Goal: Task Accomplishment & Management: Complete application form

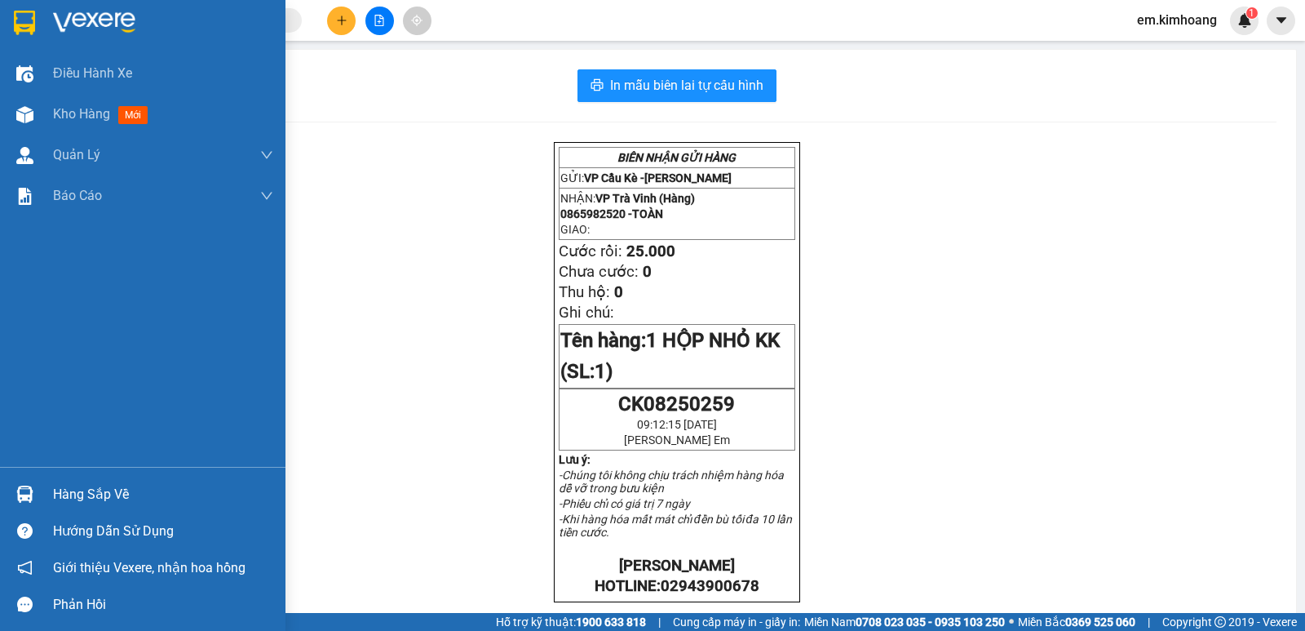
click at [73, 485] on div "Hàng sắp về" at bounding box center [163, 494] width 220 height 24
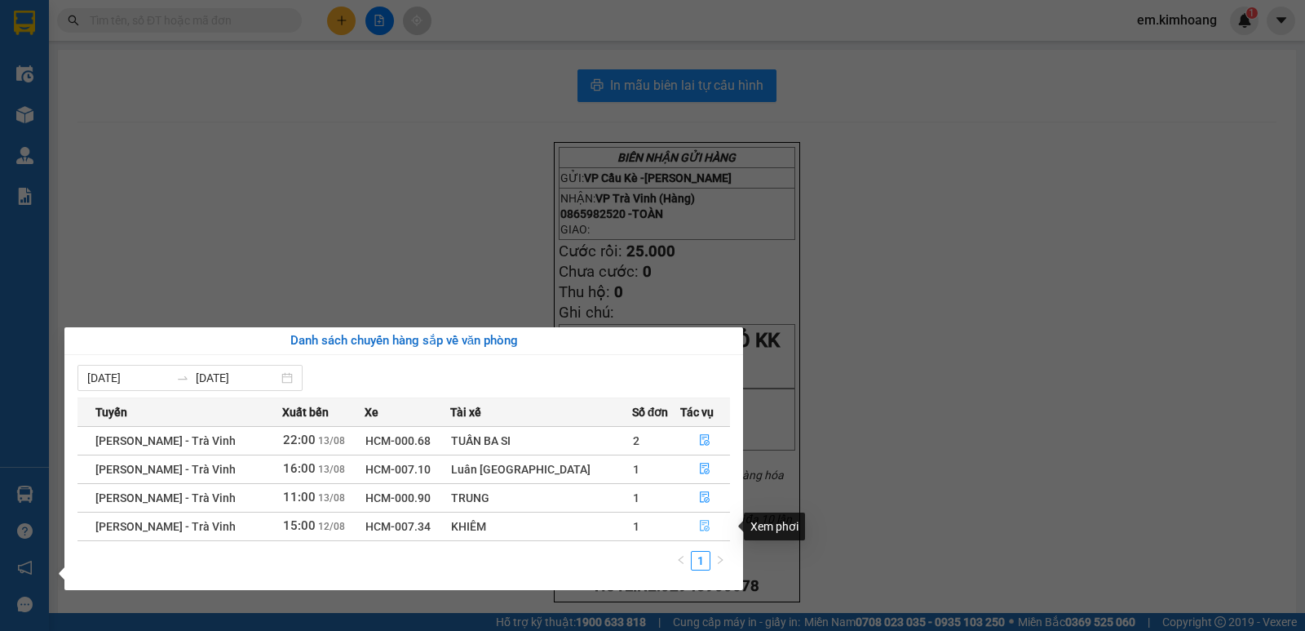
click at [699, 527] on icon "file-done" at bounding box center [704, 525] width 11 height 11
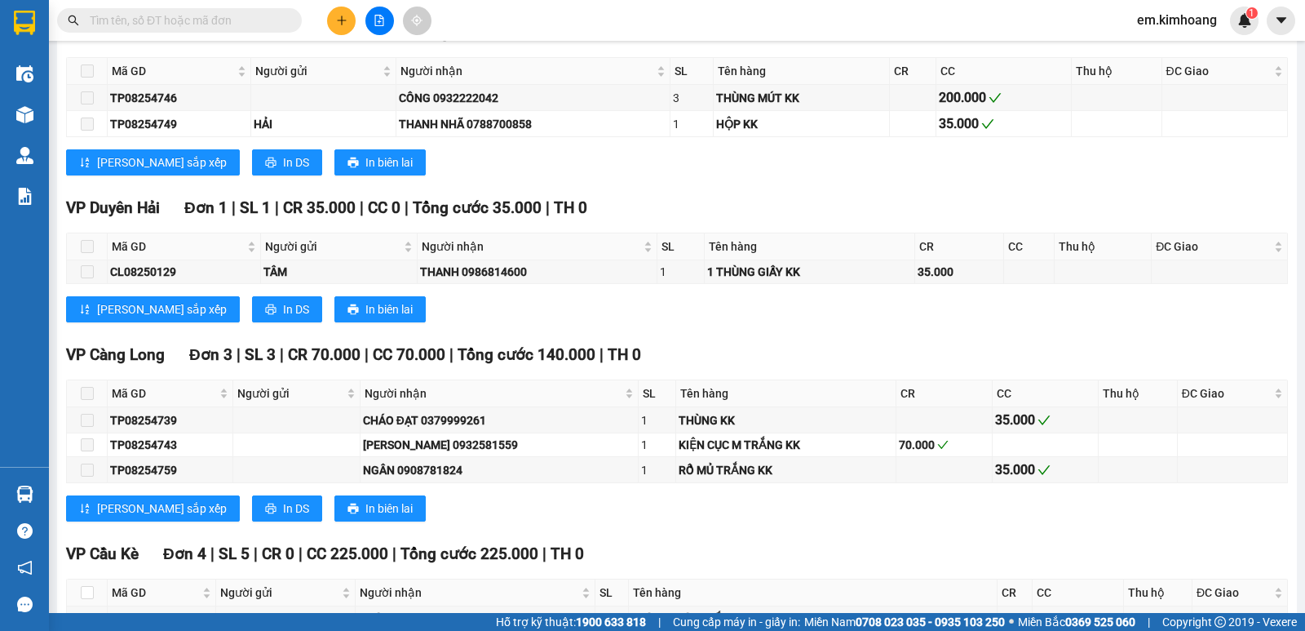
scroll to position [1512, 0]
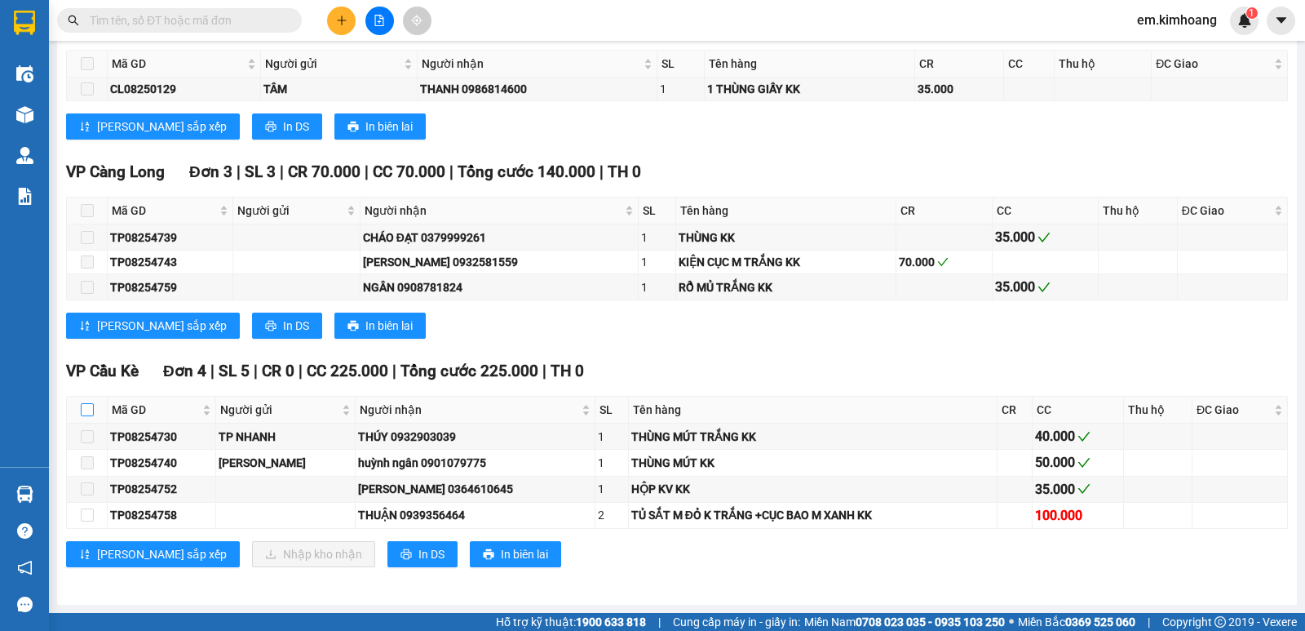
click at [82, 407] on input "checkbox" at bounding box center [87, 409] width 13 height 13
checkbox input "true"
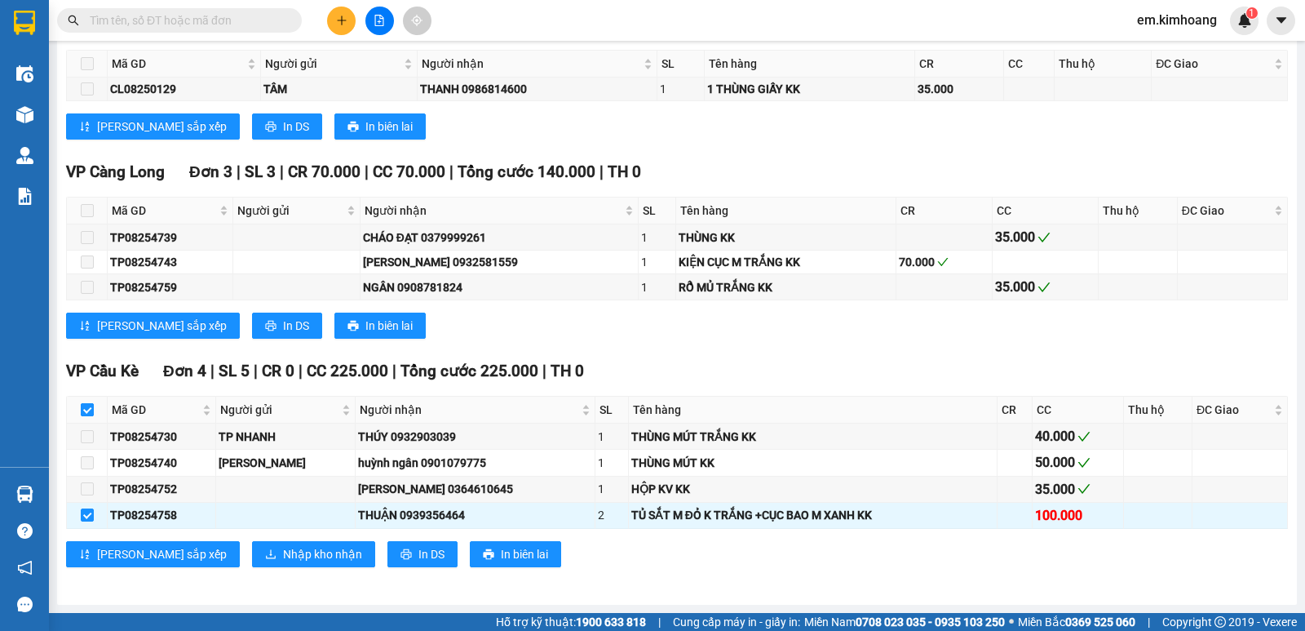
click at [82, 407] on input "checkbox" at bounding box center [87, 409] width 13 height 13
checkbox input "false"
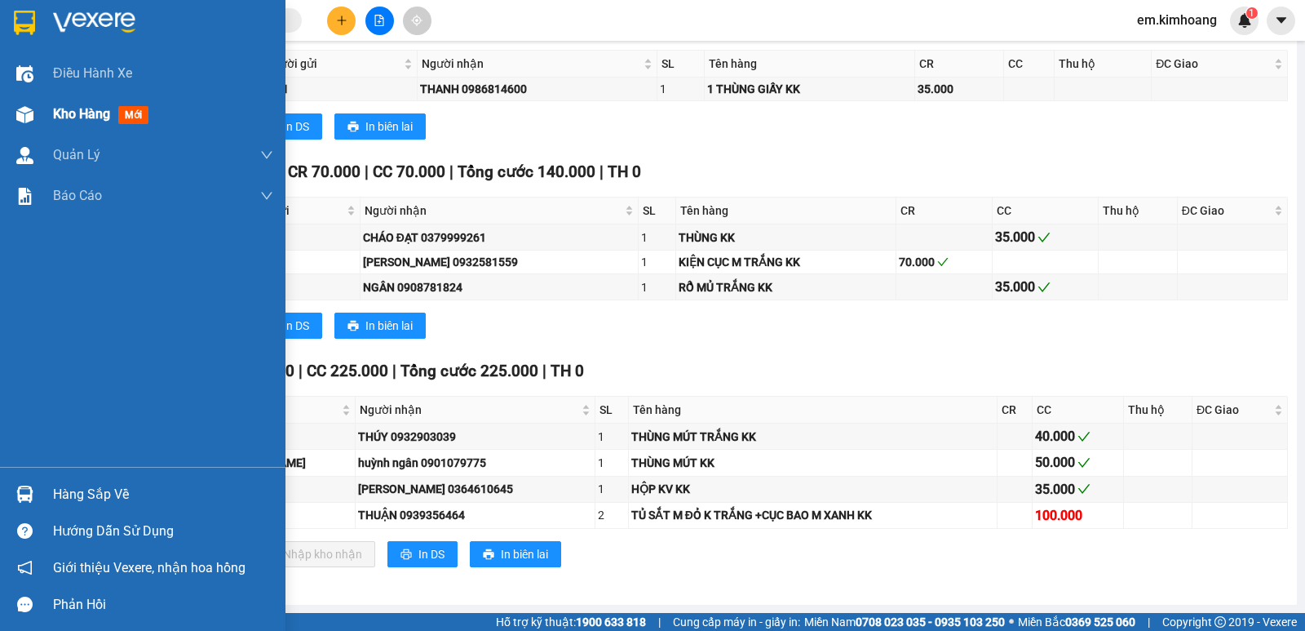
click at [83, 112] on span "Kho hàng" at bounding box center [81, 113] width 57 height 15
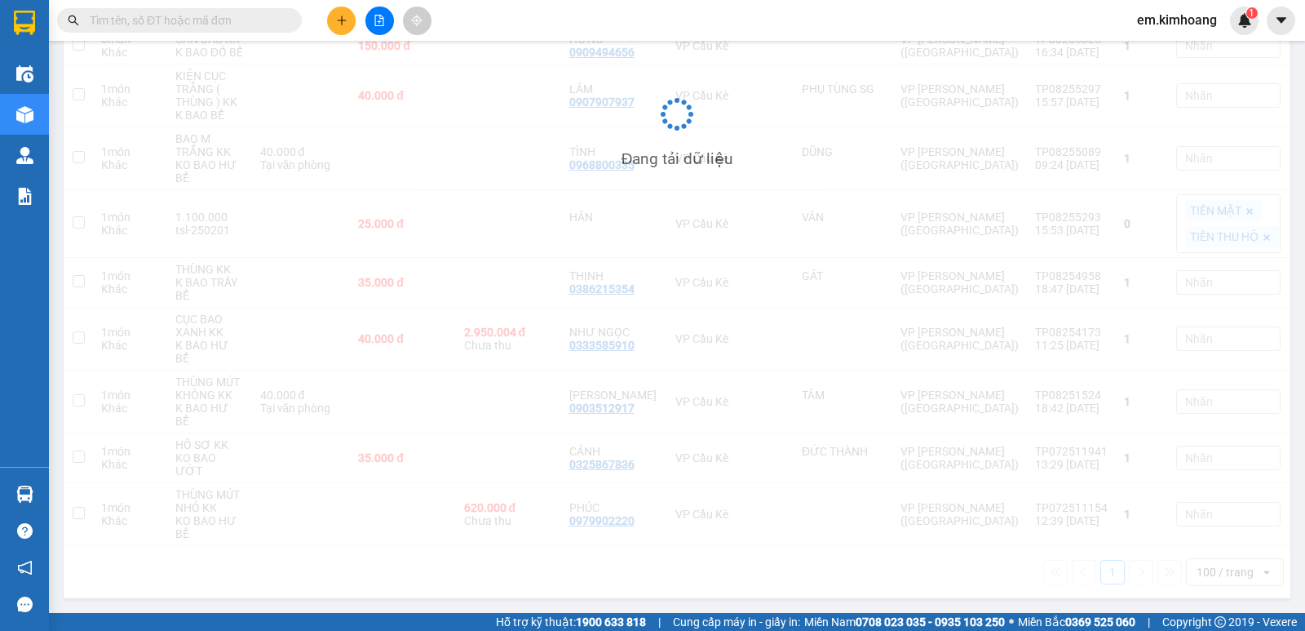
scroll to position [422, 0]
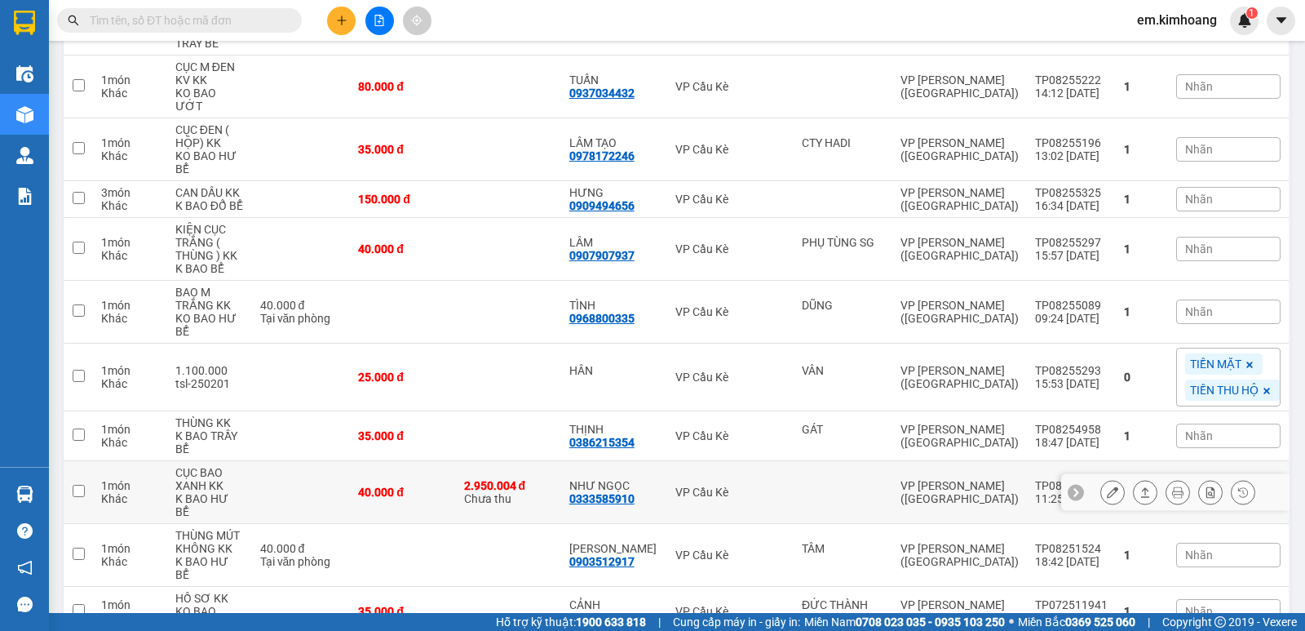
click at [108, 479] on div "1 món" at bounding box center [130, 485] width 58 height 13
checkbox input "true"
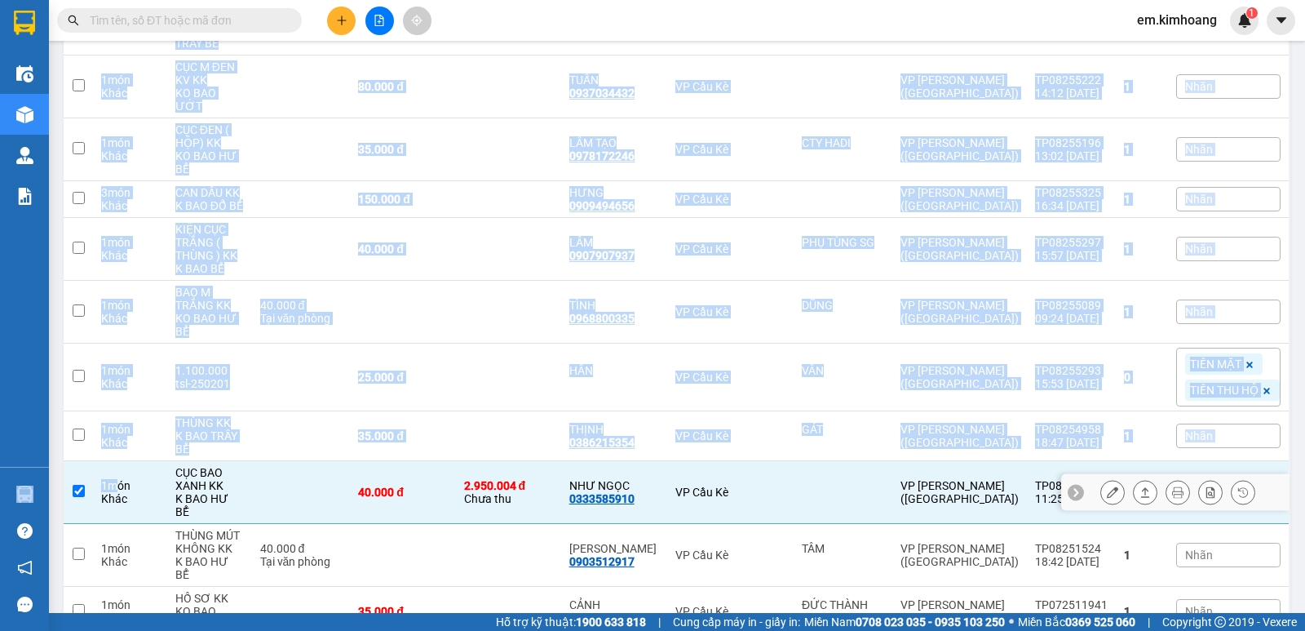
drag, startPoint x: 108, startPoint y: 465, endPoint x: 10, endPoint y: 483, distance: 99.5
click at [10, 483] on section "Kết quả tìm kiếm ( 16 ) Bộ lọc Mã ĐH Trạng thái Món hàng Thu hộ Tổng cước Chưa …" at bounding box center [652, 315] width 1305 height 631
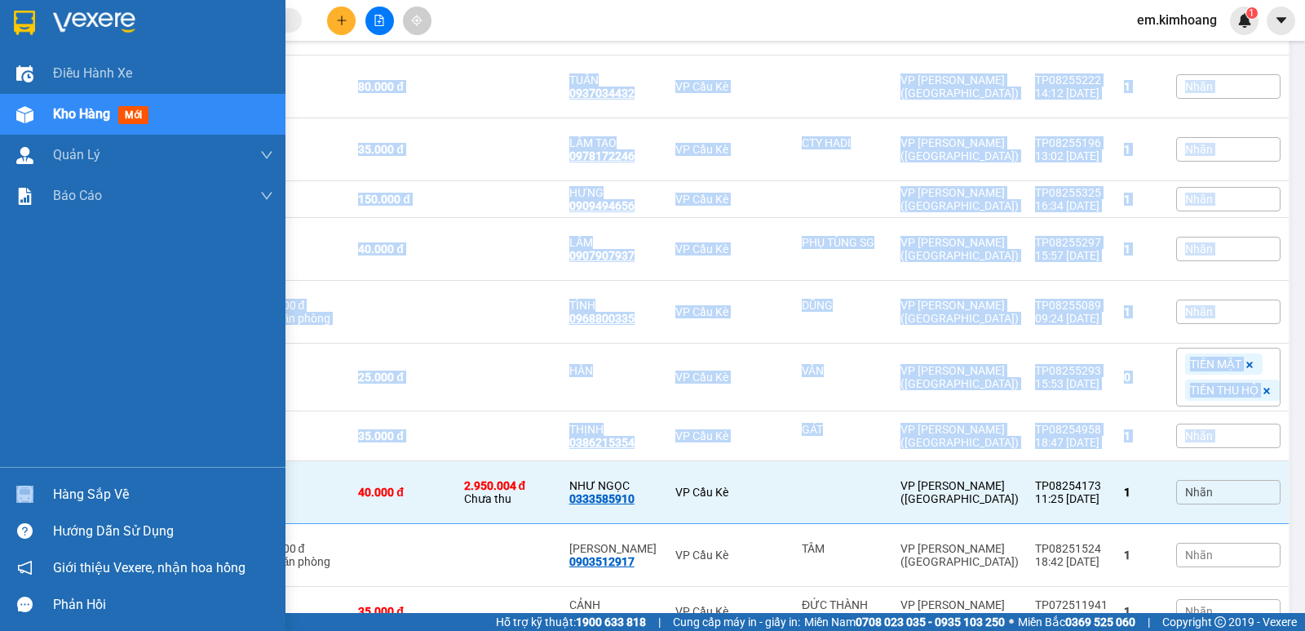
click at [77, 486] on div "Hàng sắp về" at bounding box center [163, 494] width 220 height 24
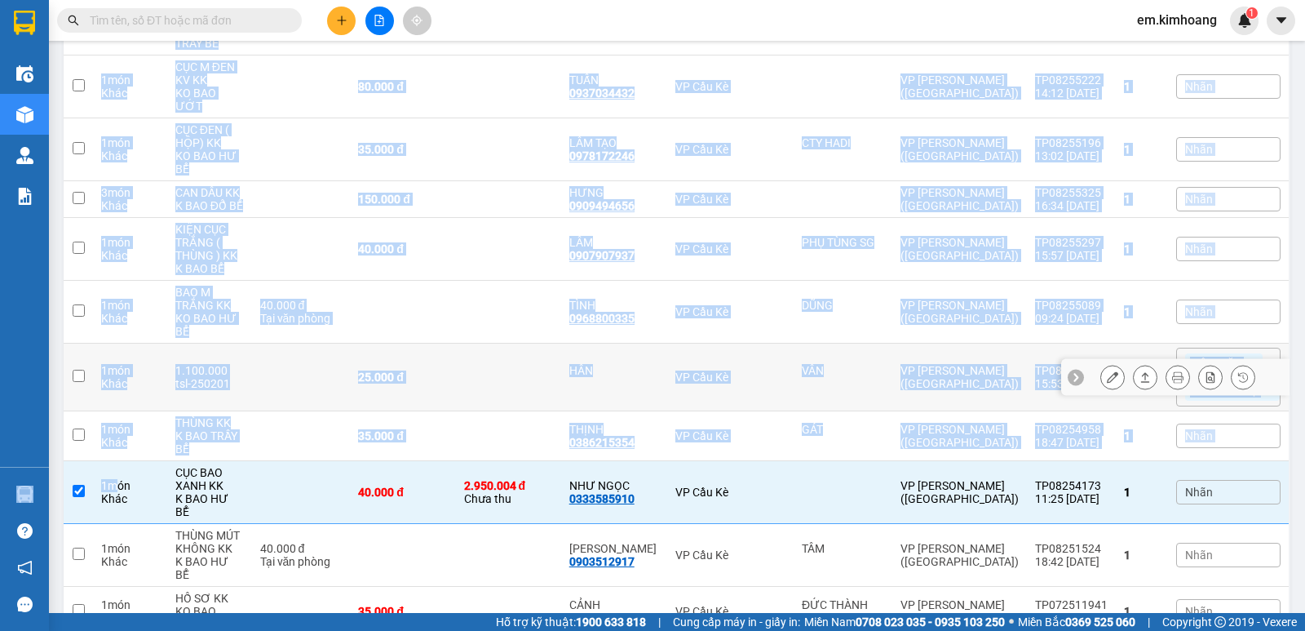
click at [823, 385] on section "Kết quả tìm kiếm ( 16 ) Bộ lọc Mã ĐH Trạng thái Món hàng Thu hộ Tổng cước Chưa …" at bounding box center [652, 315] width 1305 height 631
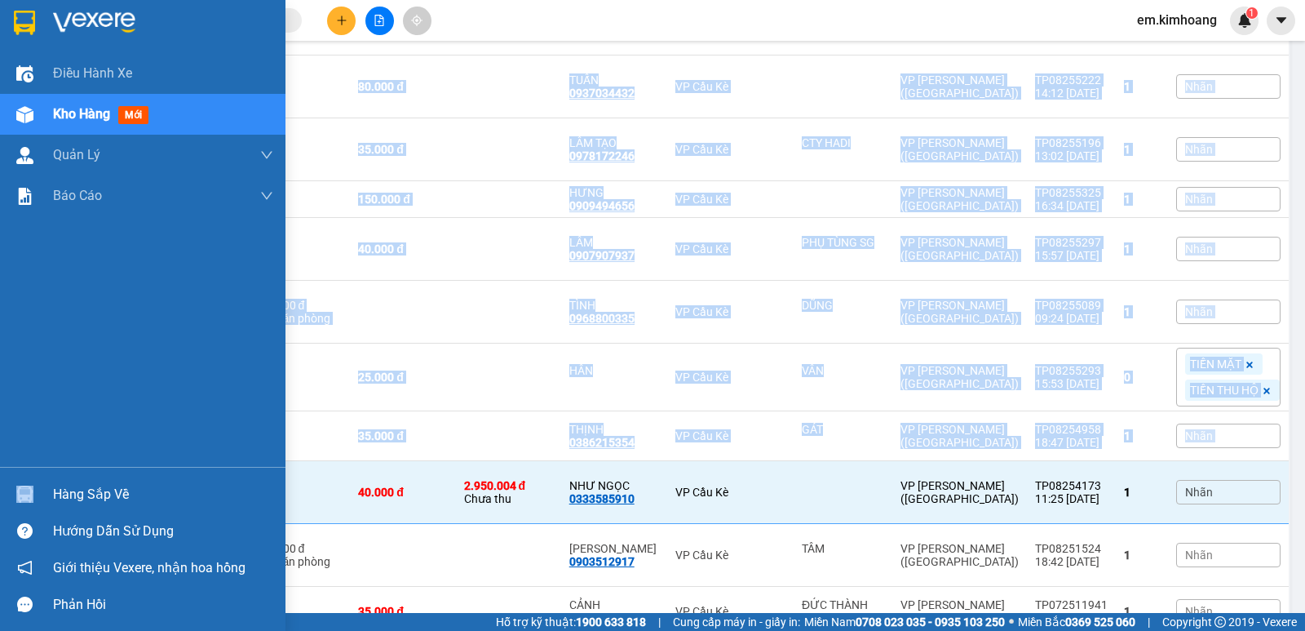
click at [89, 492] on div "Hàng sắp về" at bounding box center [163, 494] width 220 height 24
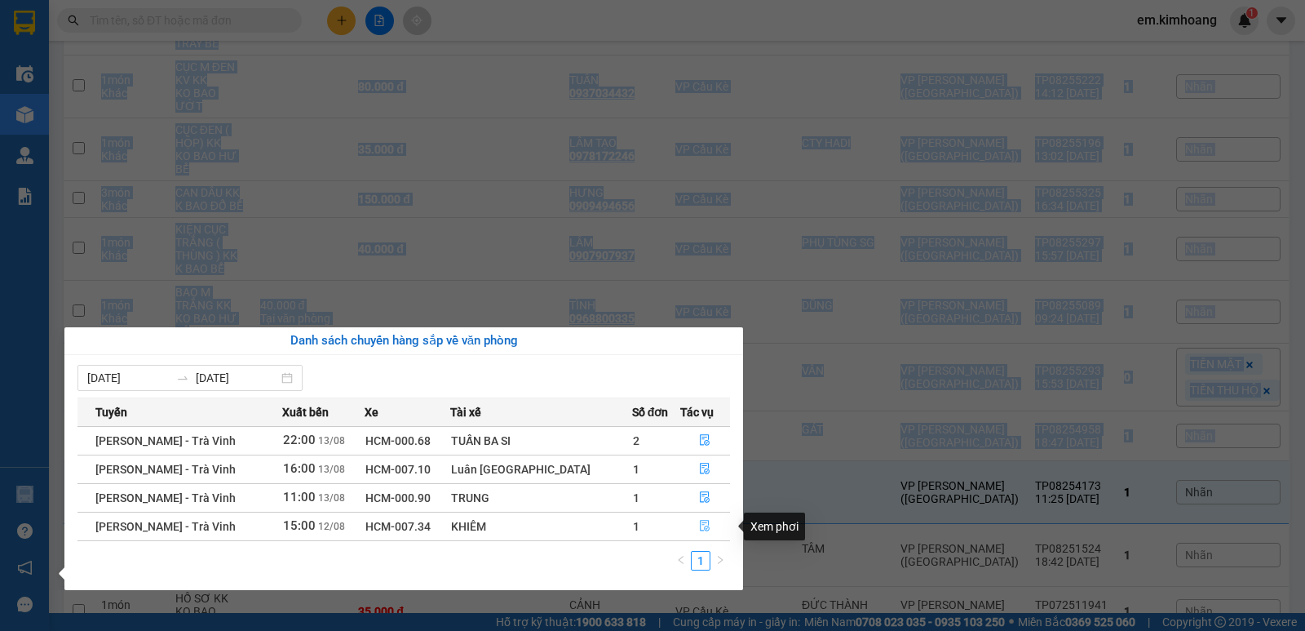
click at [702, 528] on icon "file-done" at bounding box center [704, 525] width 11 height 11
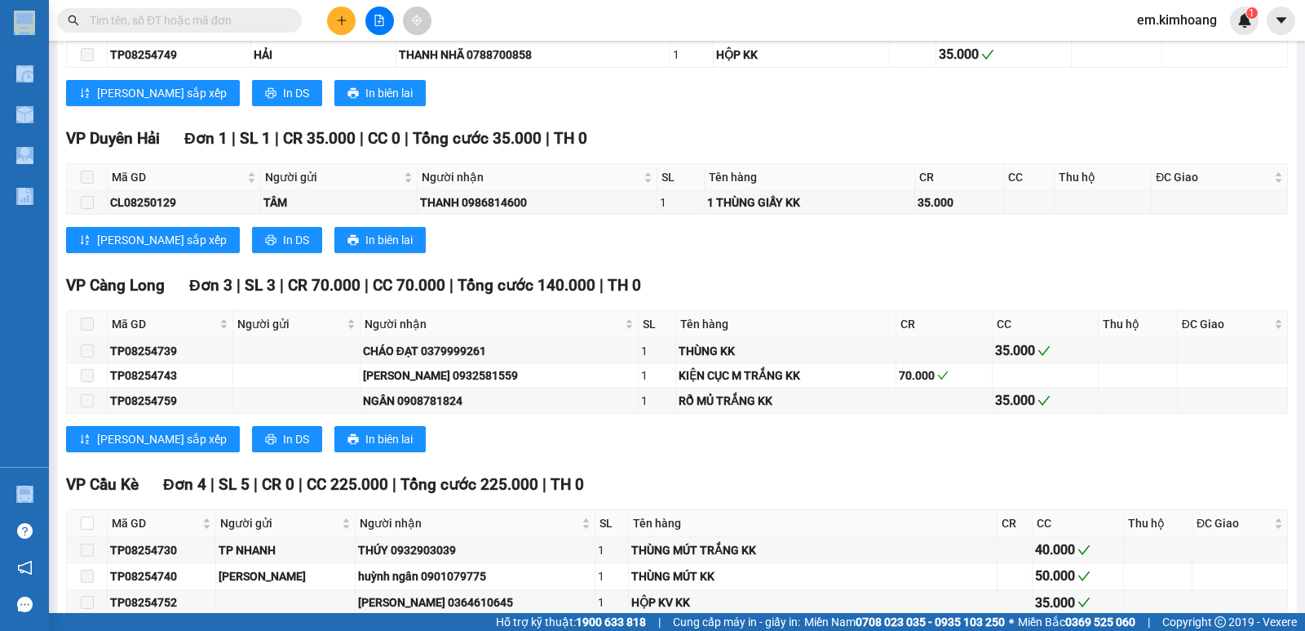
scroll to position [1512, 0]
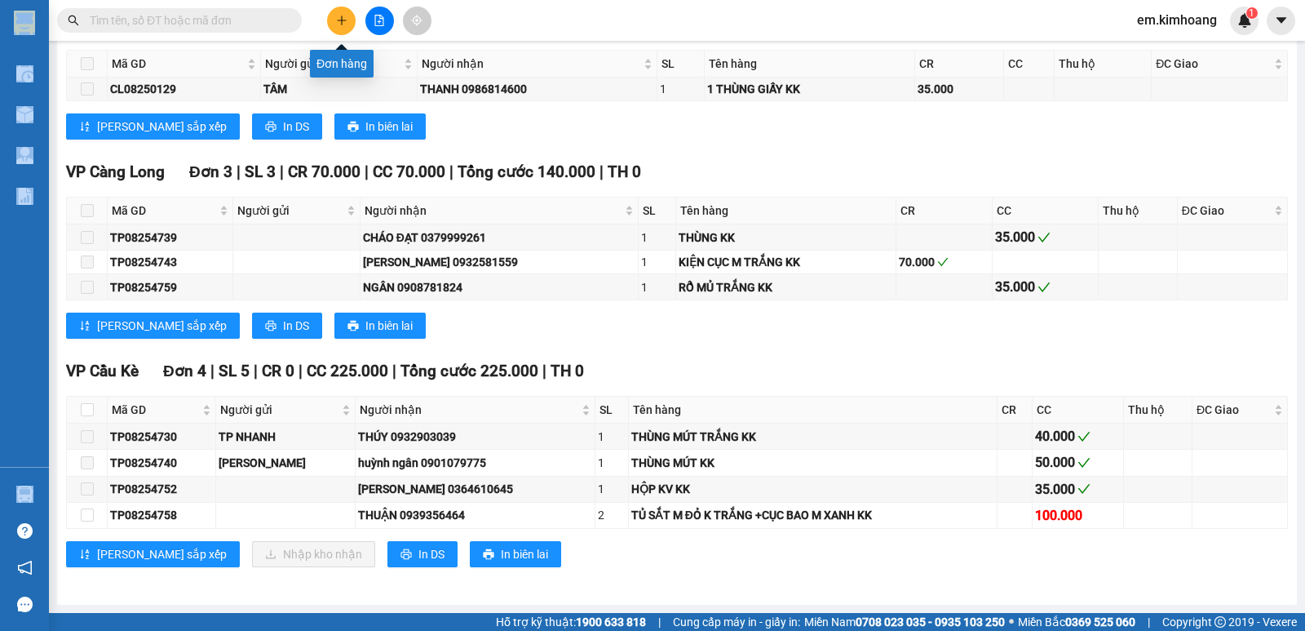
click at [338, 24] on icon "plus" at bounding box center [341, 20] width 11 height 11
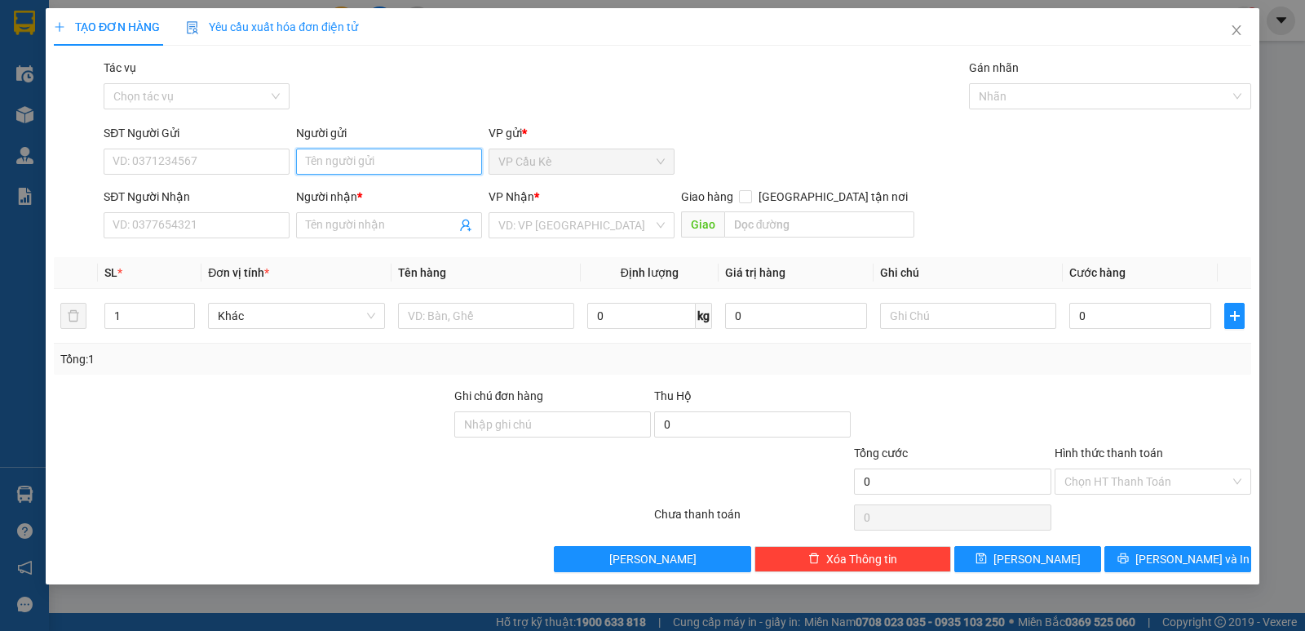
click at [458, 156] on input "Người gửi" at bounding box center [389, 161] width 186 height 26
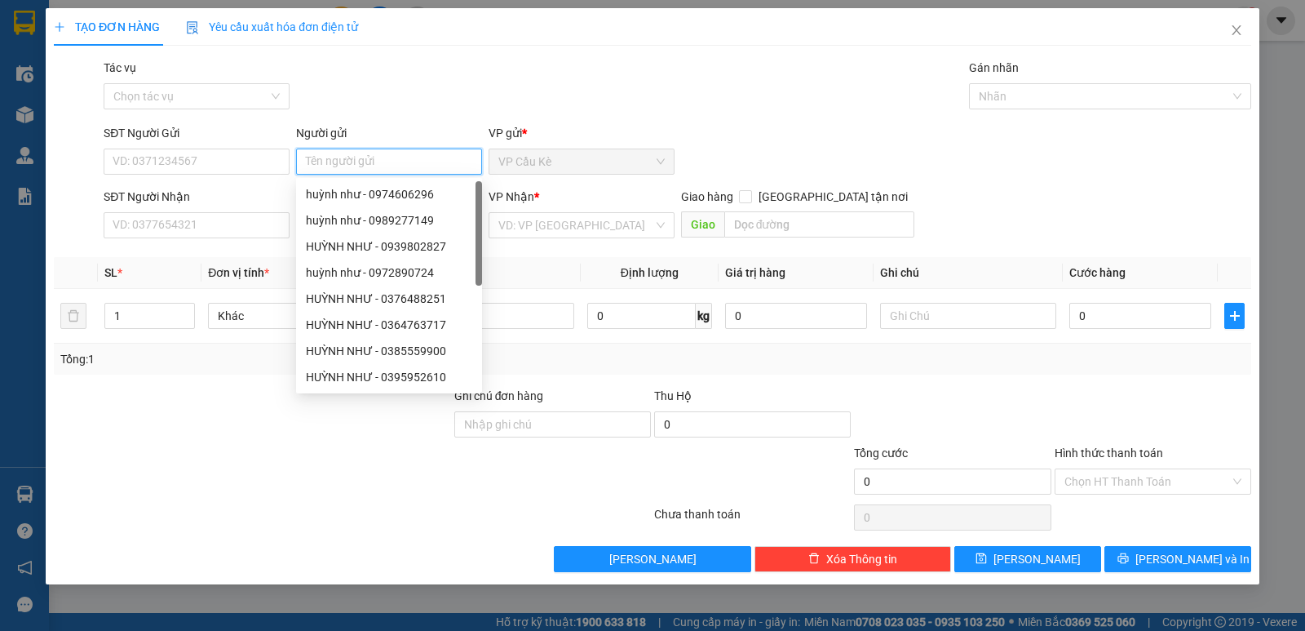
type input "U"
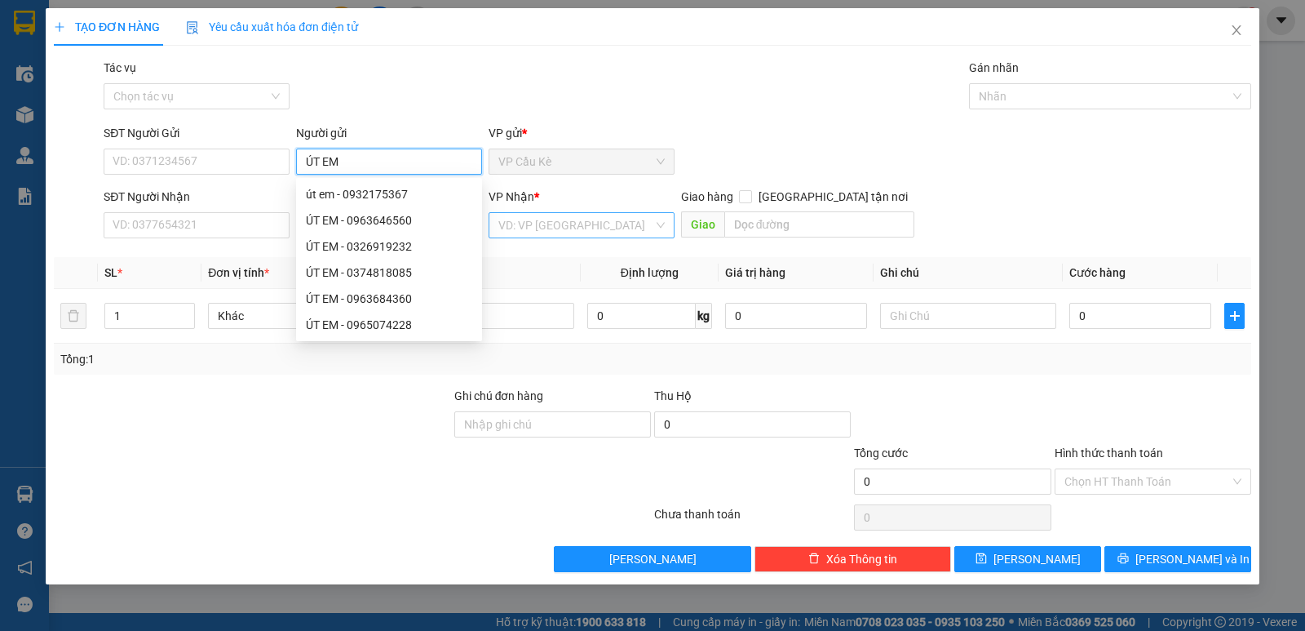
type input "ÚT EM"
click at [617, 227] on input "search" at bounding box center [575, 225] width 155 height 24
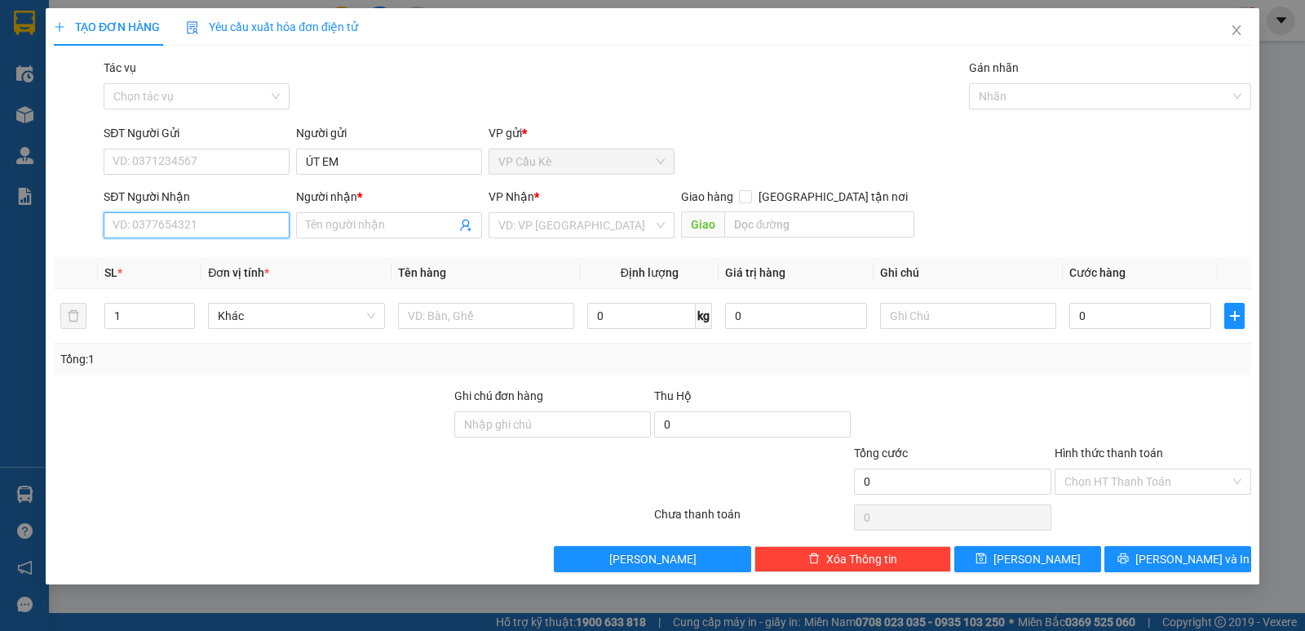
click at [237, 224] on input "SĐT Người Nhận" at bounding box center [197, 225] width 186 height 26
type input "0338837538"
click at [249, 254] on div "0338837538 - MẾN" at bounding box center [196, 258] width 166 height 18
type input "MẾN"
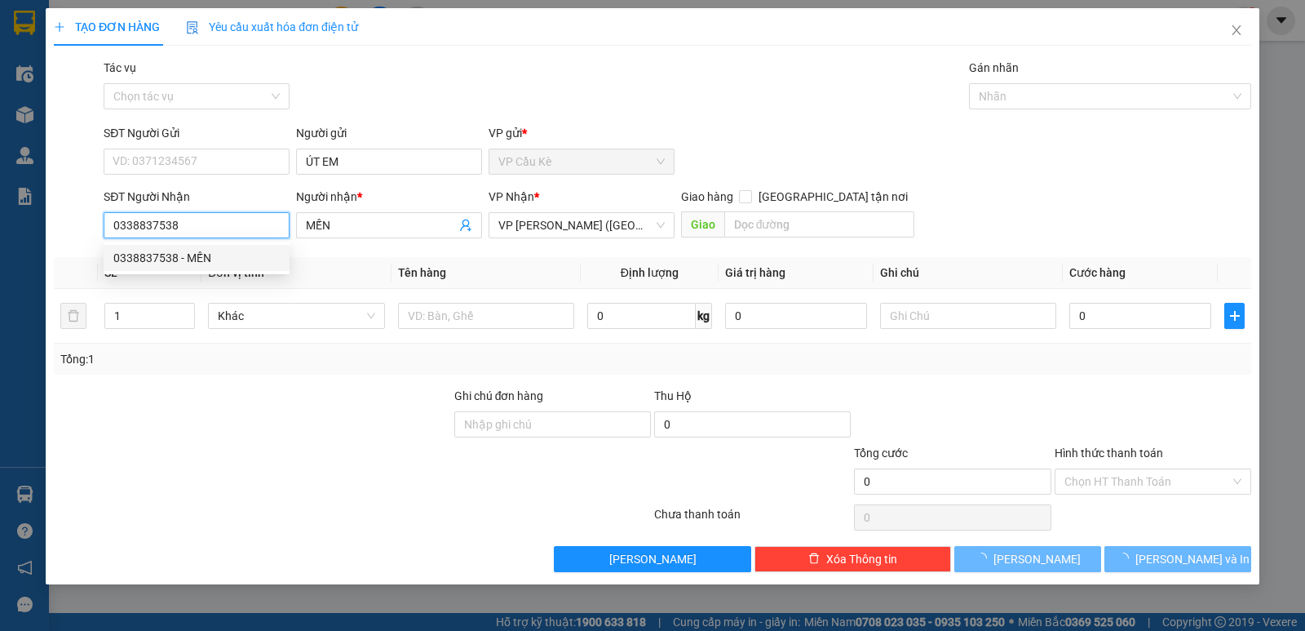
type input "35.000"
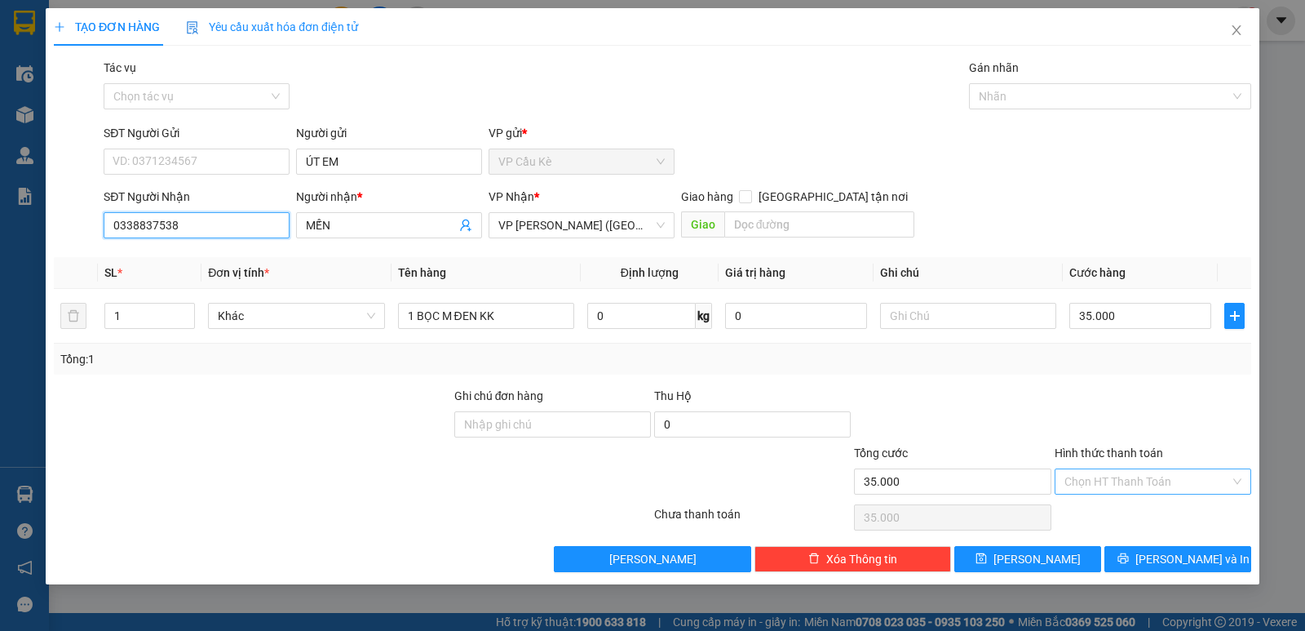
type input "0338837538"
click at [1165, 476] on input "Hình thức thanh toán" at bounding box center [1147, 481] width 166 height 24
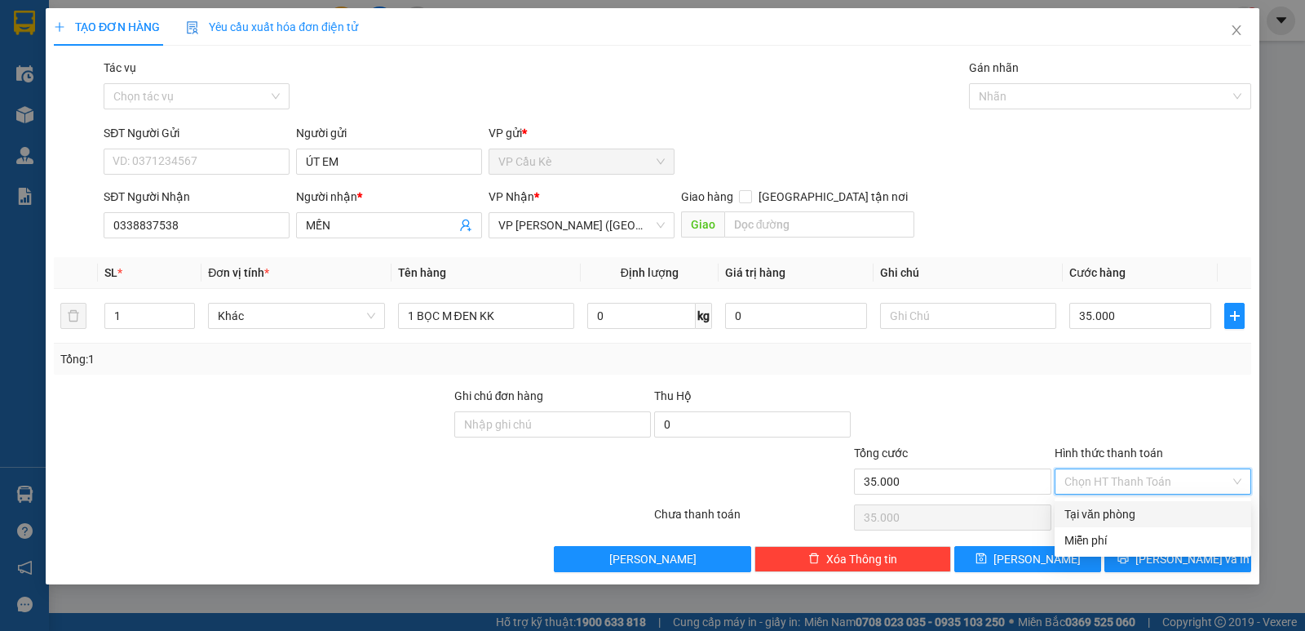
click at [1167, 512] on div "Tại văn phòng" at bounding box center [1152, 514] width 177 height 18
type input "0"
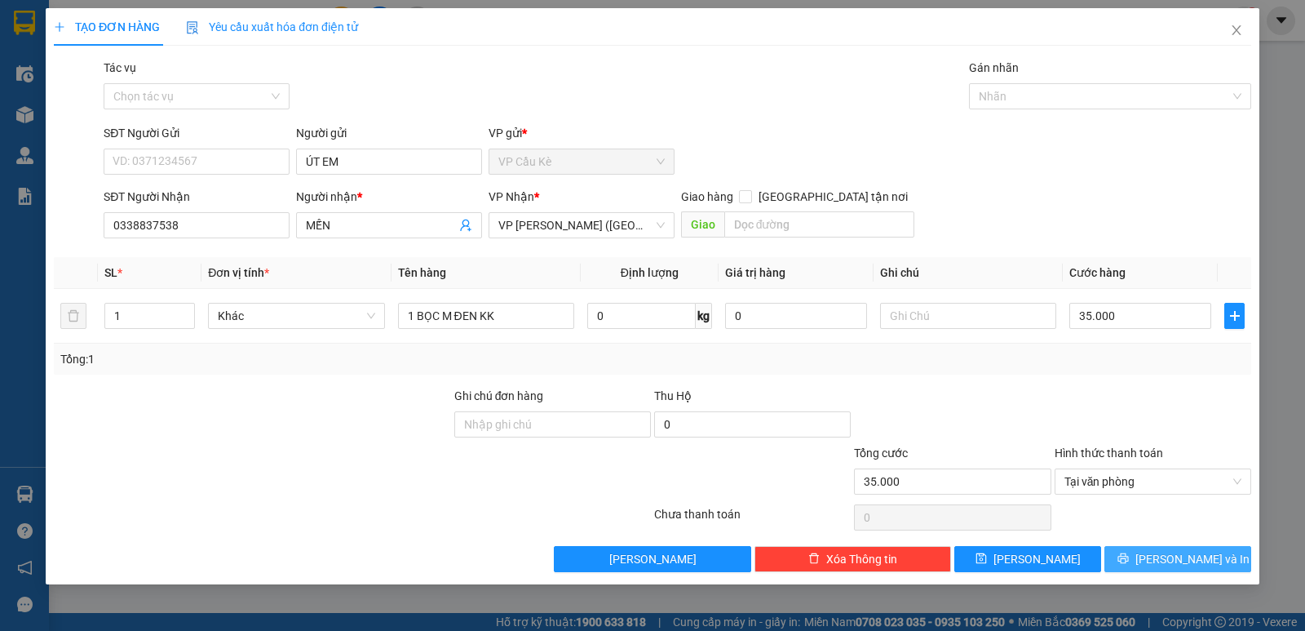
click at [1160, 561] on button "[PERSON_NAME] và In" at bounding box center [1177, 559] width 147 height 26
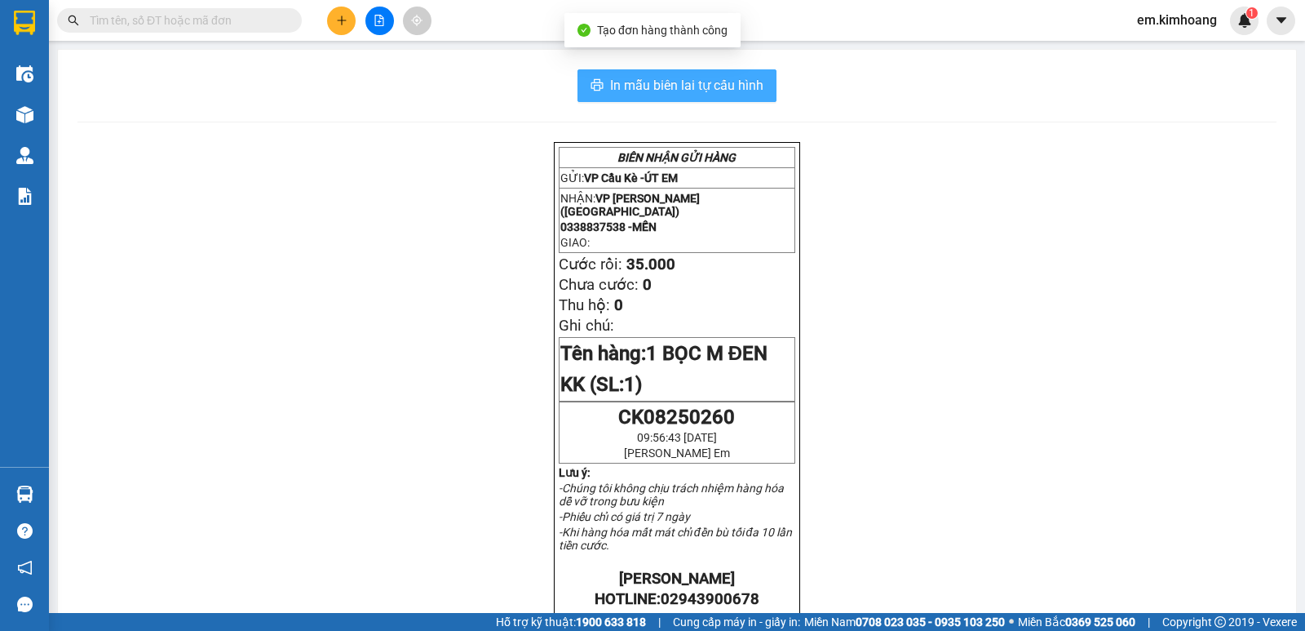
click at [649, 85] on span "In mẫu biên lai tự cấu hình" at bounding box center [686, 85] width 153 height 20
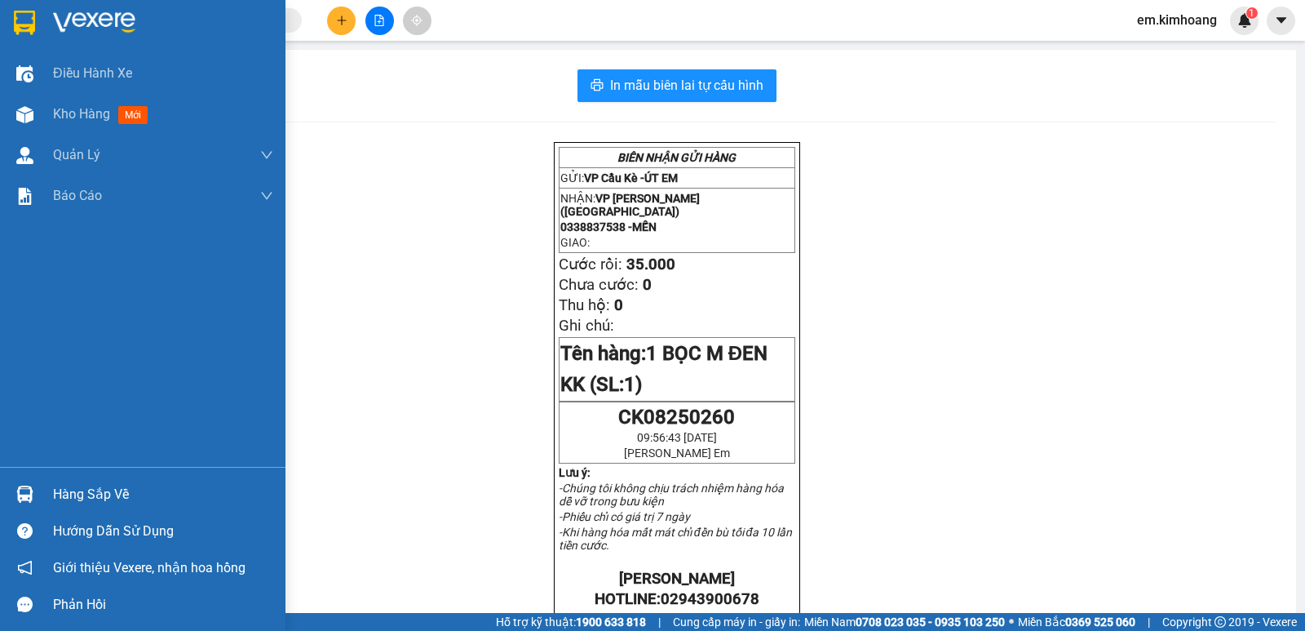
click at [95, 491] on div "Hàng sắp về" at bounding box center [163, 494] width 220 height 24
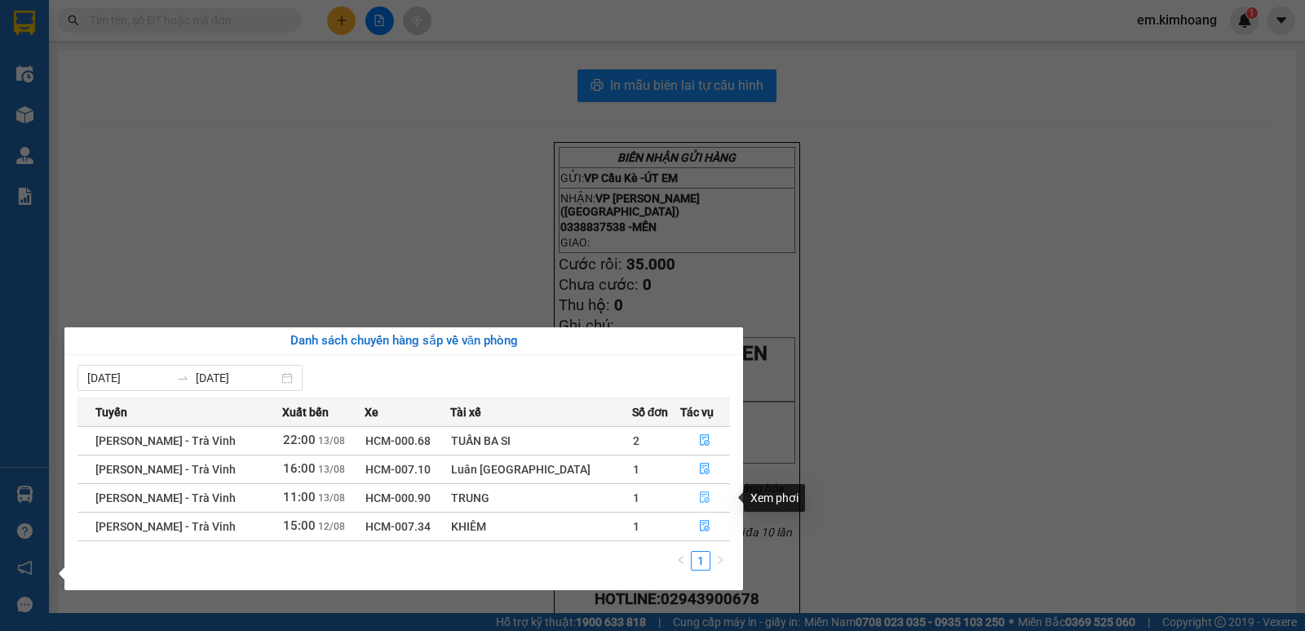
click at [700, 499] on icon "file-done" at bounding box center [704, 496] width 11 height 11
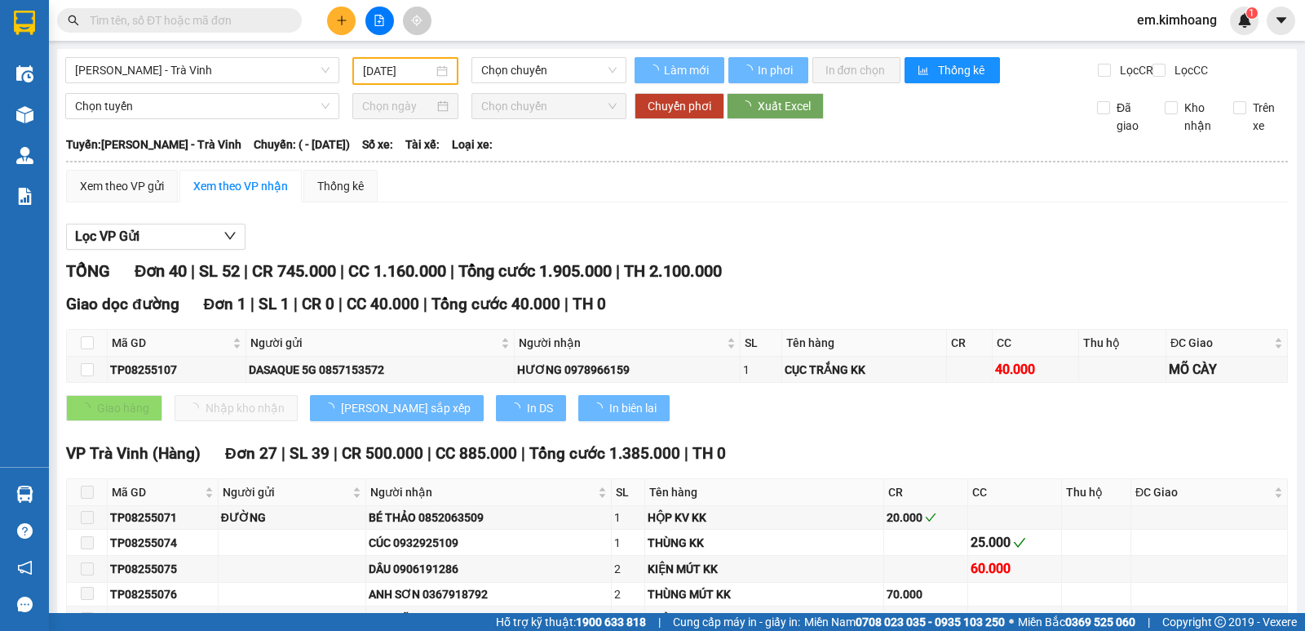
type input "[DATE]"
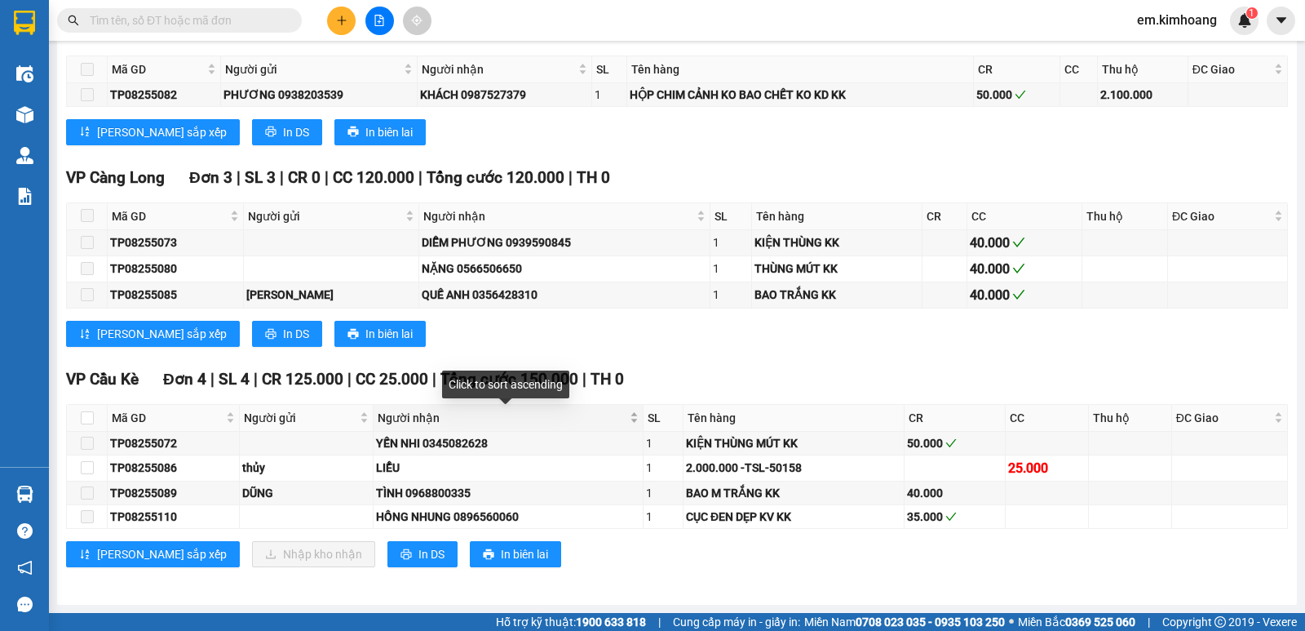
scroll to position [1717, 0]
click at [91, 415] on input "checkbox" at bounding box center [87, 417] width 13 height 13
checkbox input "true"
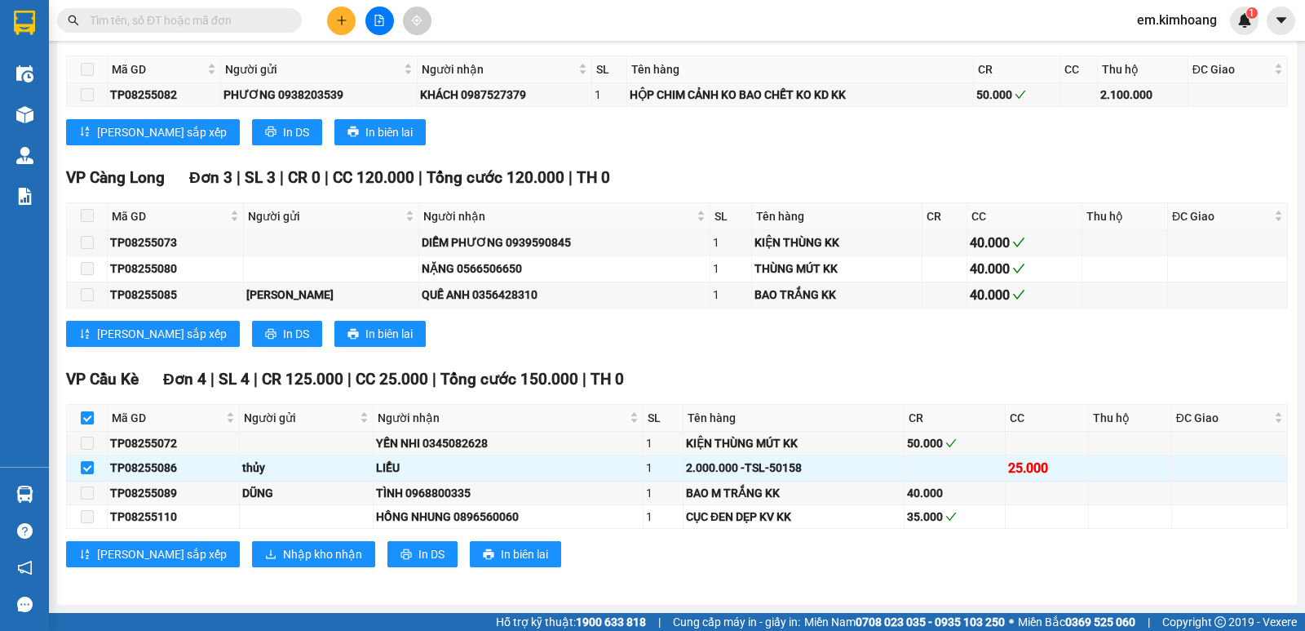
click at [91, 416] on input "checkbox" at bounding box center [87, 417] width 13 height 13
checkbox input "false"
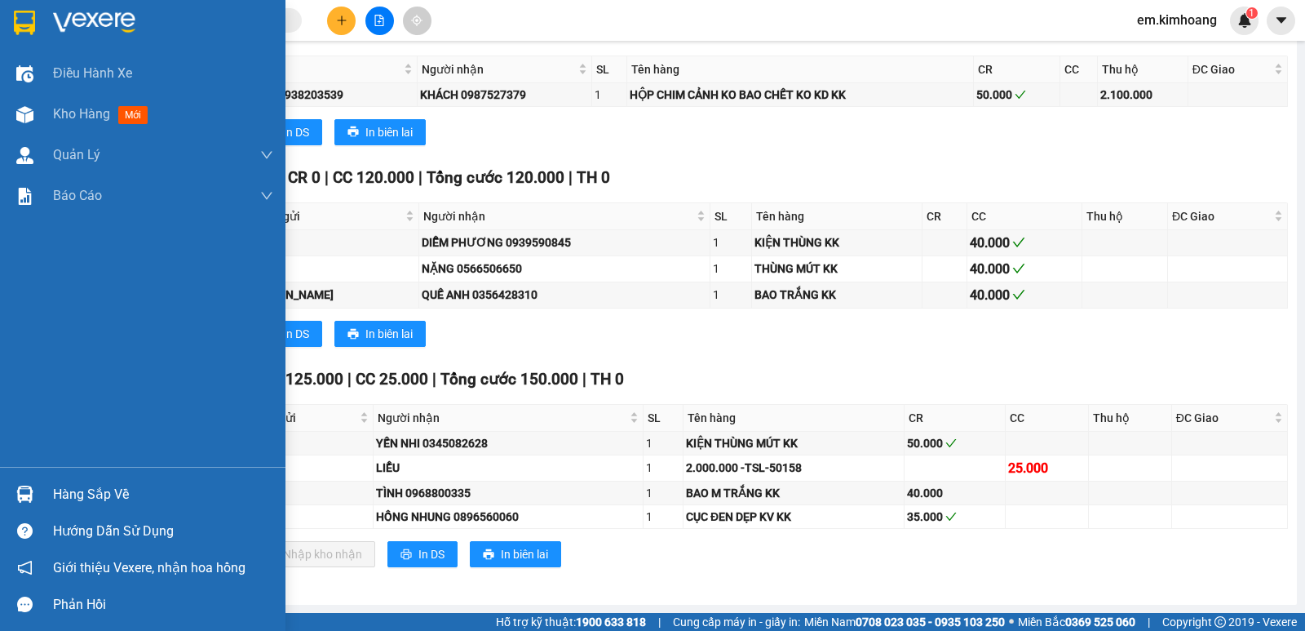
click at [27, 489] on img at bounding box center [24, 493] width 17 height 17
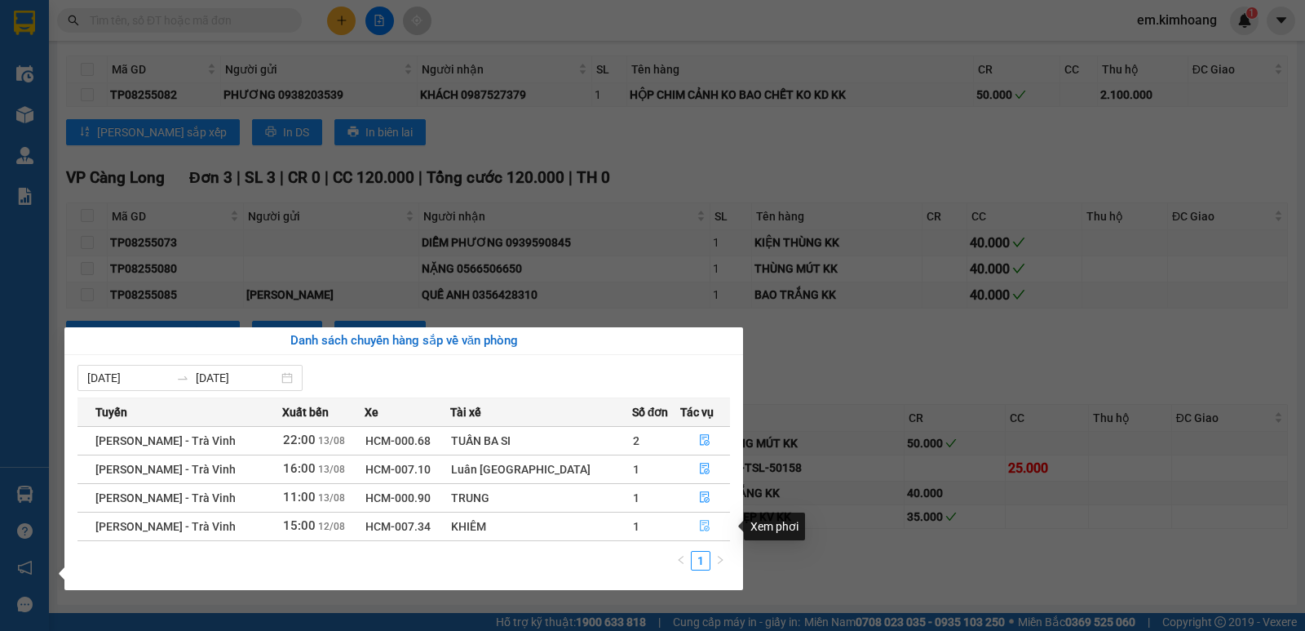
click at [703, 521] on icon "file-done" at bounding box center [704, 525] width 11 height 11
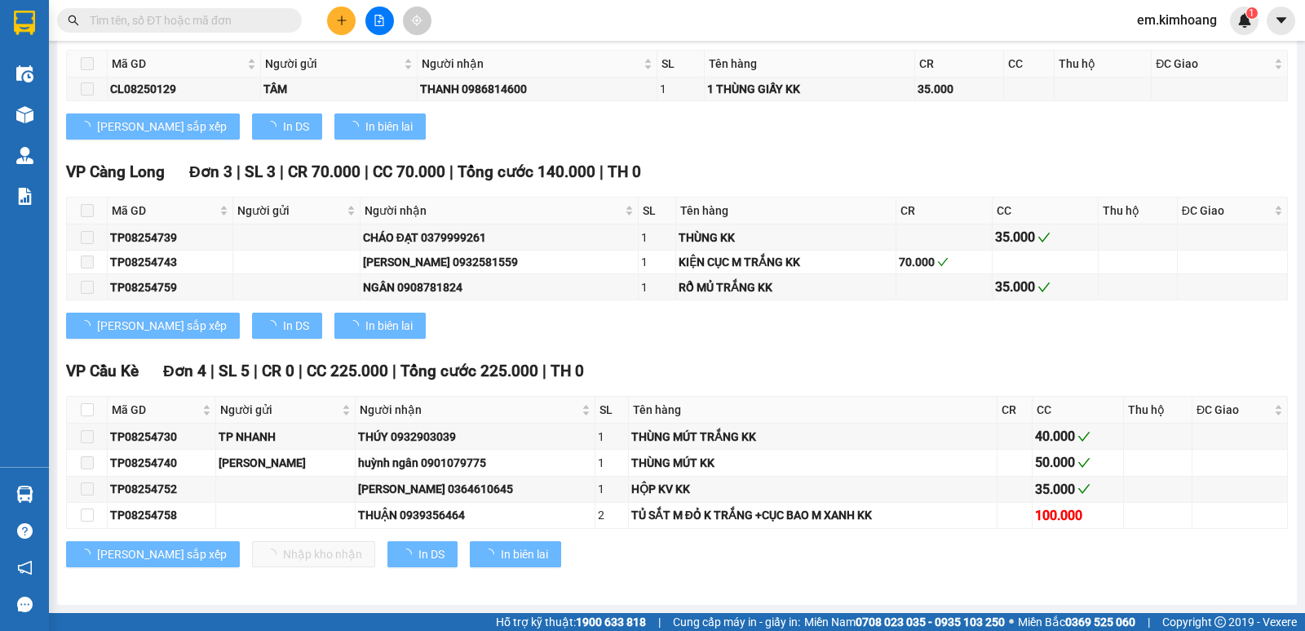
scroll to position [1480, 0]
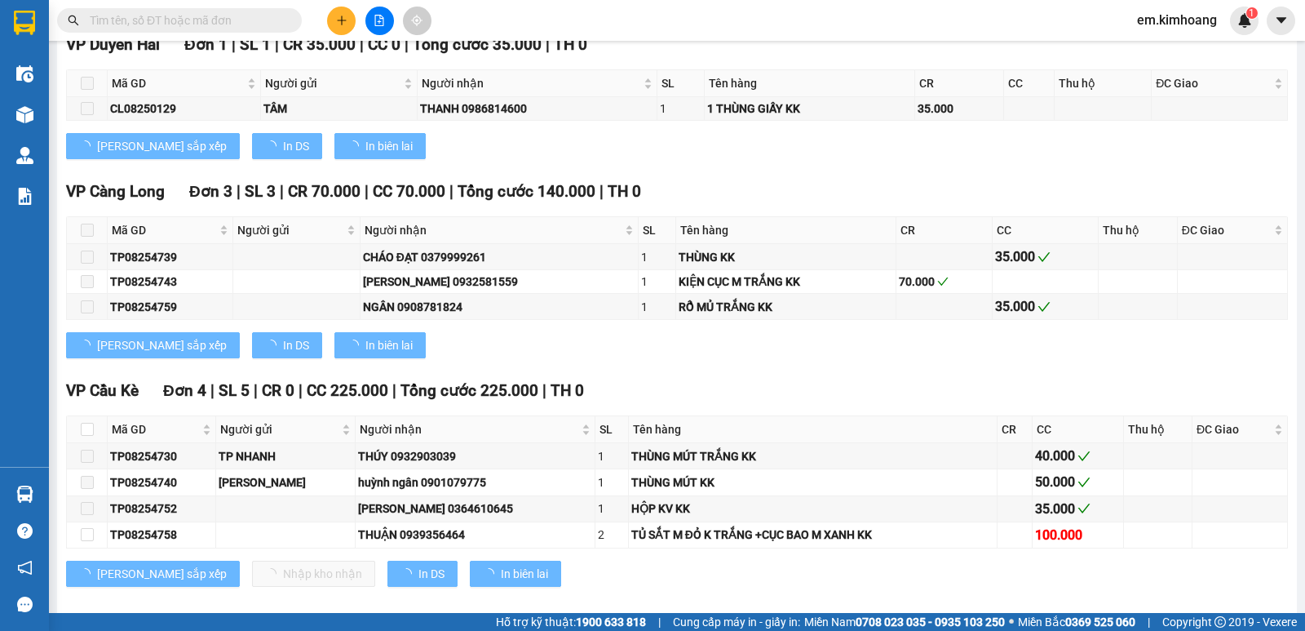
type input "[DATE]"
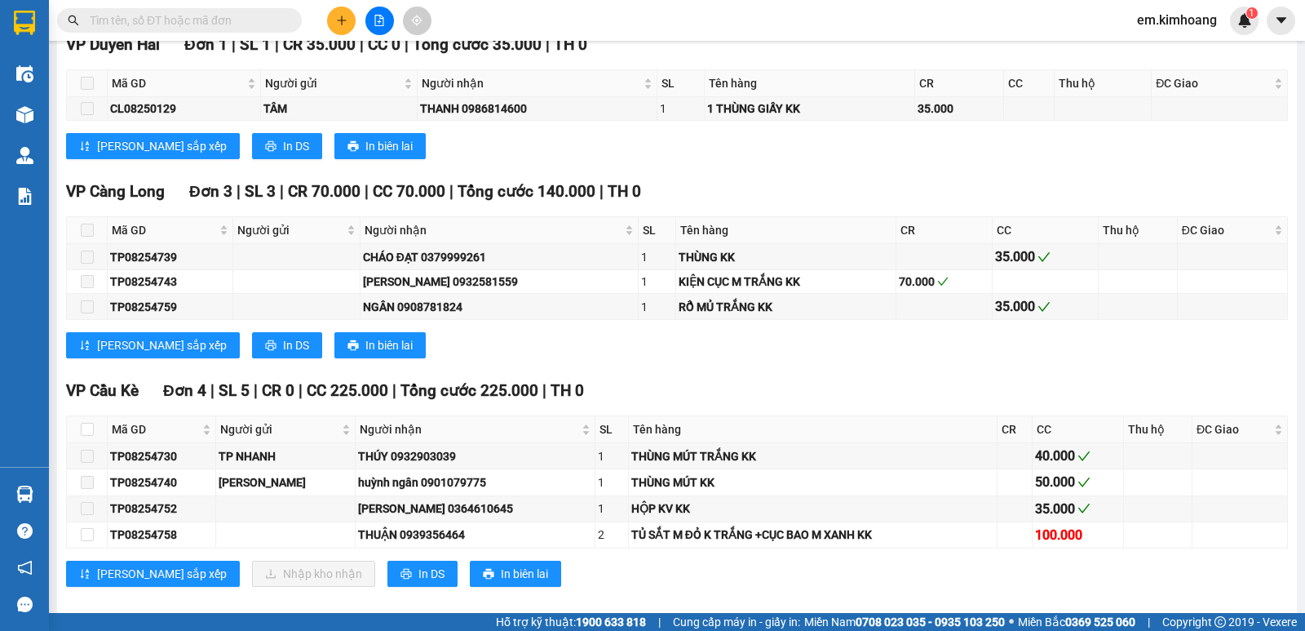
click at [205, 16] on input "text" at bounding box center [186, 20] width 193 height 18
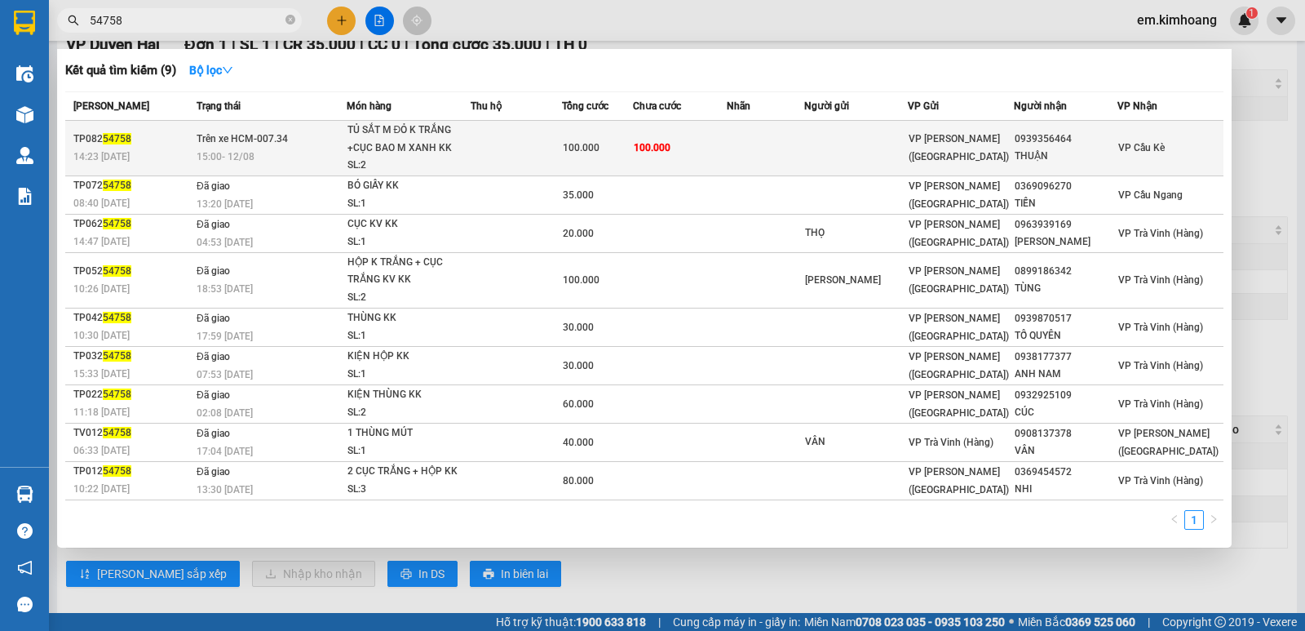
type input "54758"
click at [826, 149] on td at bounding box center [856, 148] width 104 height 55
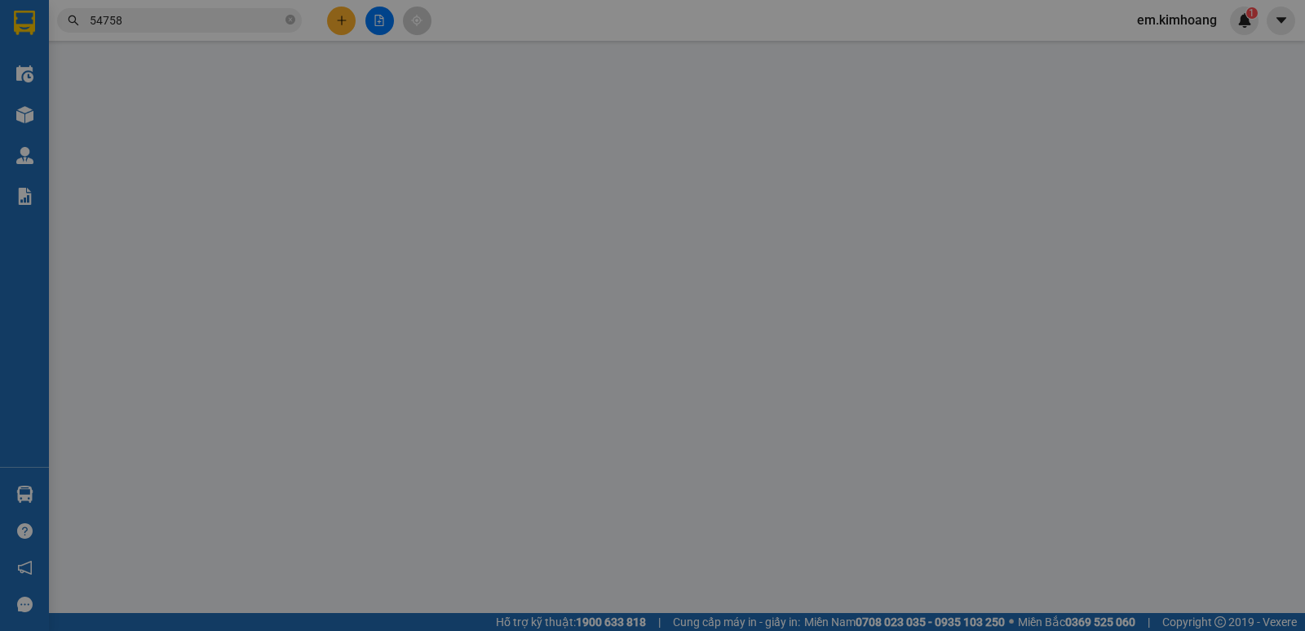
type input "0939356464"
type input "THUẬN"
type input "100.000"
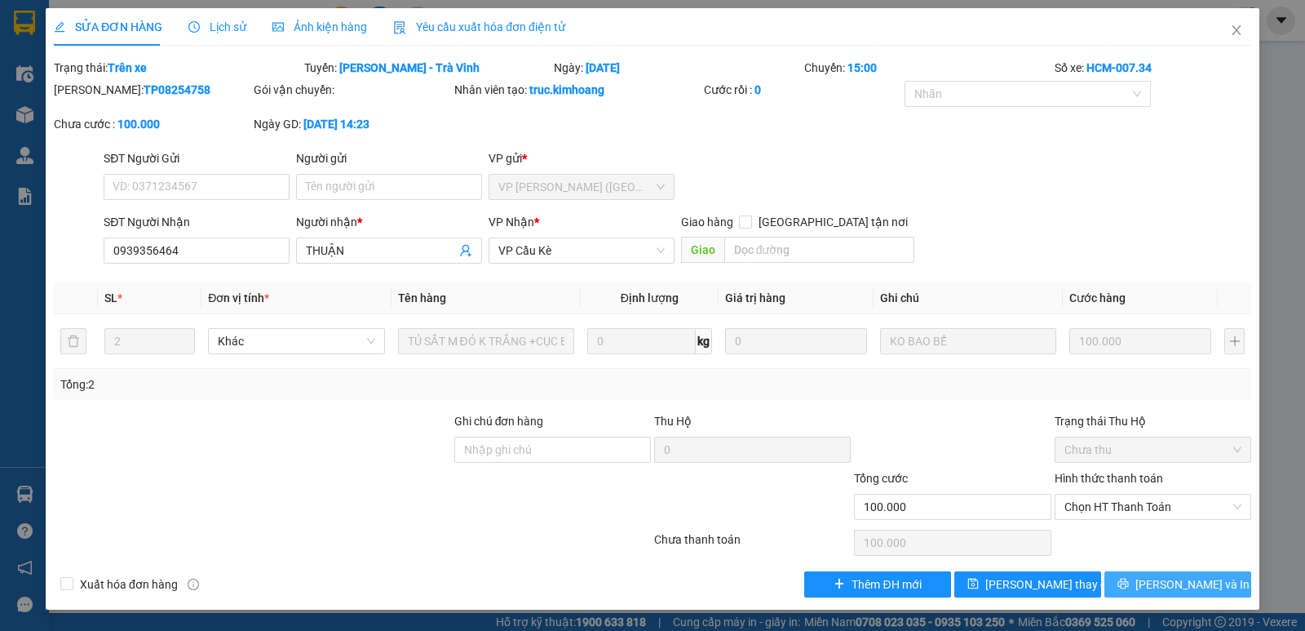
click at [1171, 584] on span "[PERSON_NAME] và In" at bounding box center [1192, 584] width 114 height 18
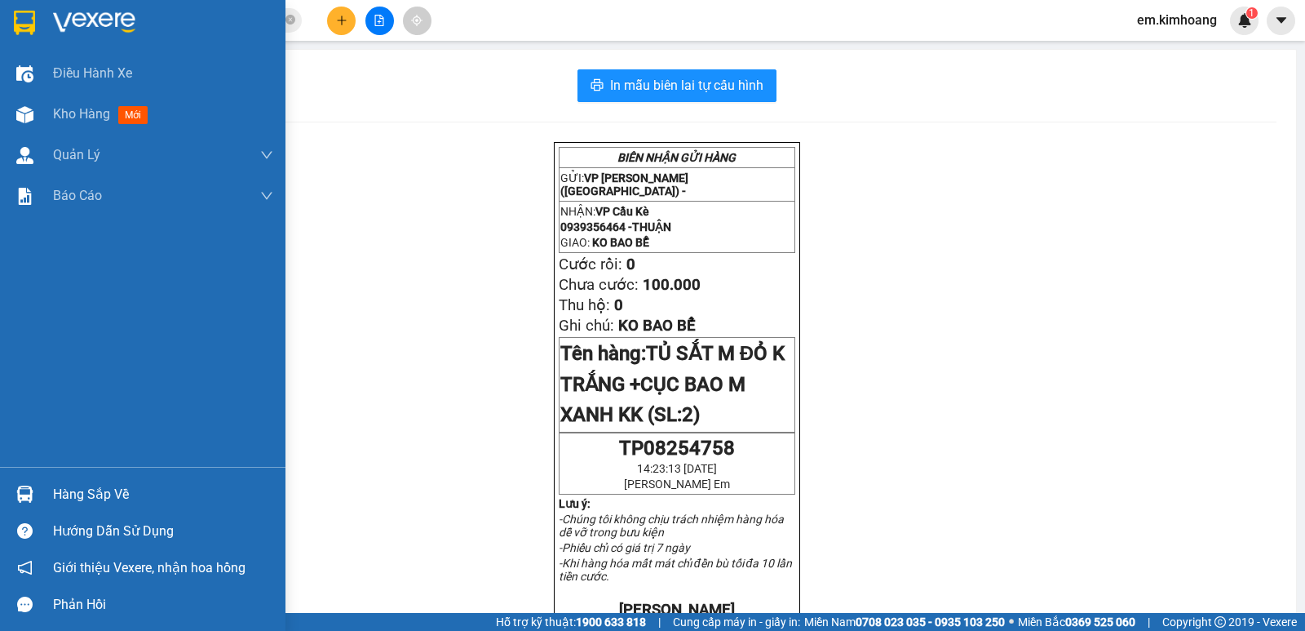
click at [77, 497] on div "Hàng sắp về" at bounding box center [163, 494] width 220 height 24
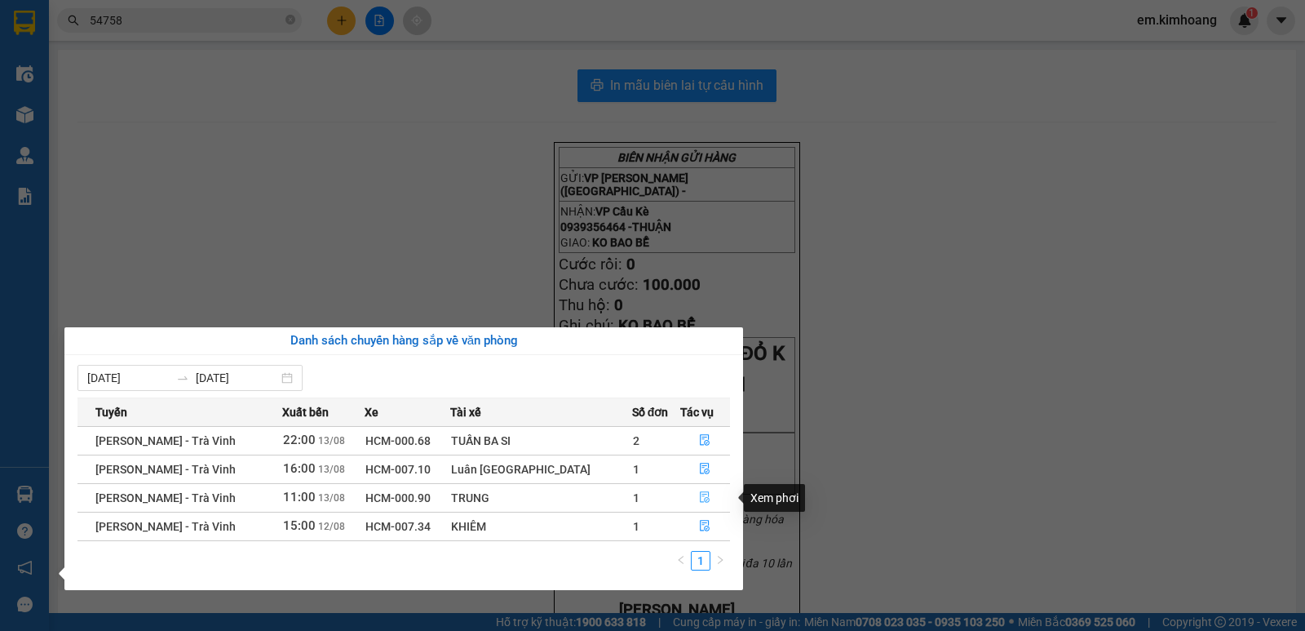
click at [707, 495] on button "button" at bounding box center [705, 498] width 49 height 26
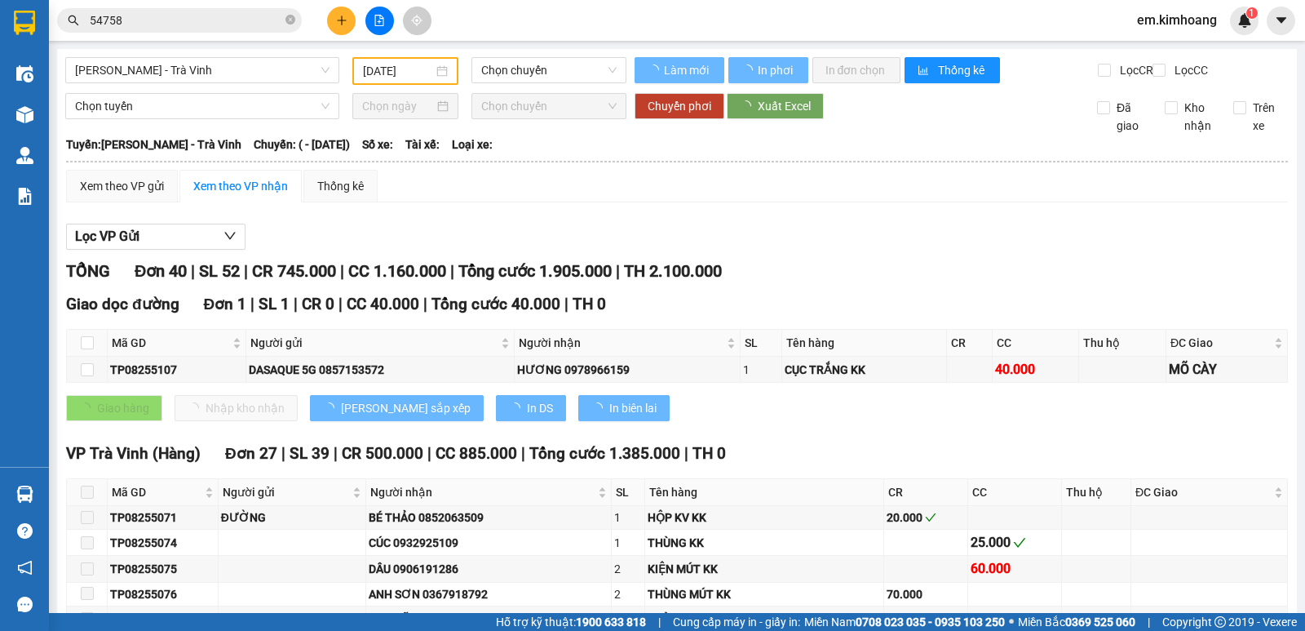
type input "[DATE]"
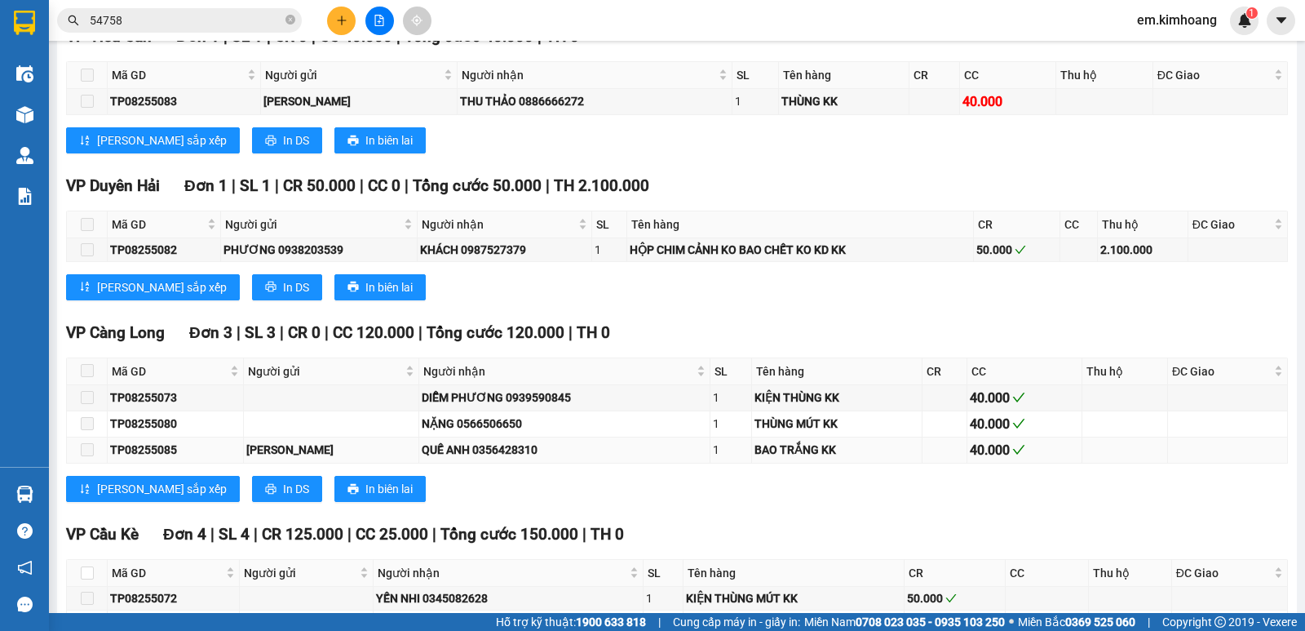
scroll to position [1717, 0]
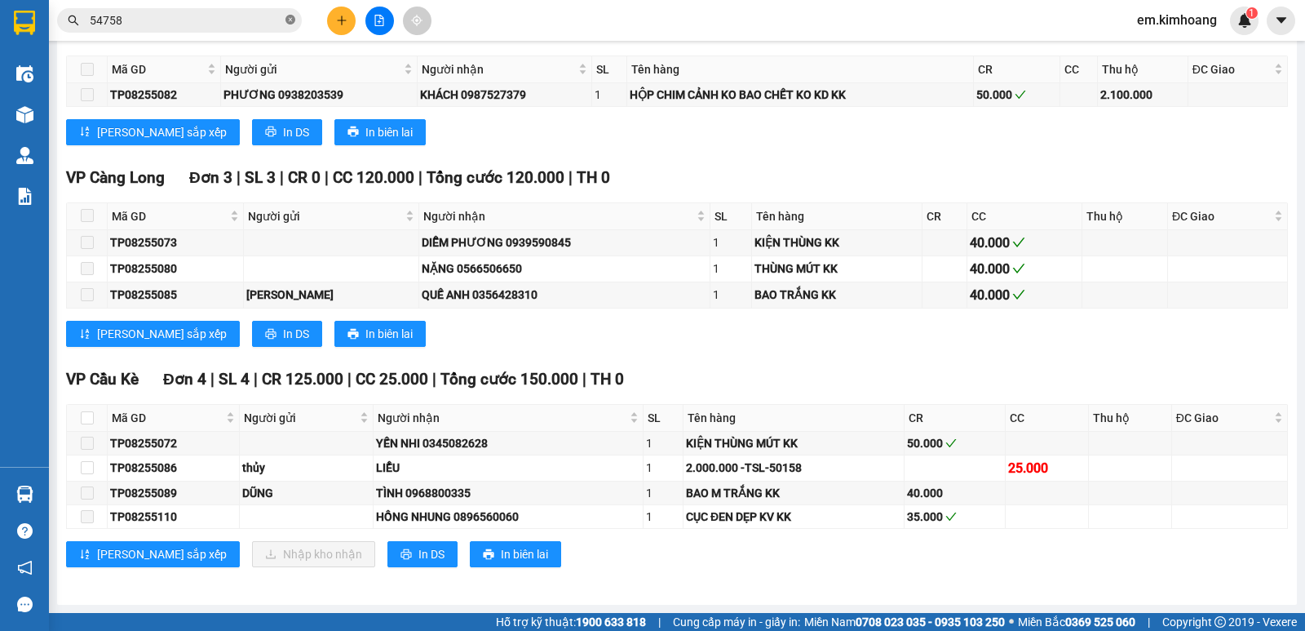
click at [291, 23] on icon "close-circle" at bounding box center [290, 20] width 10 height 10
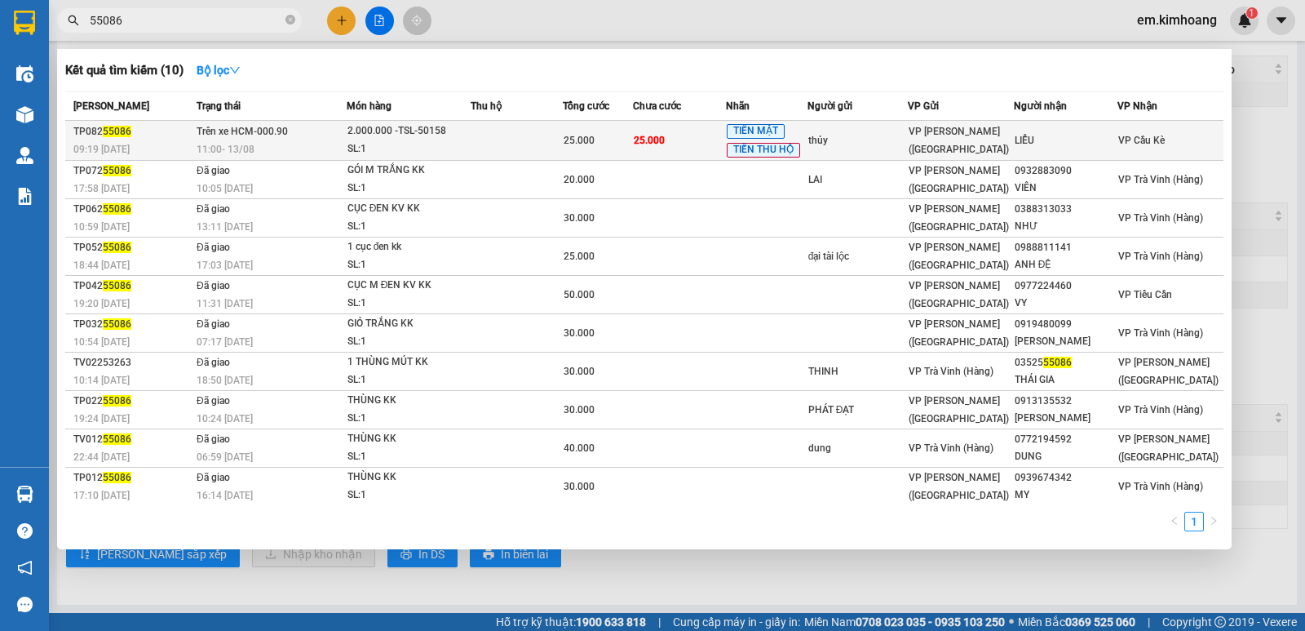
type input "55086"
click at [693, 135] on td "25.000" at bounding box center [679, 141] width 93 height 40
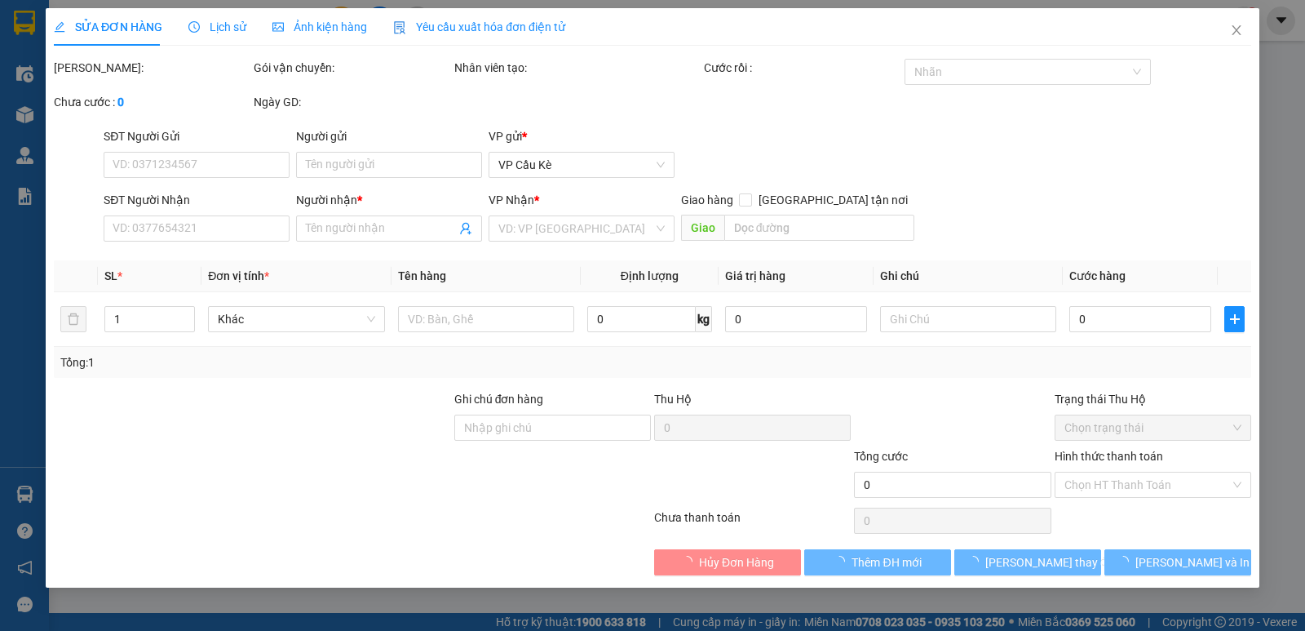
type input "thủy"
type input "LIỂU"
type input "25.000"
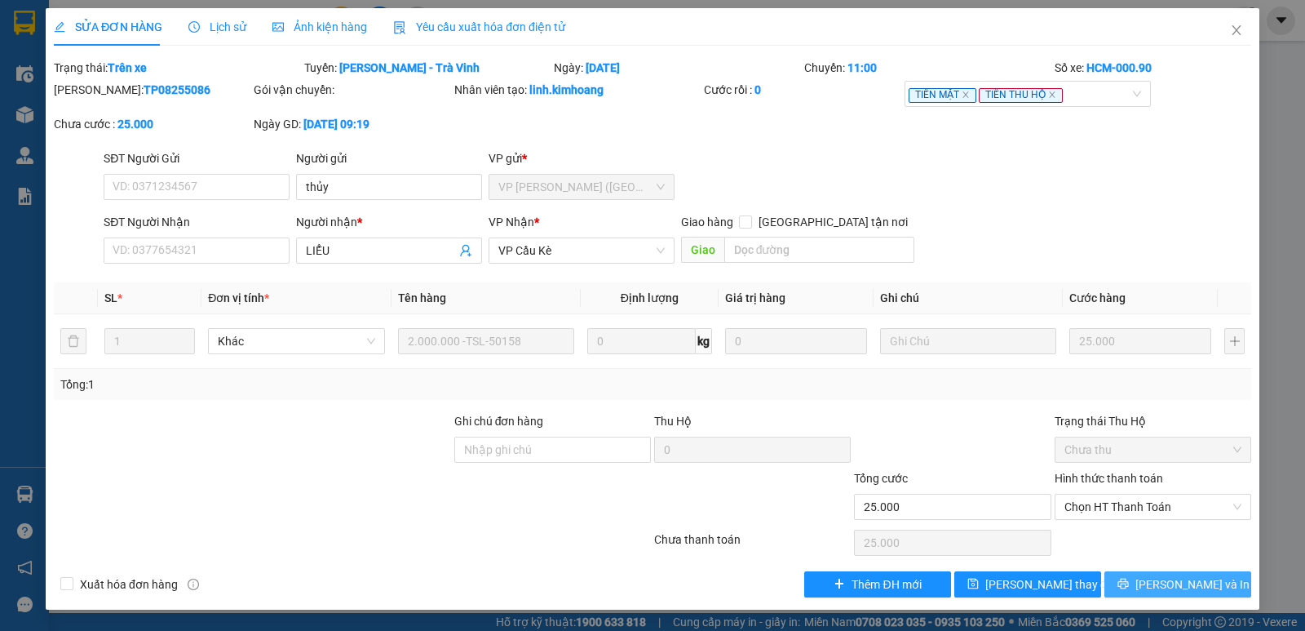
click at [1128, 584] on icon "printer" at bounding box center [1123, 583] width 11 height 11
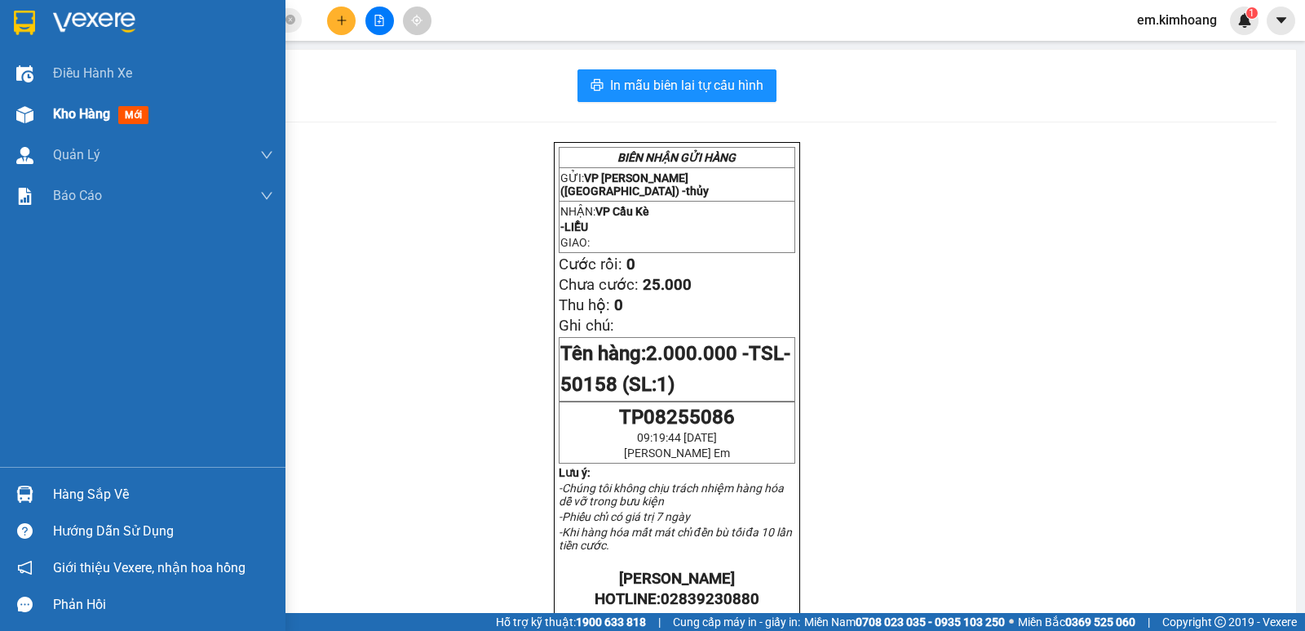
click at [84, 113] on span "Kho hàng" at bounding box center [81, 113] width 57 height 15
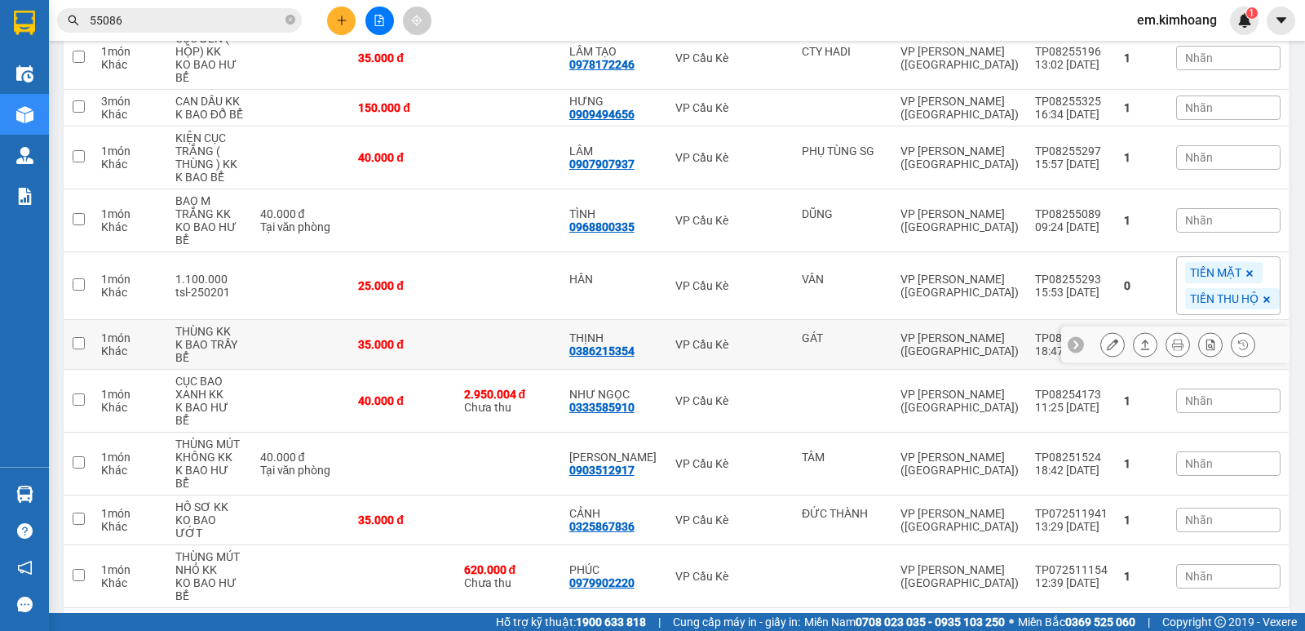
scroll to position [523, 0]
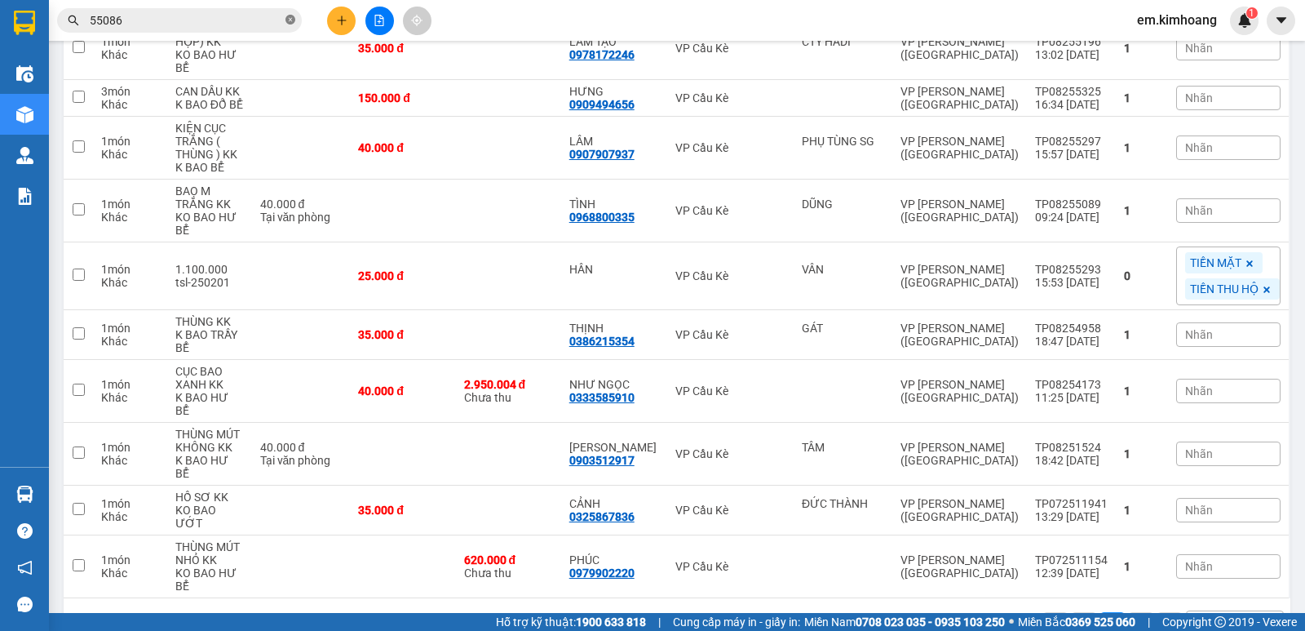
click at [294, 19] on icon "close-circle" at bounding box center [290, 20] width 10 height 10
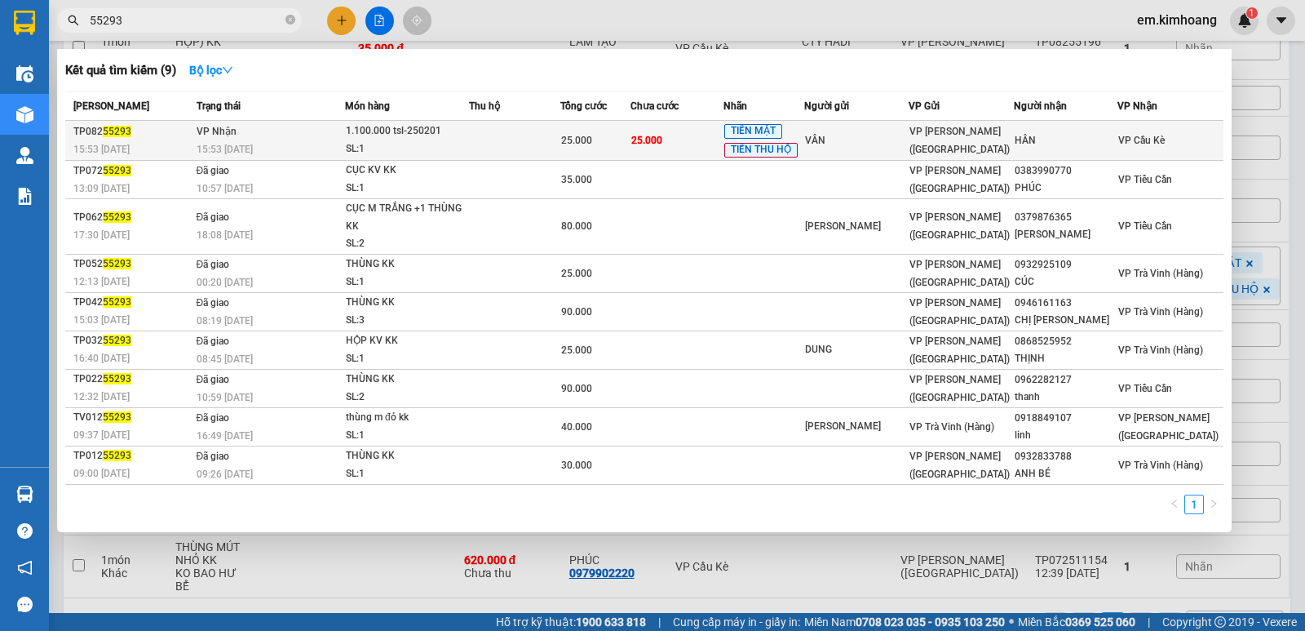
type input "55293"
click at [518, 135] on td at bounding box center [514, 141] width 91 height 40
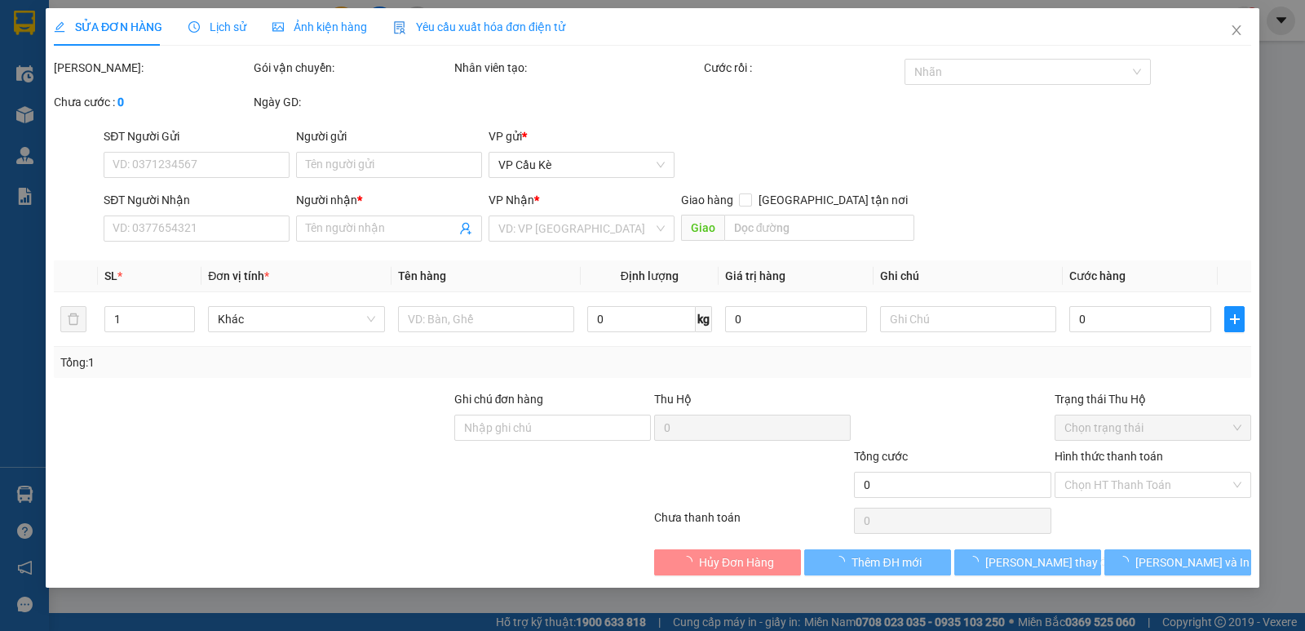
type input "VÂN"
type input "HÂN"
type input "25.000"
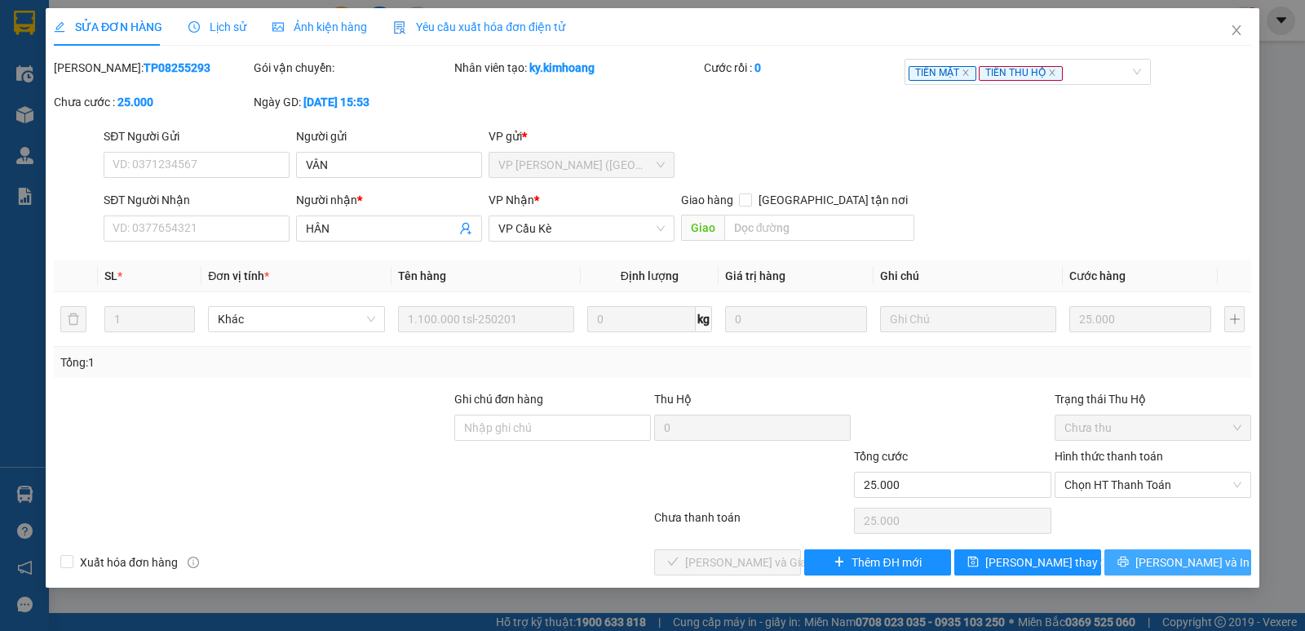
click at [1128, 558] on icon "printer" at bounding box center [1123, 561] width 11 height 11
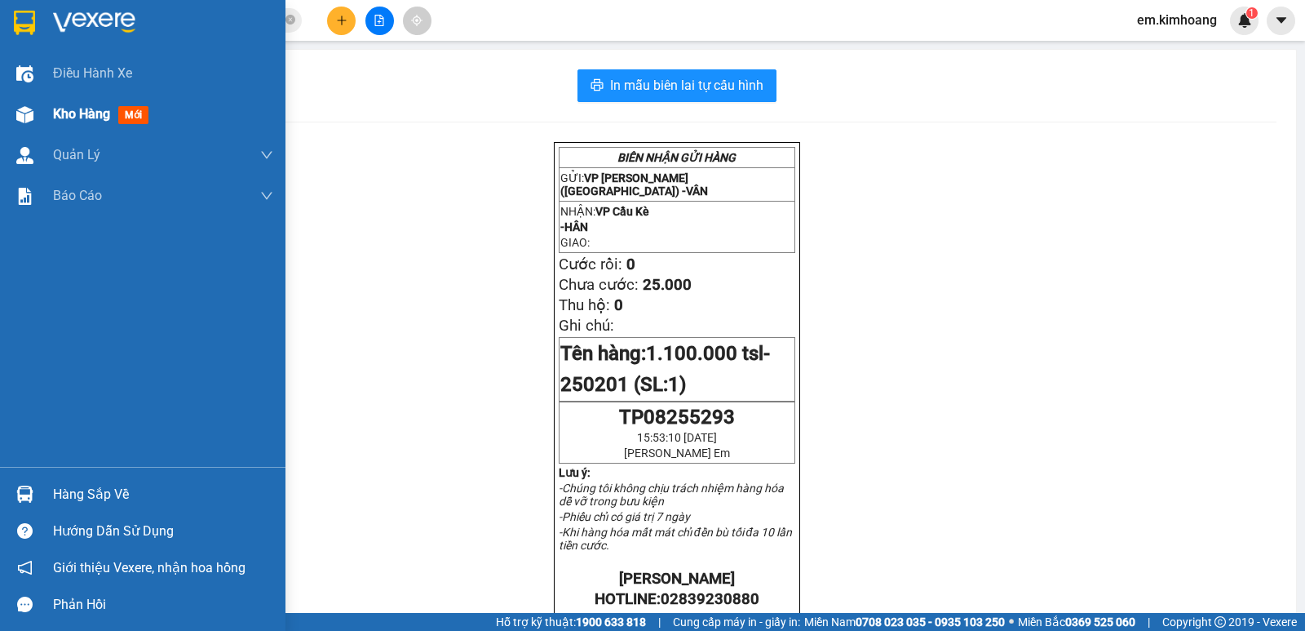
click at [64, 110] on span "Kho hàng" at bounding box center [81, 113] width 57 height 15
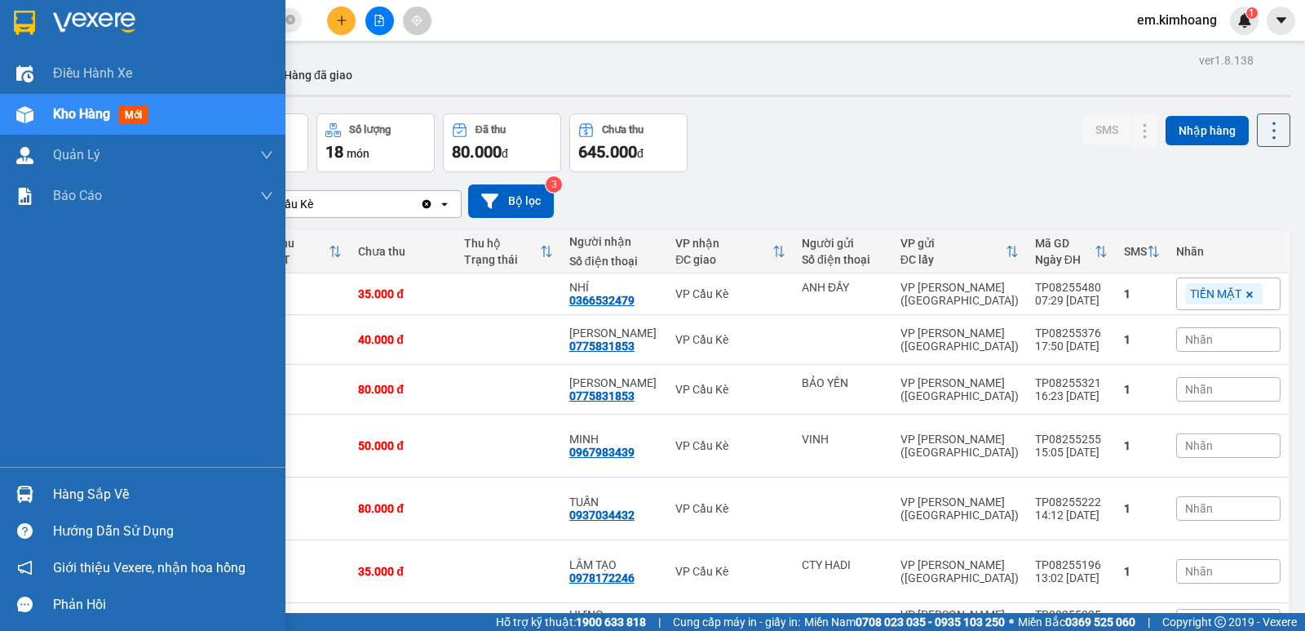
click at [56, 491] on div "Hàng sắp về" at bounding box center [163, 494] width 220 height 24
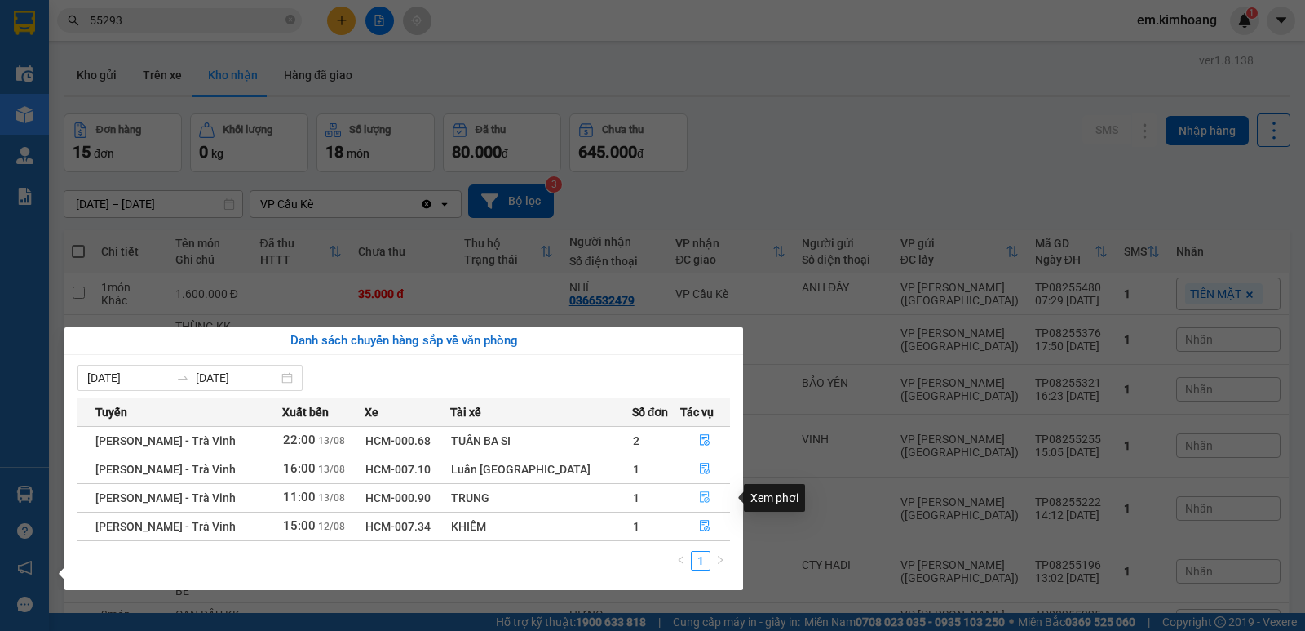
click at [702, 494] on icon "file-done" at bounding box center [706, 497] width 10 height 11
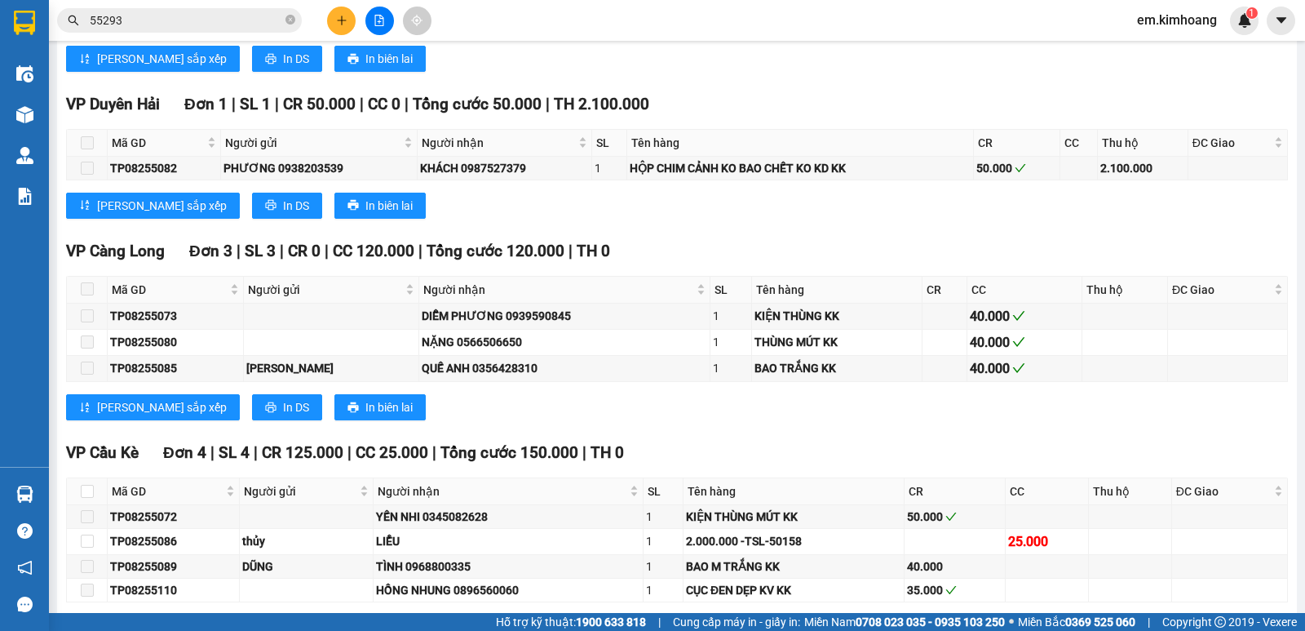
scroll to position [1717, 0]
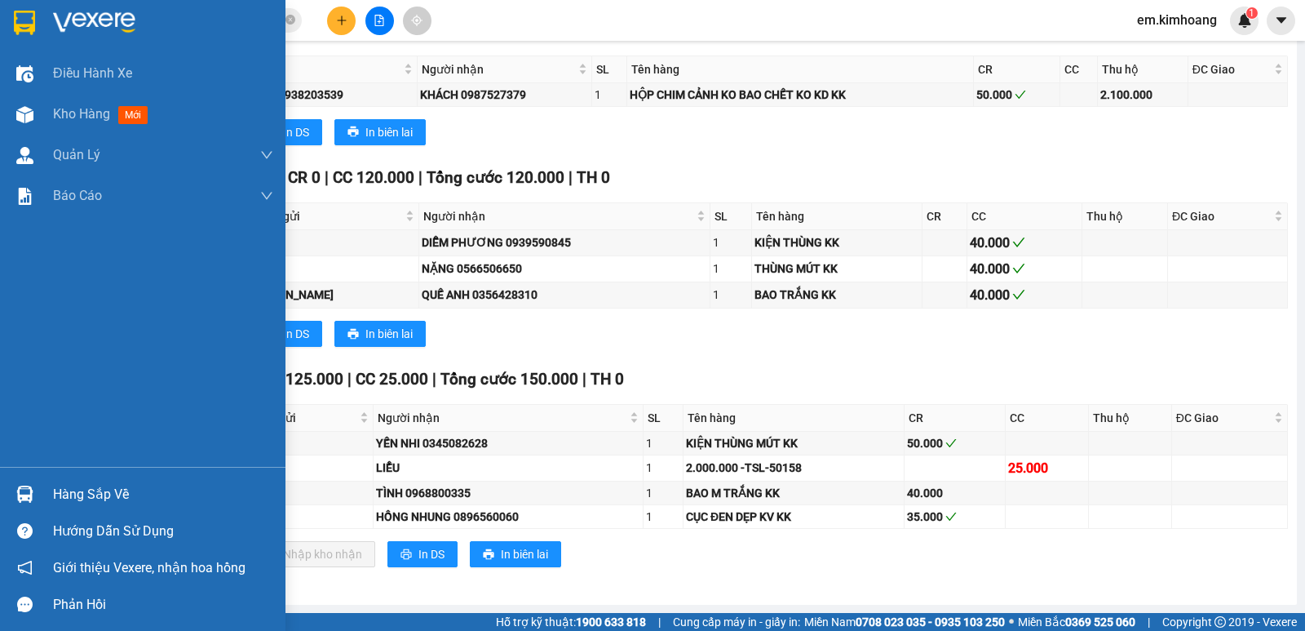
click at [31, 484] on div at bounding box center [25, 494] width 29 height 29
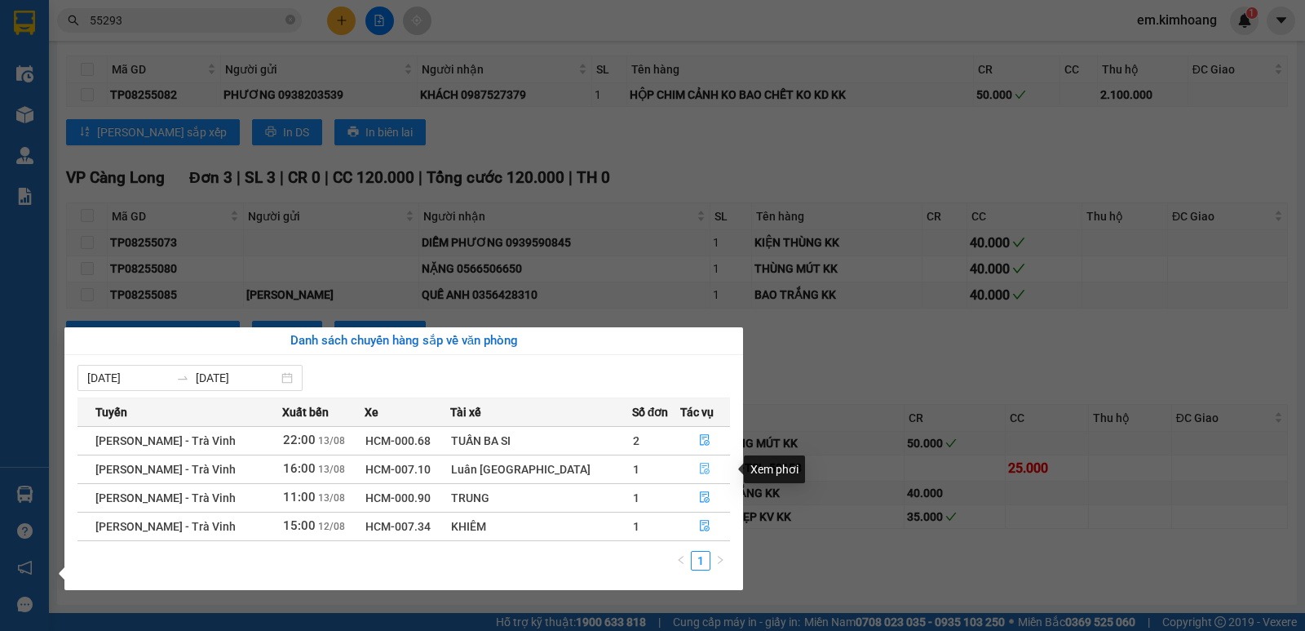
click at [701, 463] on icon "file-done" at bounding box center [706, 468] width 10 height 11
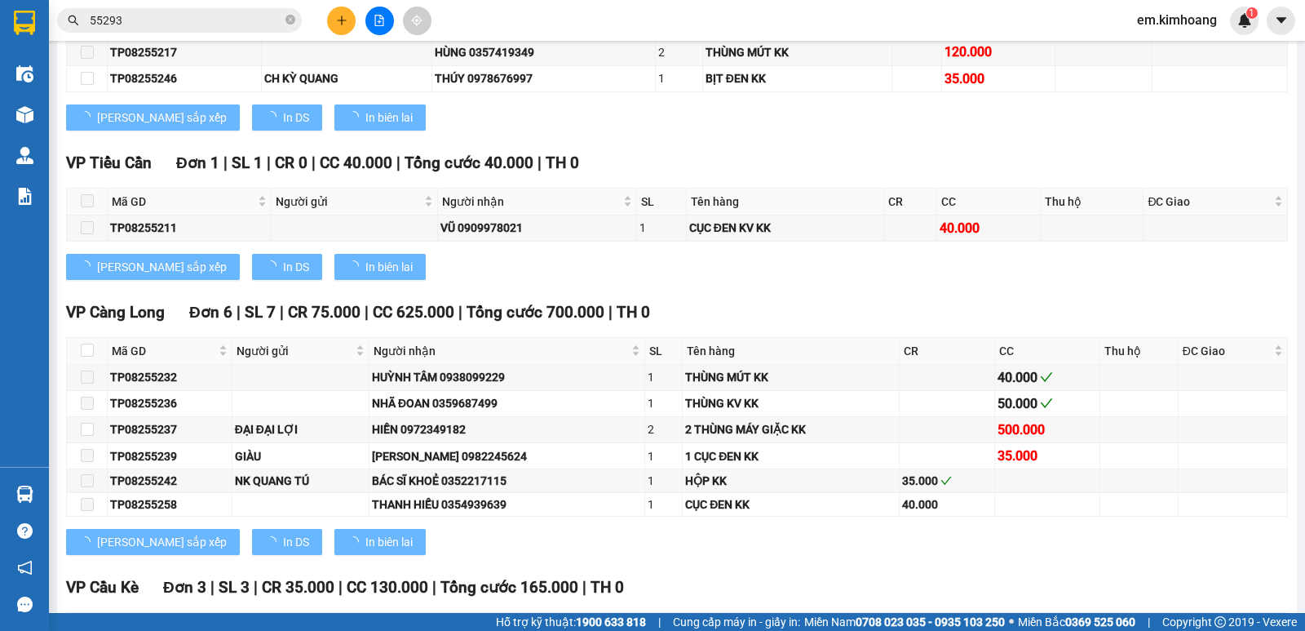
scroll to position [1916, 0]
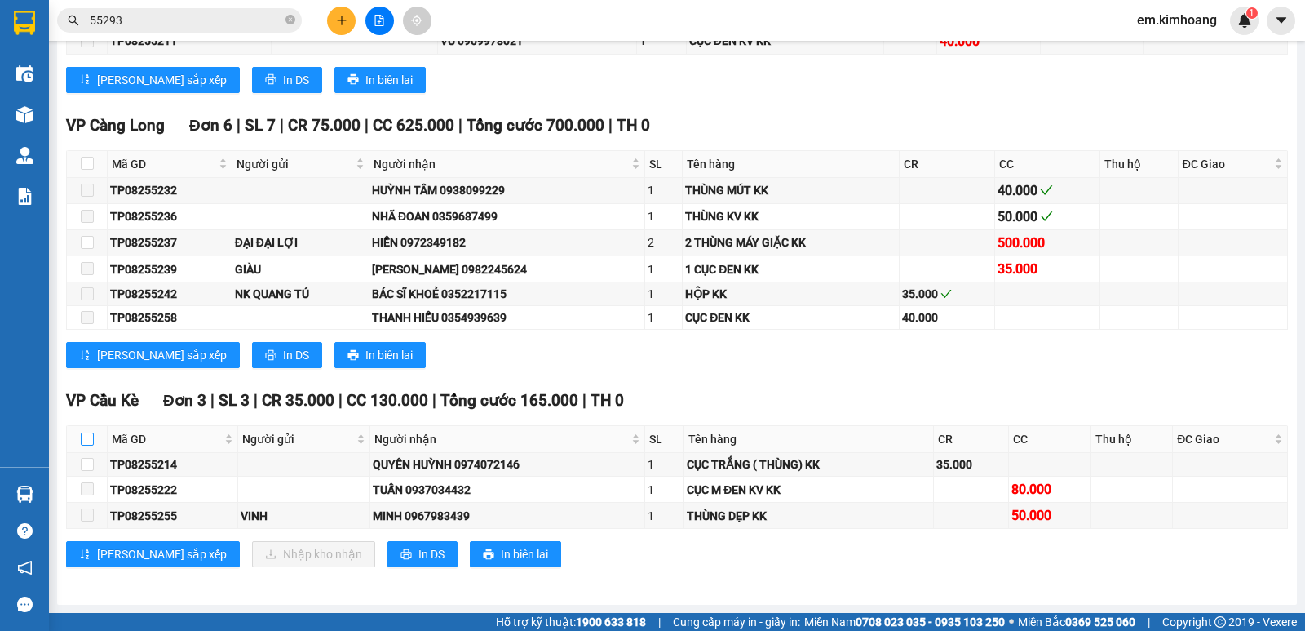
click at [86, 436] on input "checkbox" at bounding box center [87, 438] width 13 height 13
checkbox input "true"
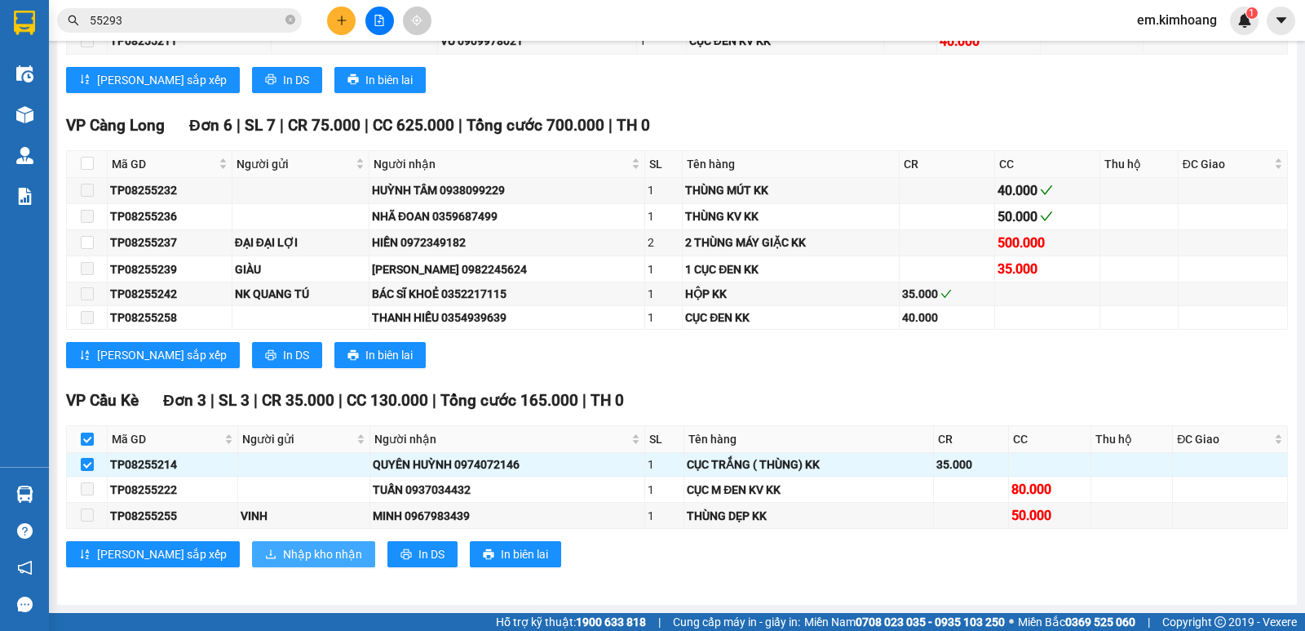
click at [283, 556] on span "Nhập kho nhận" at bounding box center [322, 554] width 79 height 18
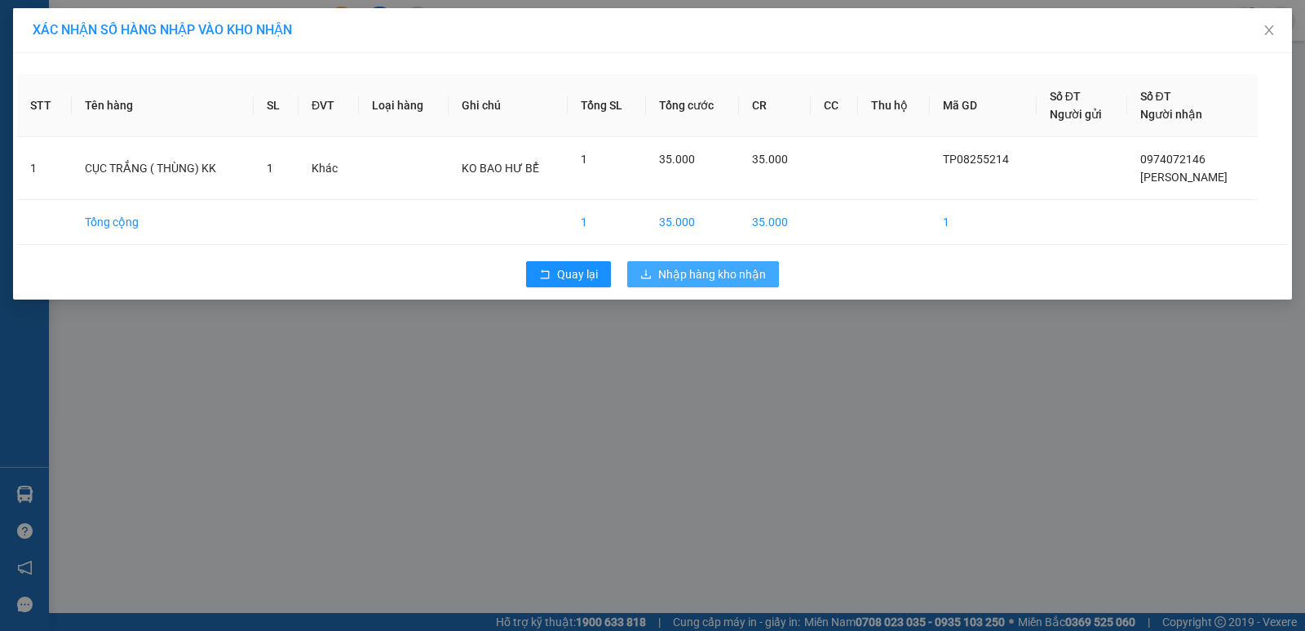
click at [676, 272] on span "Nhập hàng kho nhận" at bounding box center [712, 274] width 108 height 18
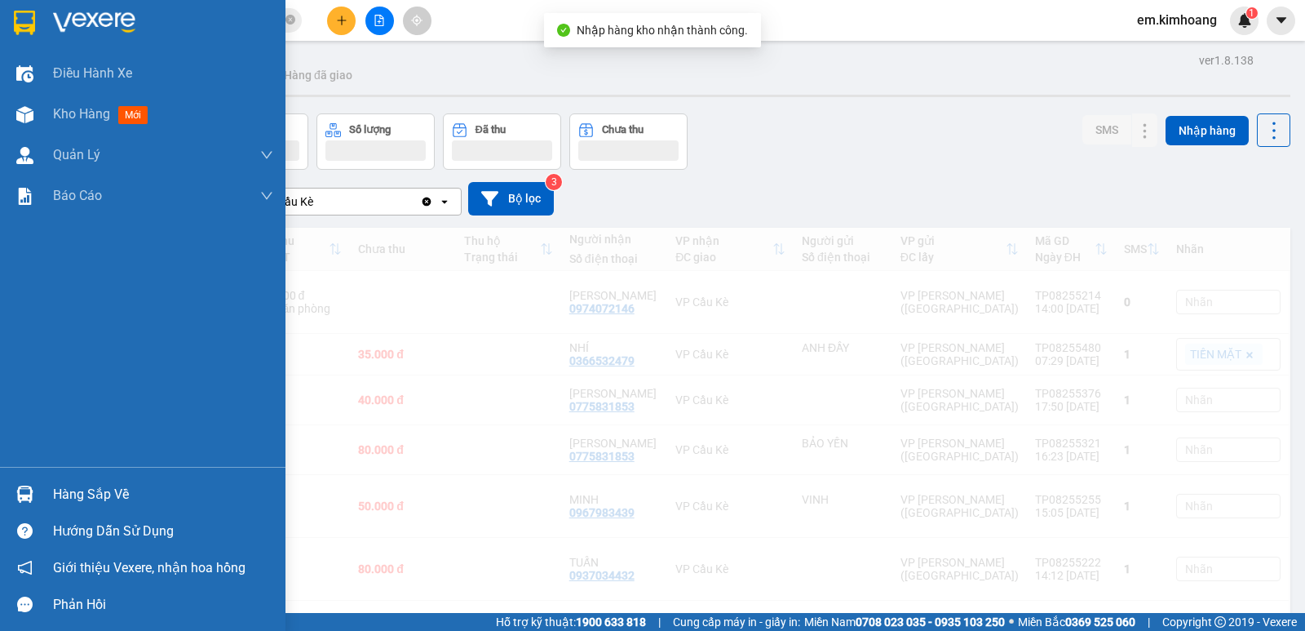
click at [97, 489] on div "Hàng sắp về" at bounding box center [163, 494] width 220 height 24
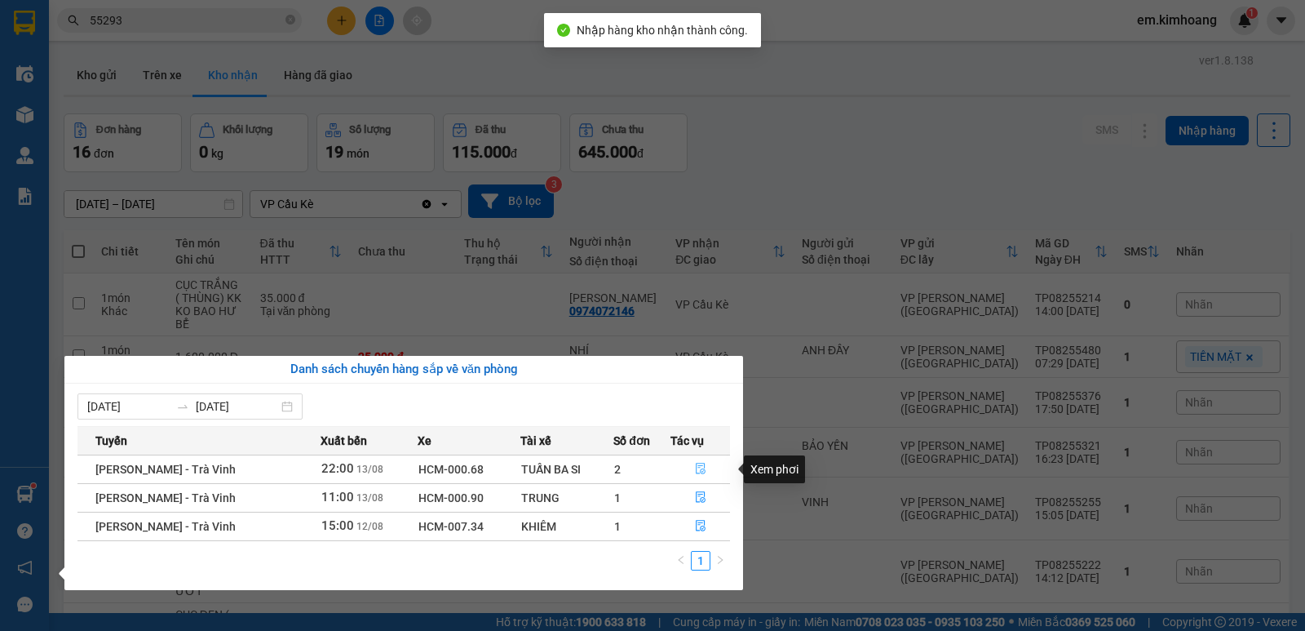
click at [692, 468] on button "button" at bounding box center [700, 469] width 58 height 26
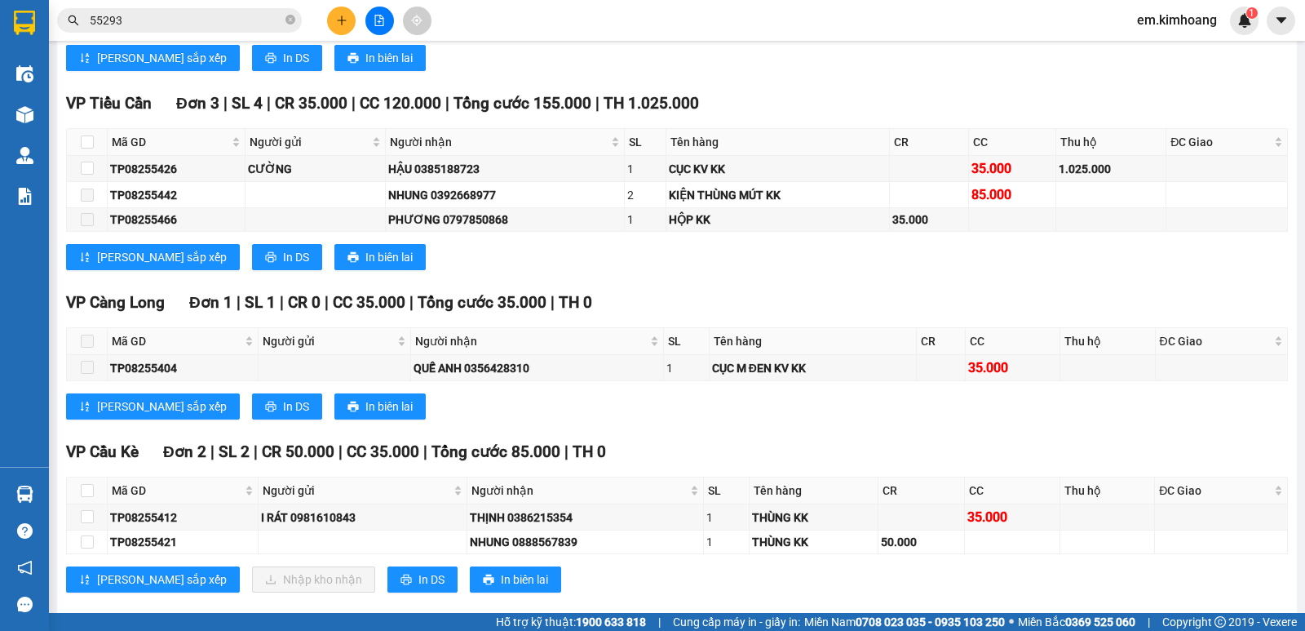
scroll to position [2061, 0]
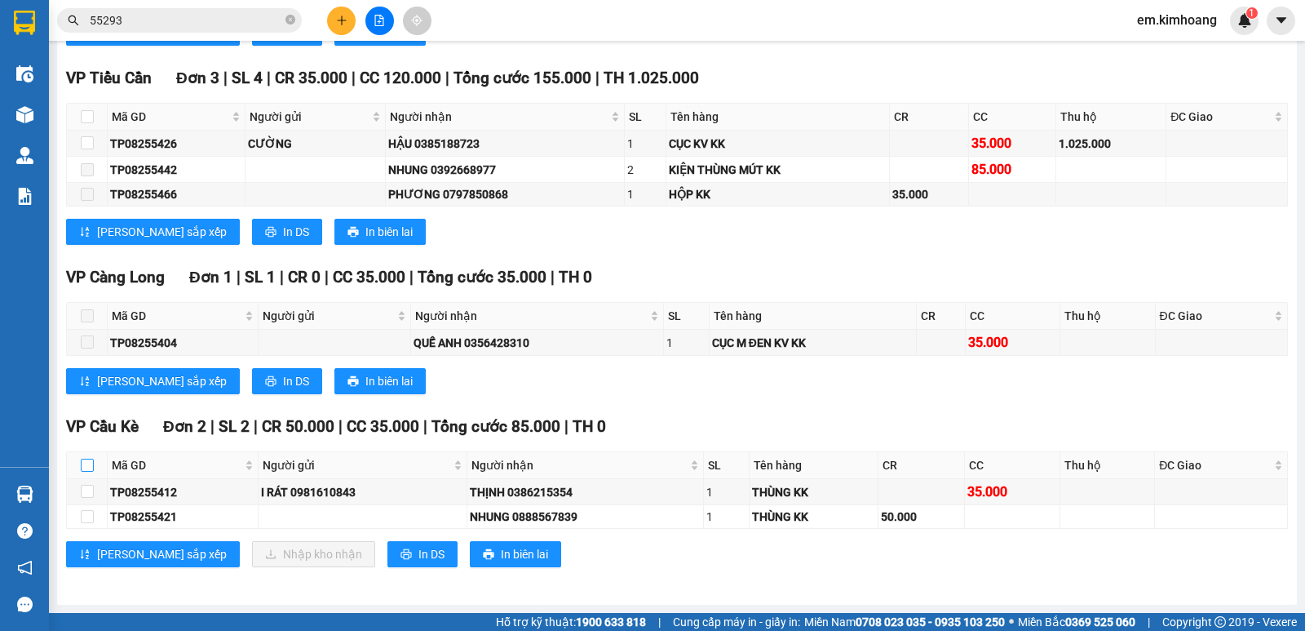
click at [89, 463] on input "checkbox" at bounding box center [87, 464] width 13 height 13
checkbox input "true"
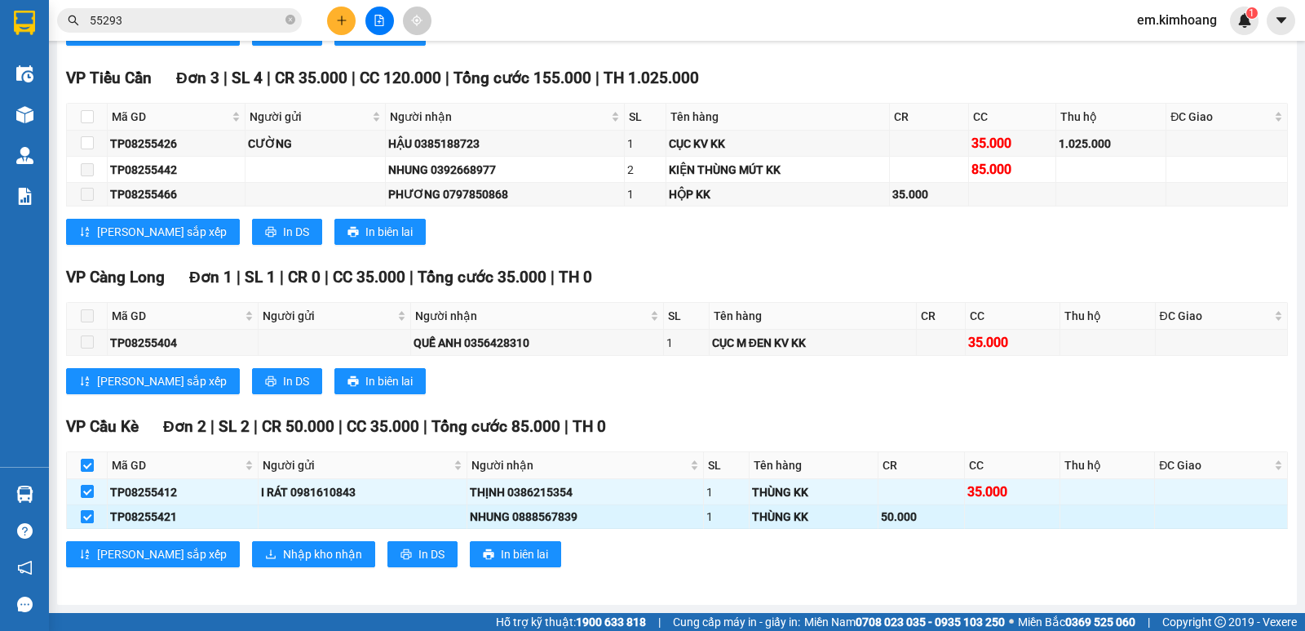
click at [83, 515] on input "checkbox" at bounding box center [87, 516] width 13 height 13
checkbox input "false"
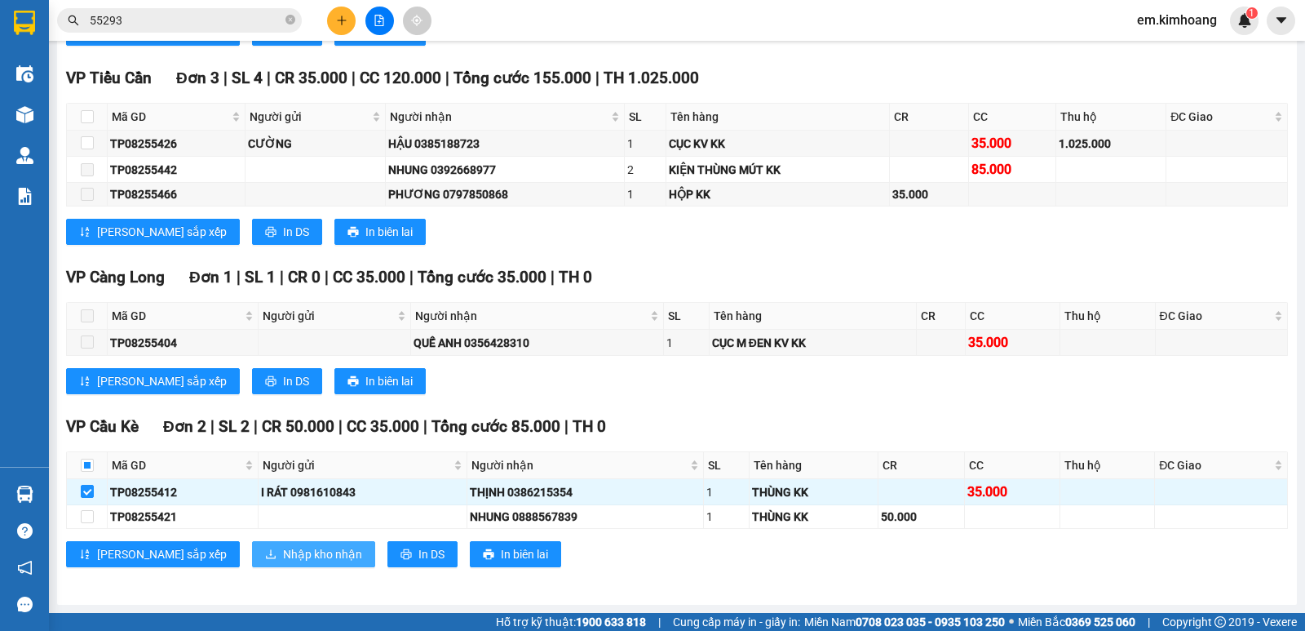
click at [283, 554] on span "Nhập kho nhận" at bounding box center [322, 554] width 79 height 18
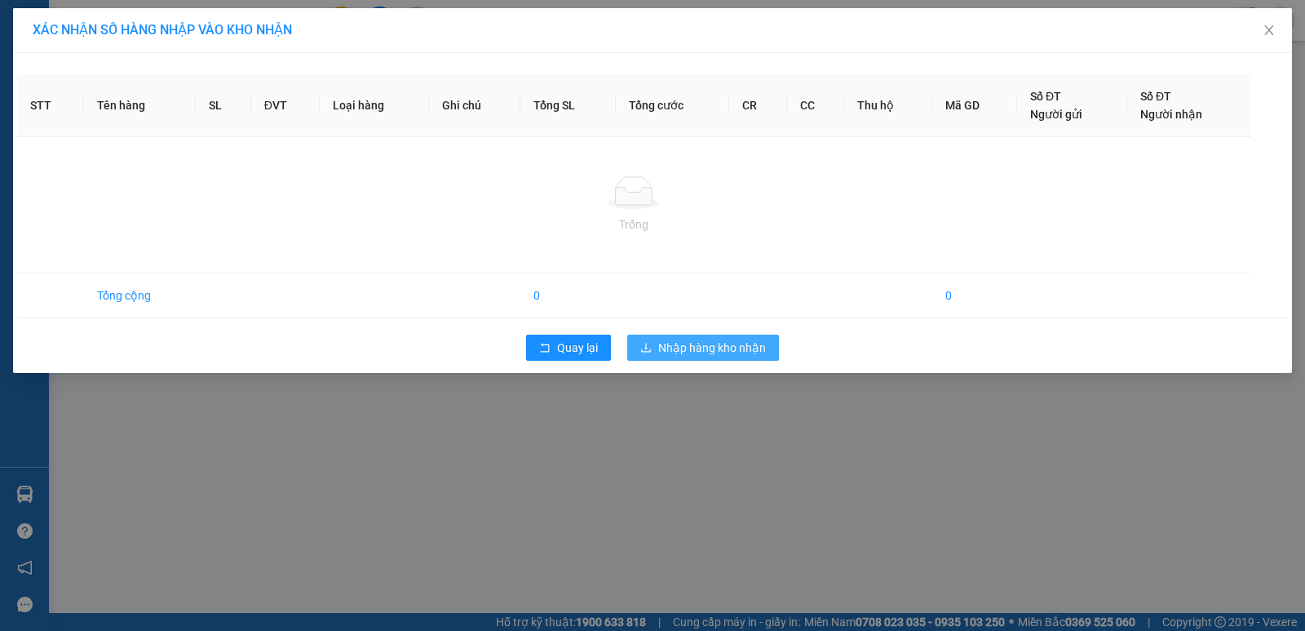
drag, startPoint x: 665, startPoint y: 345, endPoint x: 655, endPoint y: 349, distance: 10.6
click at [665, 347] on span "Nhập hàng kho nhận" at bounding box center [712, 348] width 108 height 18
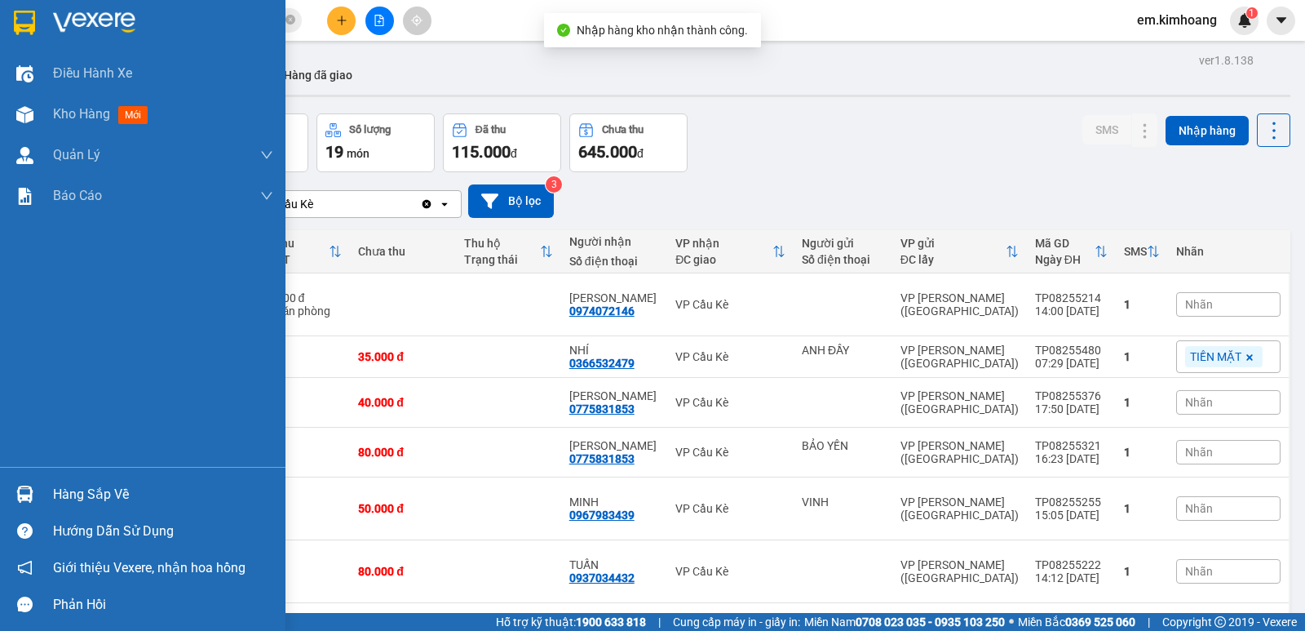
click at [31, 493] on img at bounding box center [24, 493] width 17 height 17
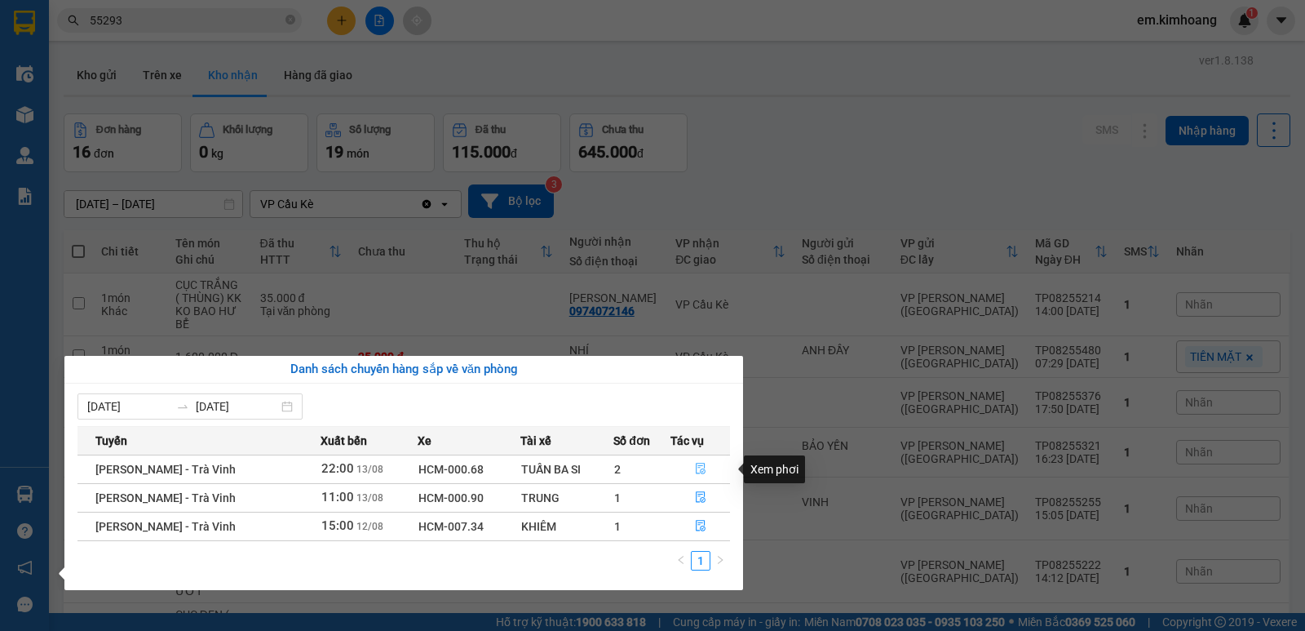
click at [697, 463] on icon "file-done" at bounding box center [701, 468] width 10 height 11
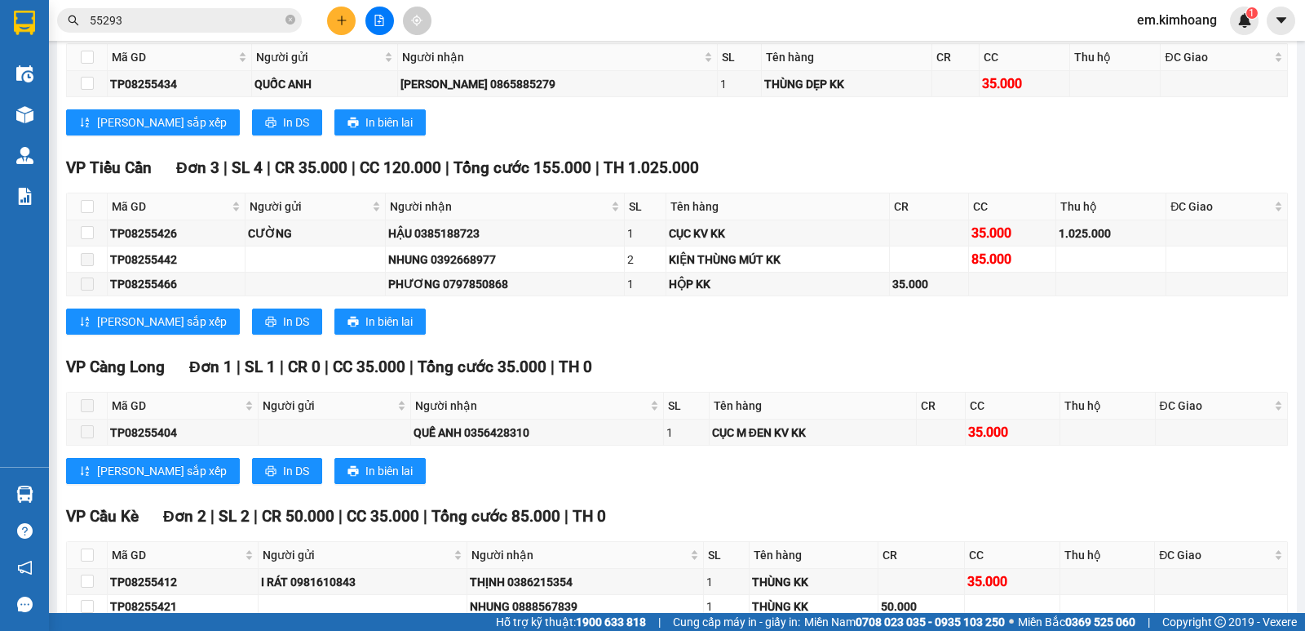
scroll to position [2061, 0]
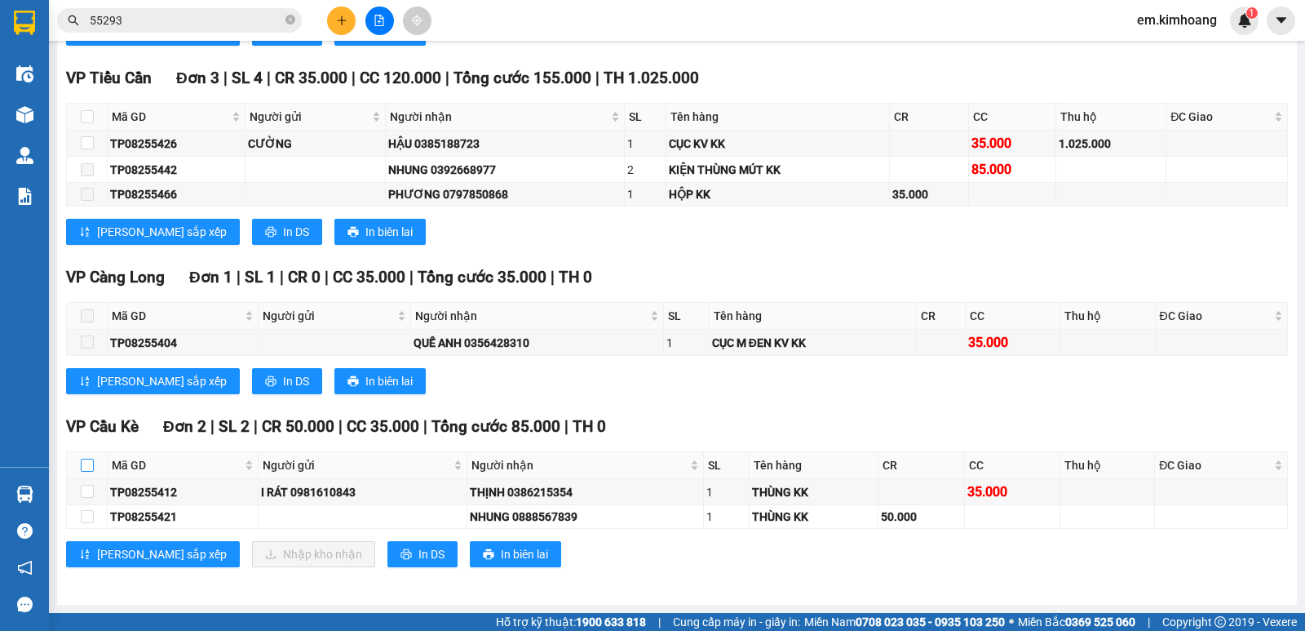
click at [86, 459] on input "checkbox" at bounding box center [87, 464] width 13 height 13
checkbox input "true"
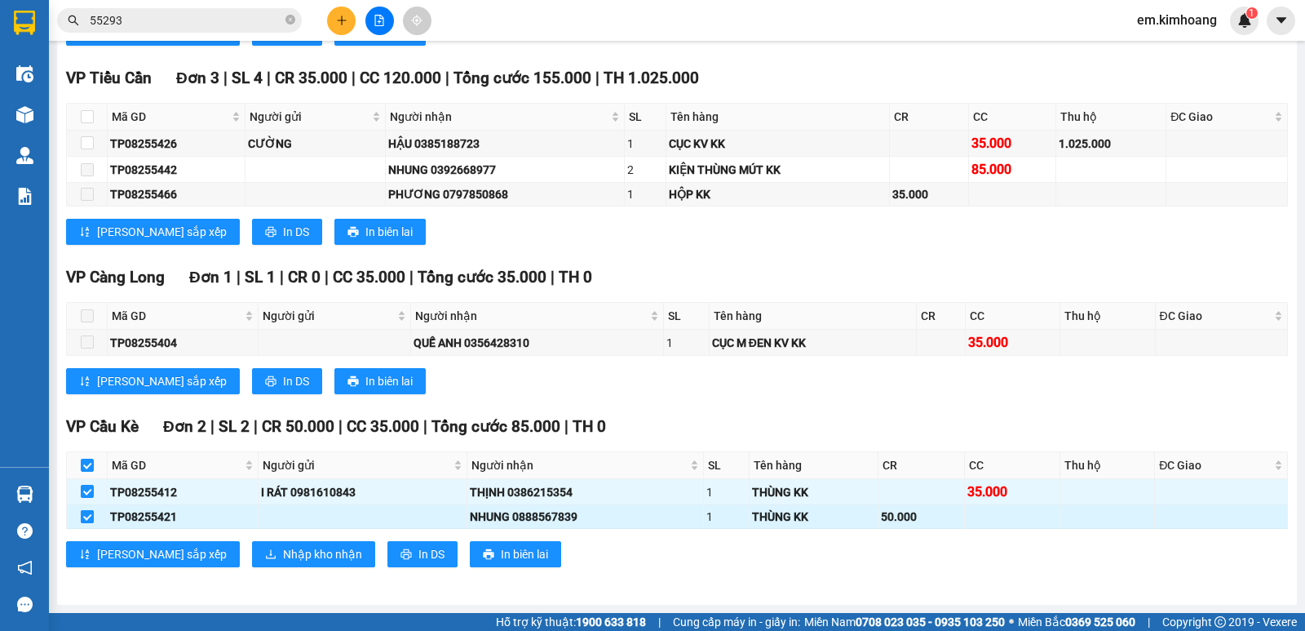
click at [87, 517] on input "checkbox" at bounding box center [87, 516] width 13 height 13
checkbox input "false"
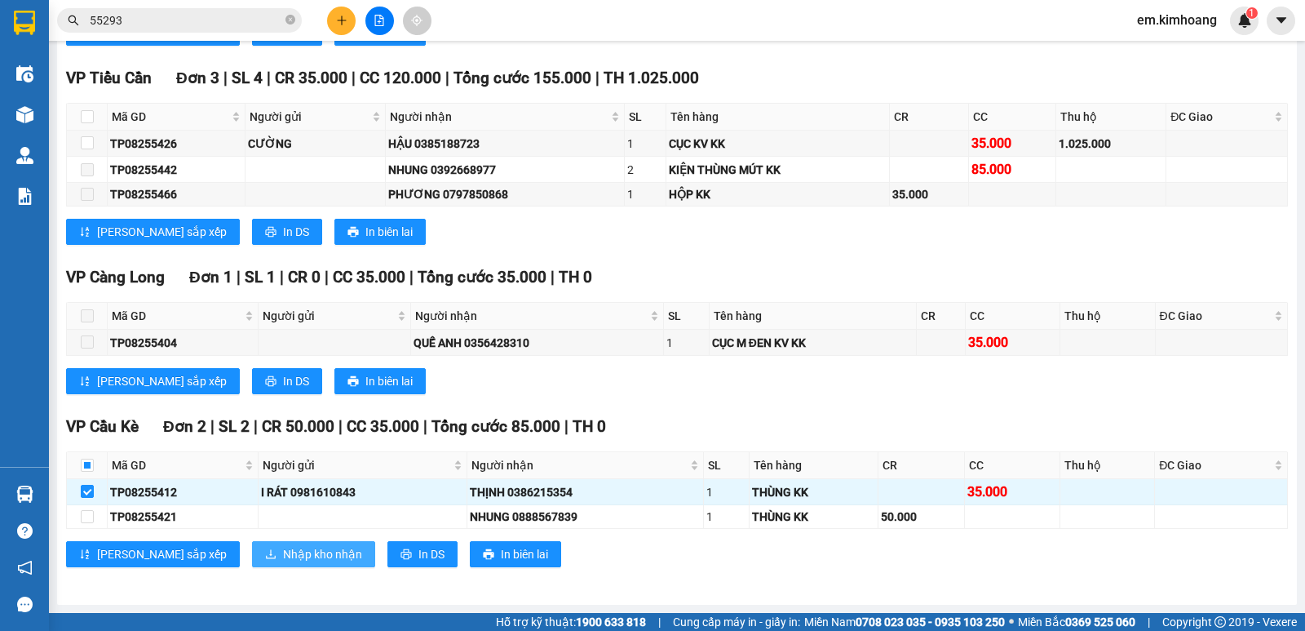
click at [283, 552] on span "Nhập kho nhận" at bounding box center [322, 554] width 79 height 18
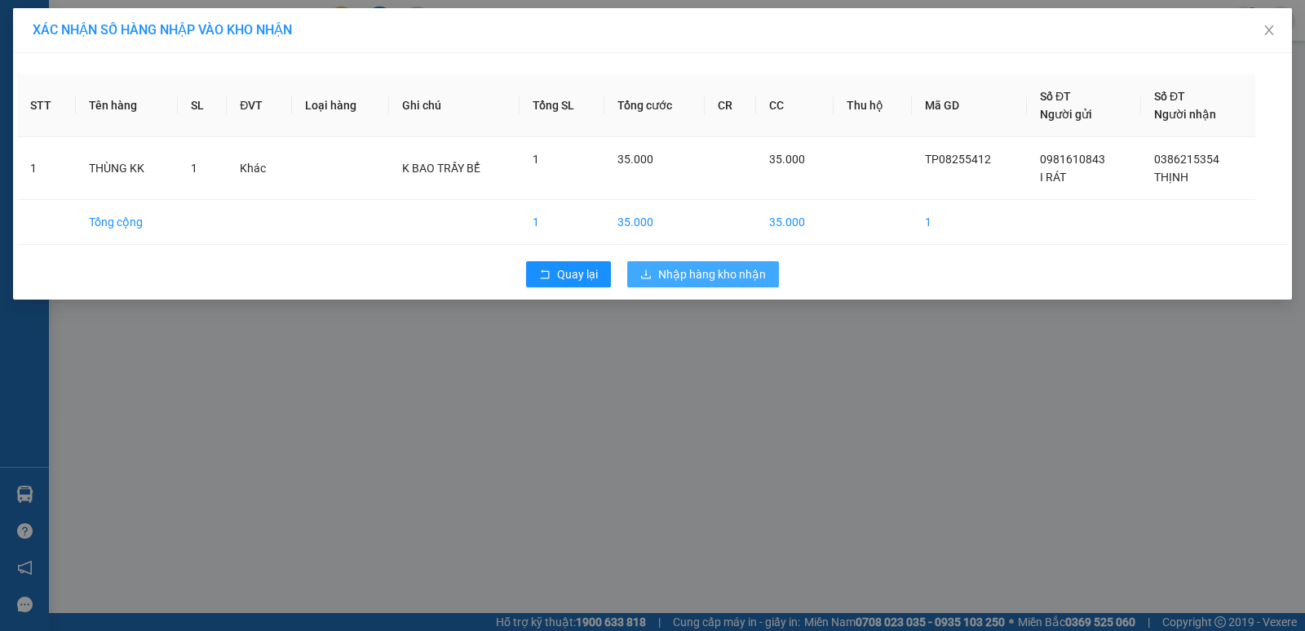
click at [719, 270] on span "Nhập hàng kho nhận" at bounding box center [712, 274] width 108 height 18
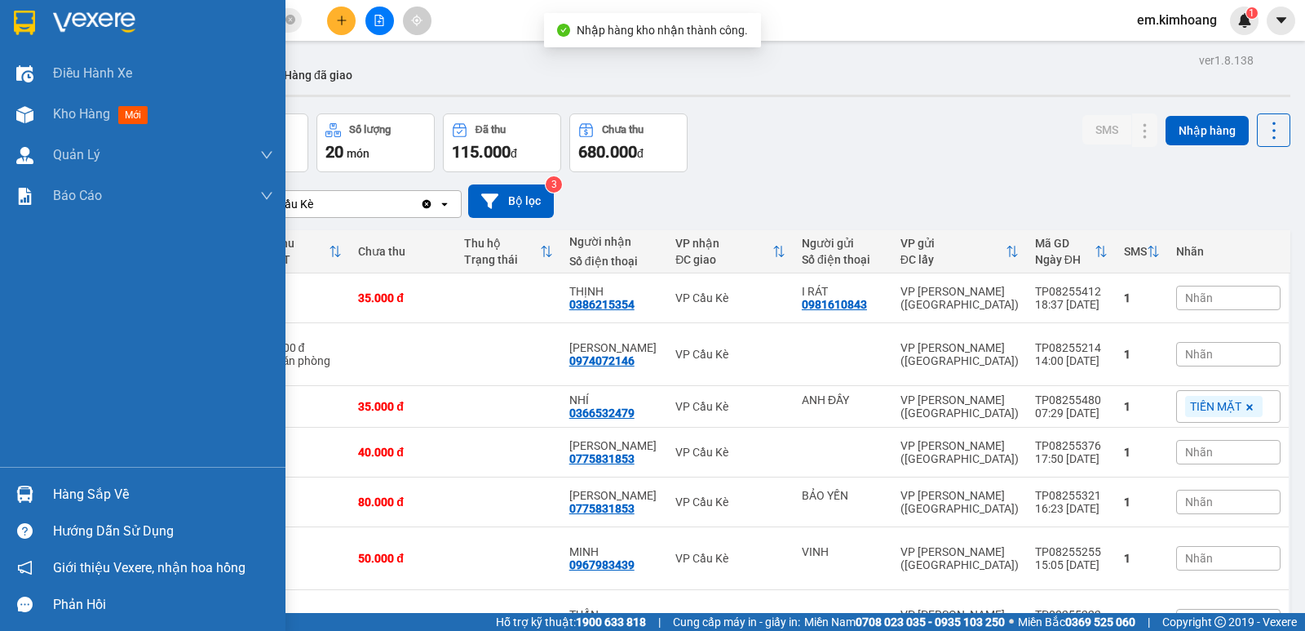
click at [24, 494] on img at bounding box center [24, 493] width 17 height 17
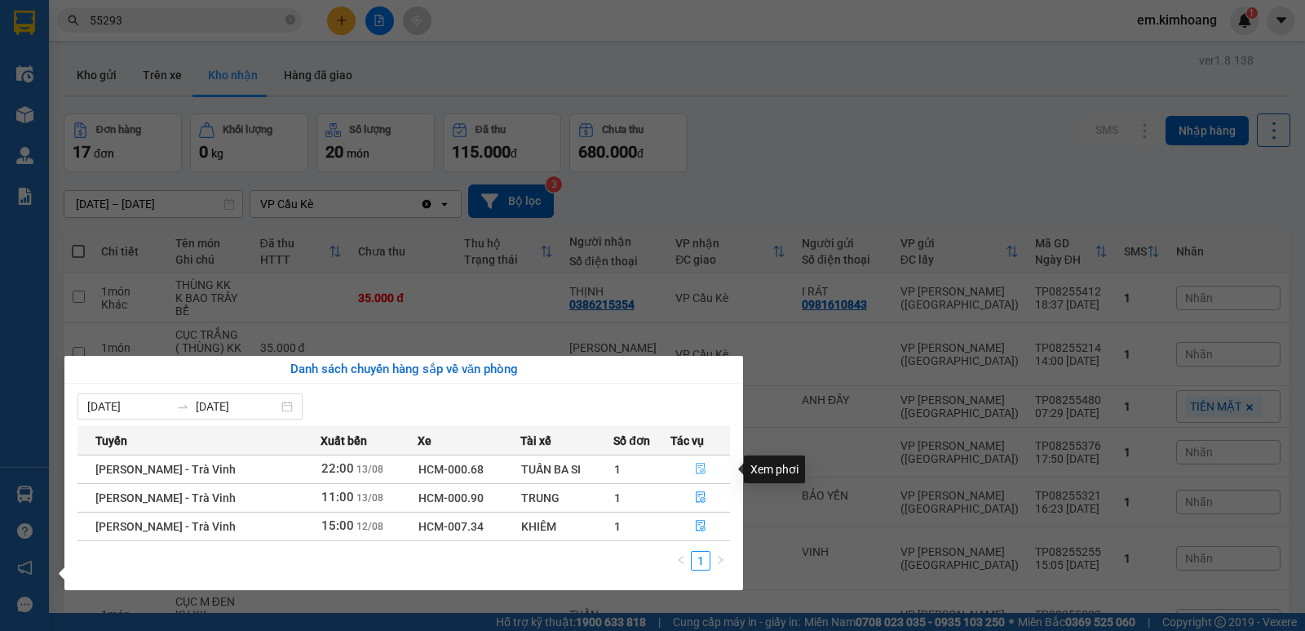
click at [695, 468] on icon "file-done" at bounding box center [700, 468] width 11 height 11
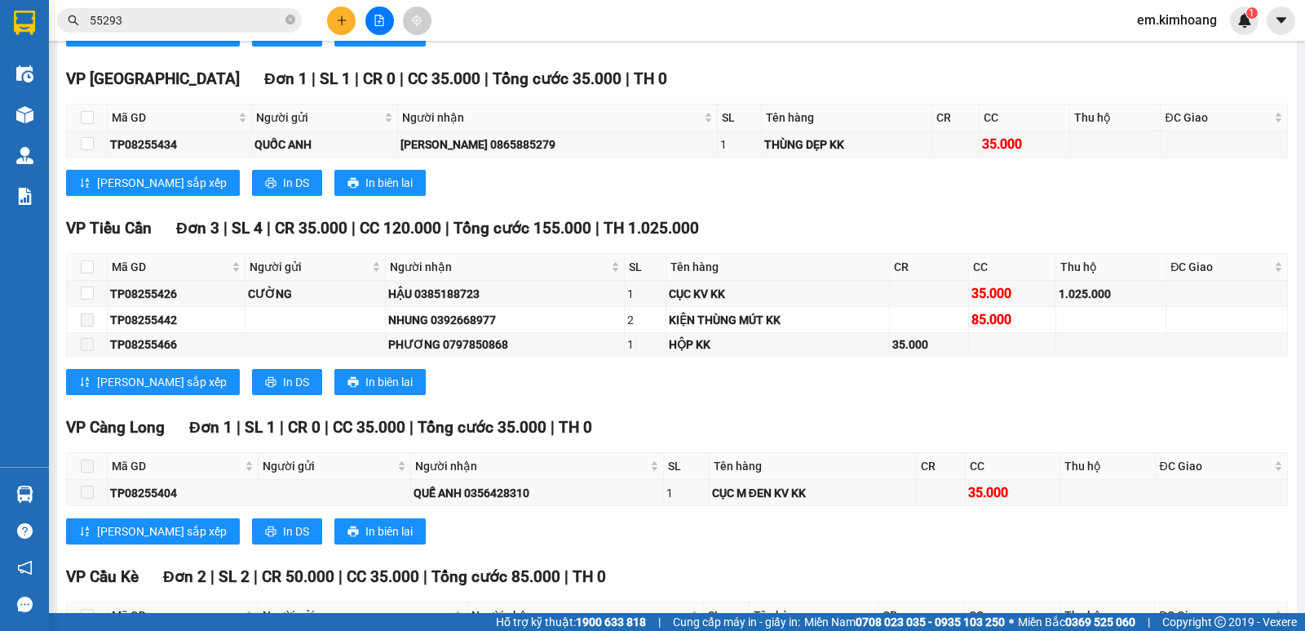
scroll to position [2061, 0]
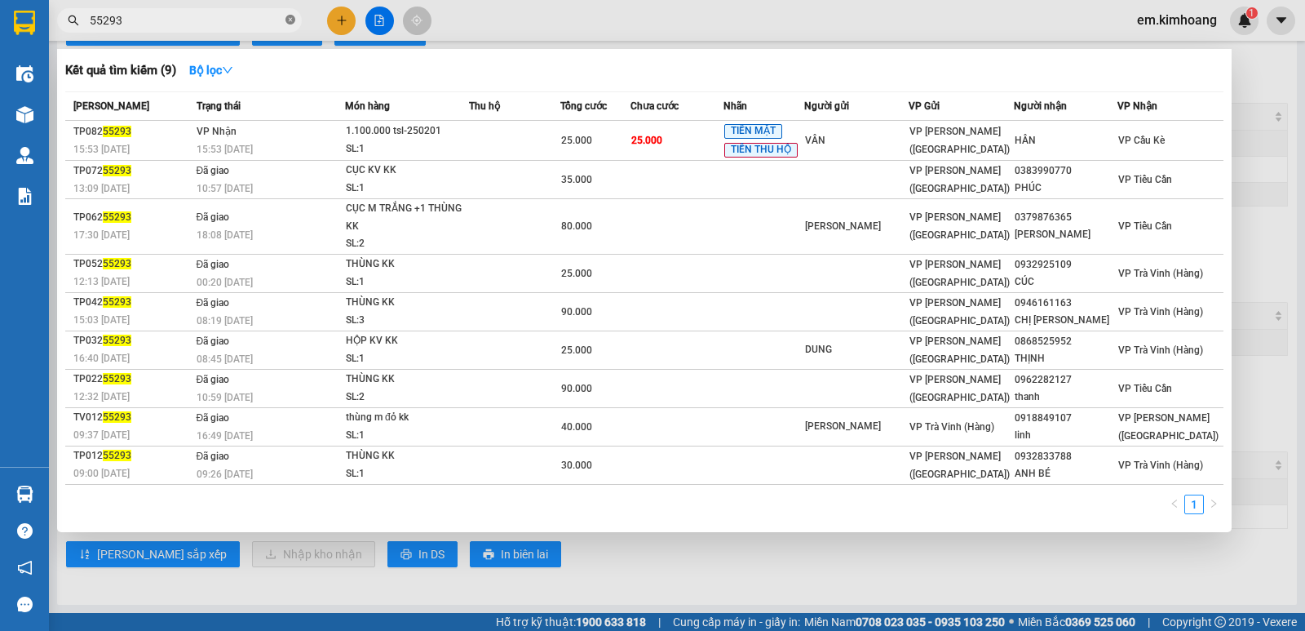
click at [288, 20] on icon "close-circle" at bounding box center [290, 20] width 10 height 10
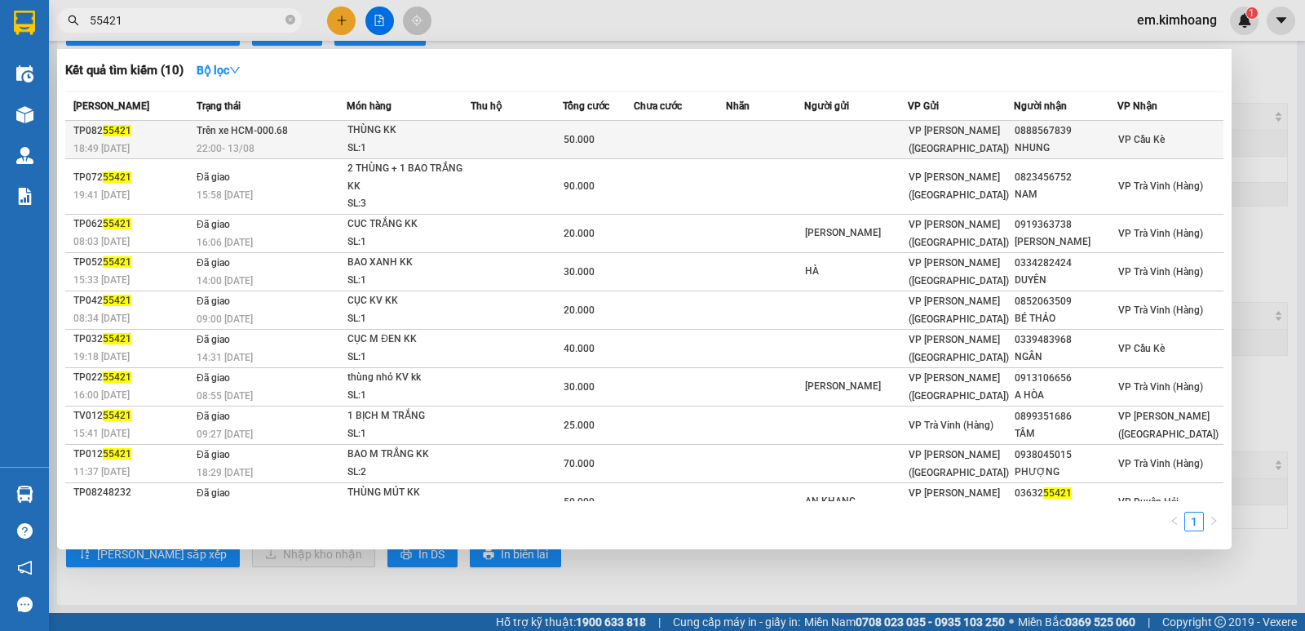
type input "55421"
click at [727, 141] on td at bounding box center [680, 140] width 93 height 38
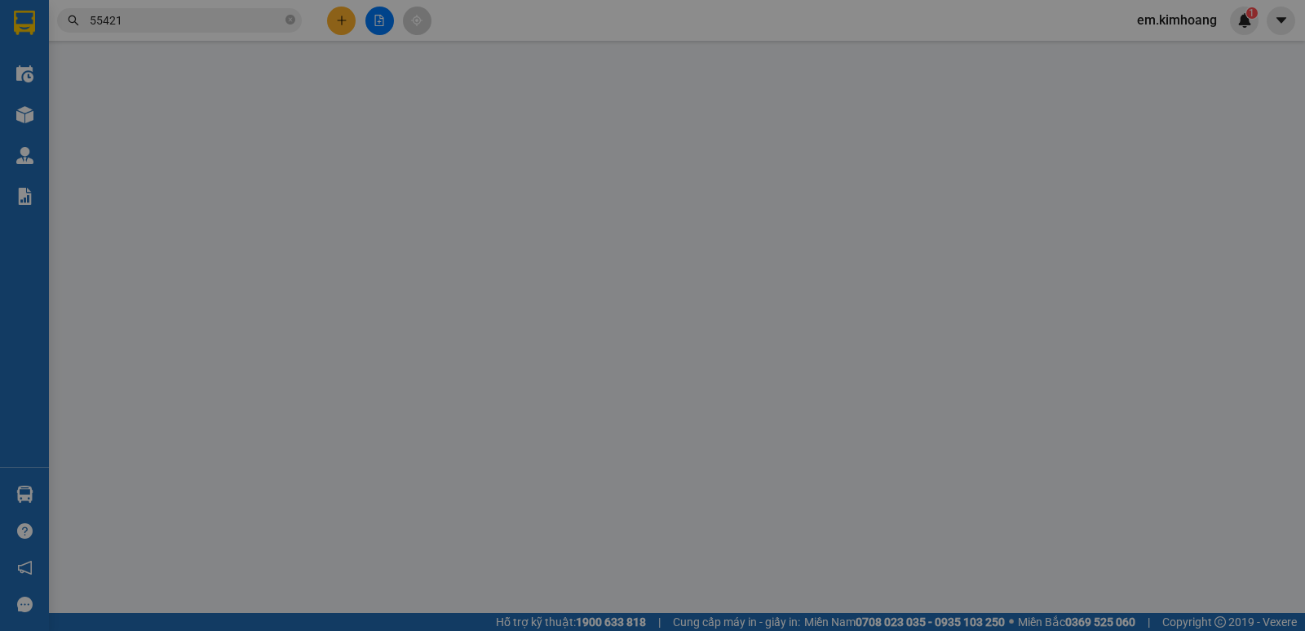
type input "0888567839"
type input "NHUNG"
type input "50.000"
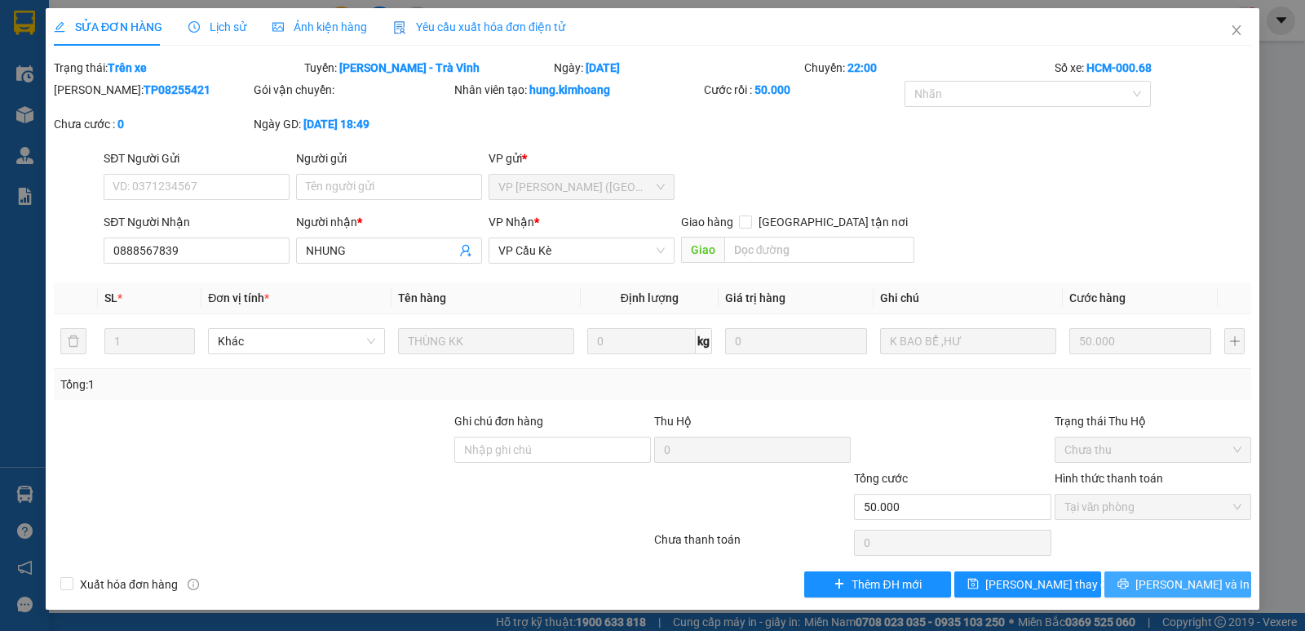
click at [1185, 589] on span "[PERSON_NAME] và In" at bounding box center [1192, 584] width 114 height 18
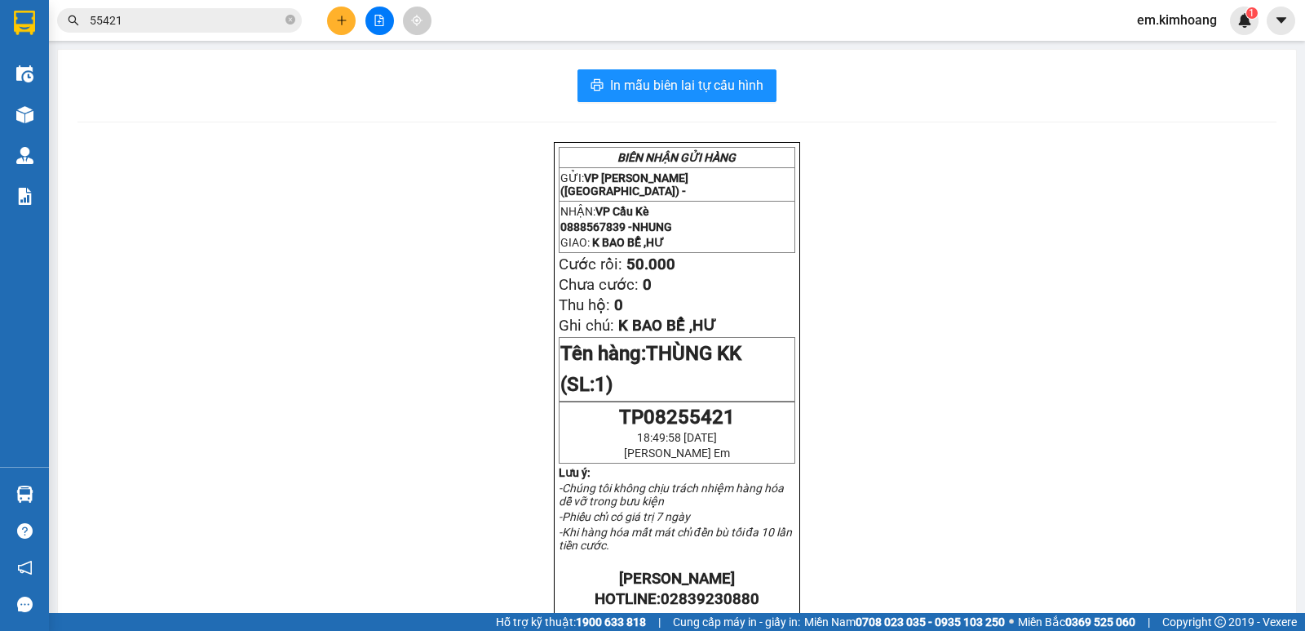
drag, startPoint x: 1256, startPoint y: 331, endPoint x: 1273, endPoint y: 325, distance: 18.1
click at [1259, 329] on div "BIÊN NHẬN GỬI HÀNG GỬI: VP [PERSON_NAME] ([GEOGRAPHIC_DATA]) - NHẬN: VP Cầu Kè …" at bounding box center [676, 603] width 1199 height 922
click at [1273, 325] on div "In mẫu biên lai tự cấu hình BIÊN NHẬN GỬI HÀNG GỬI: VP [PERSON_NAME] ([GEOGRAPH…" at bounding box center [677, 566] width 1238 height 1033
click at [1086, 90] on div "In mẫu biên lai tự cấu hình" at bounding box center [676, 85] width 1199 height 33
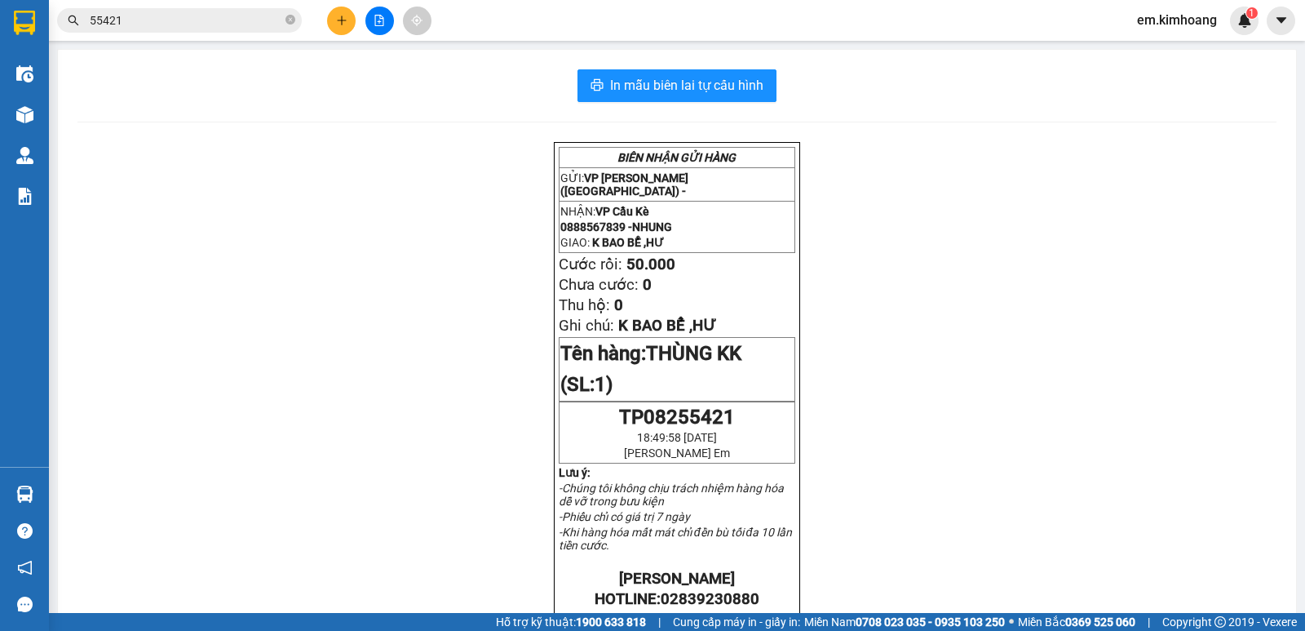
click at [1093, 68] on div "In mẫu biên lai tự cấu hình BIÊN NHẬN GỬI HÀNG GỬI: VP [PERSON_NAME] ([GEOGRAPH…" at bounding box center [677, 566] width 1238 height 1033
click at [1216, 4] on div "Kết quả tìm kiếm ( 10 ) Bộ lọc Mã ĐH Trạng thái Món hàng Thu hộ Tổng cước Chưa …" at bounding box center [652, 20] width 1305 height 41
click at [328, 20] on button at bounding box center [341, 21] width 29 height 29
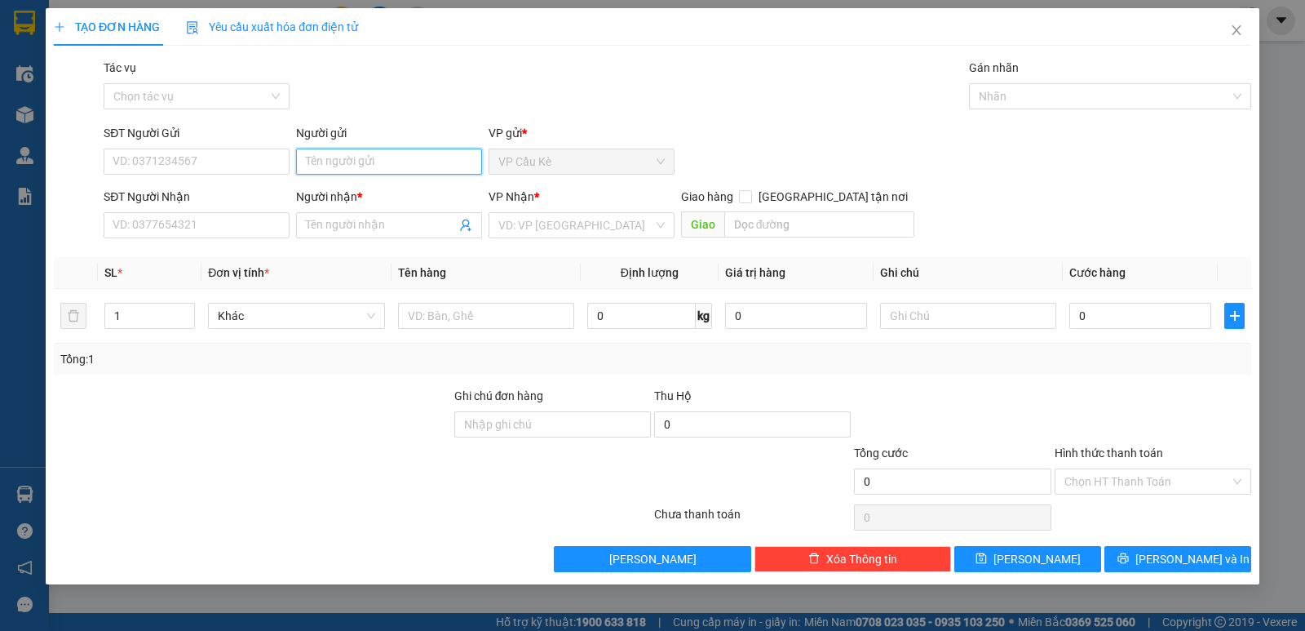
drag, startPoint x: 368, startPoint y: 161, endPoint x: 381, endPoint y: 161, distance: 13.1
click at [369, 161] on input "Người gửi" at bounding box center [389, 161] width 186 height 26
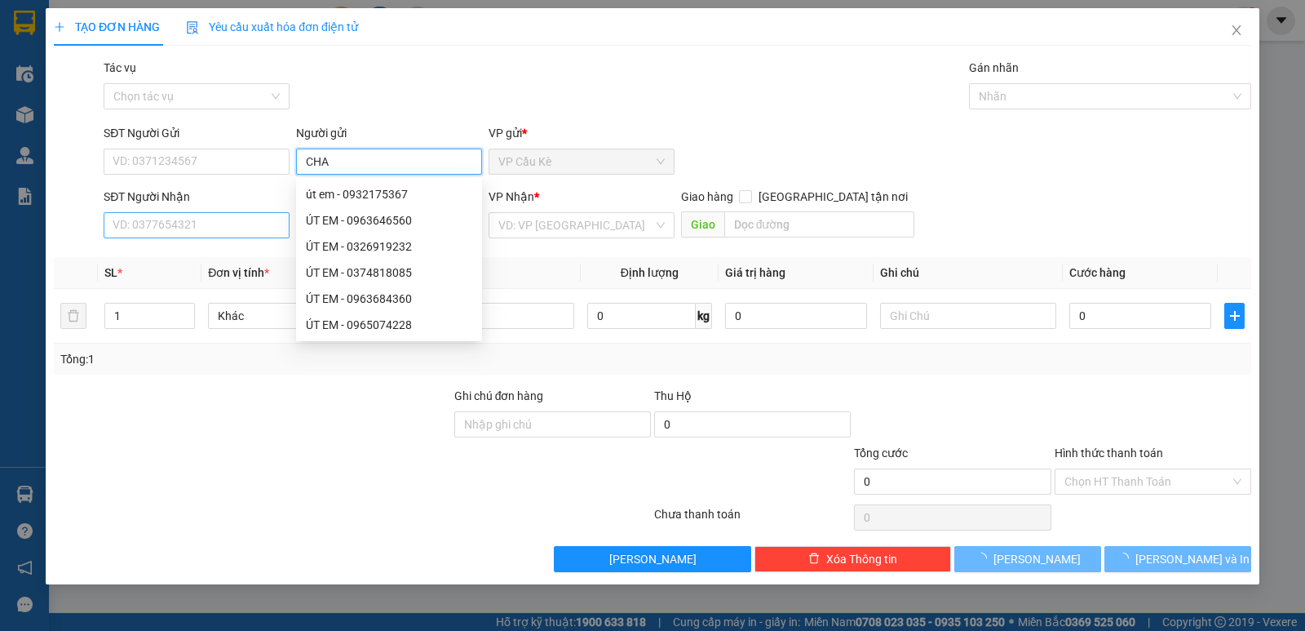
type input "CHA"
click at [246, 228] on input "SĐT Người Nhận" at bounding box center [197, 225] width 186 height 26
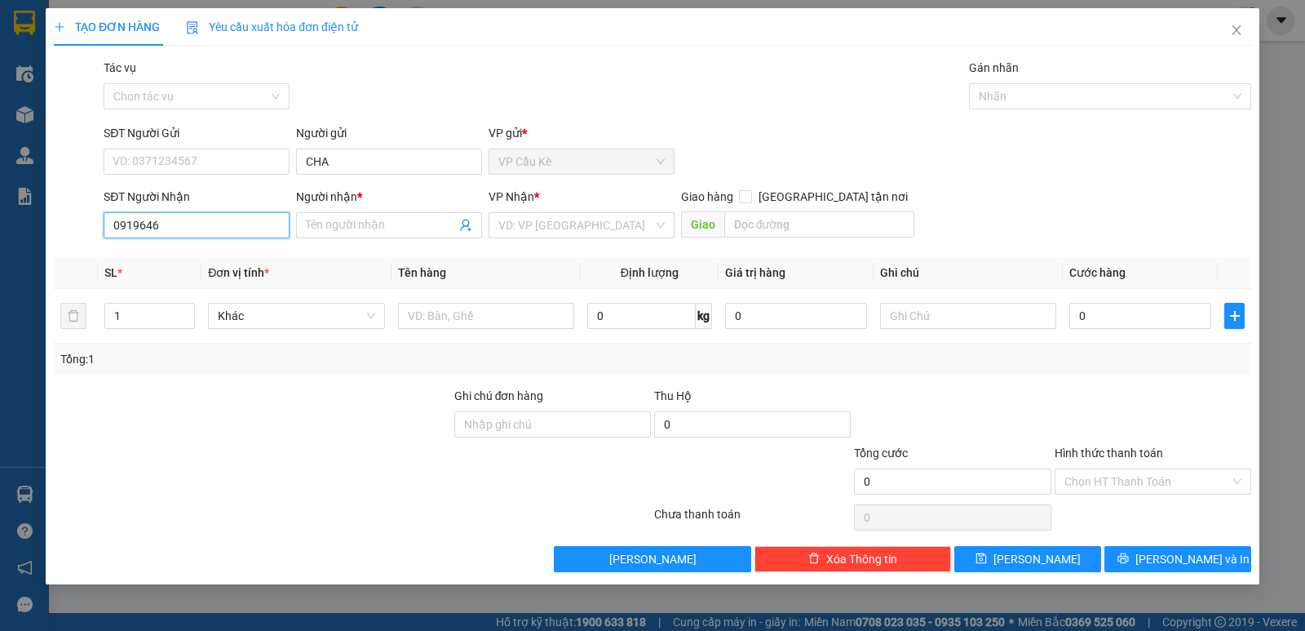
click at [136, 223] on input "0919646" at bounding box center [197, 225] width 186 height 26
click at [215, 224] on input "091989646" at bounding box center [197, 225] width 186 height 26
type input "0919896466"
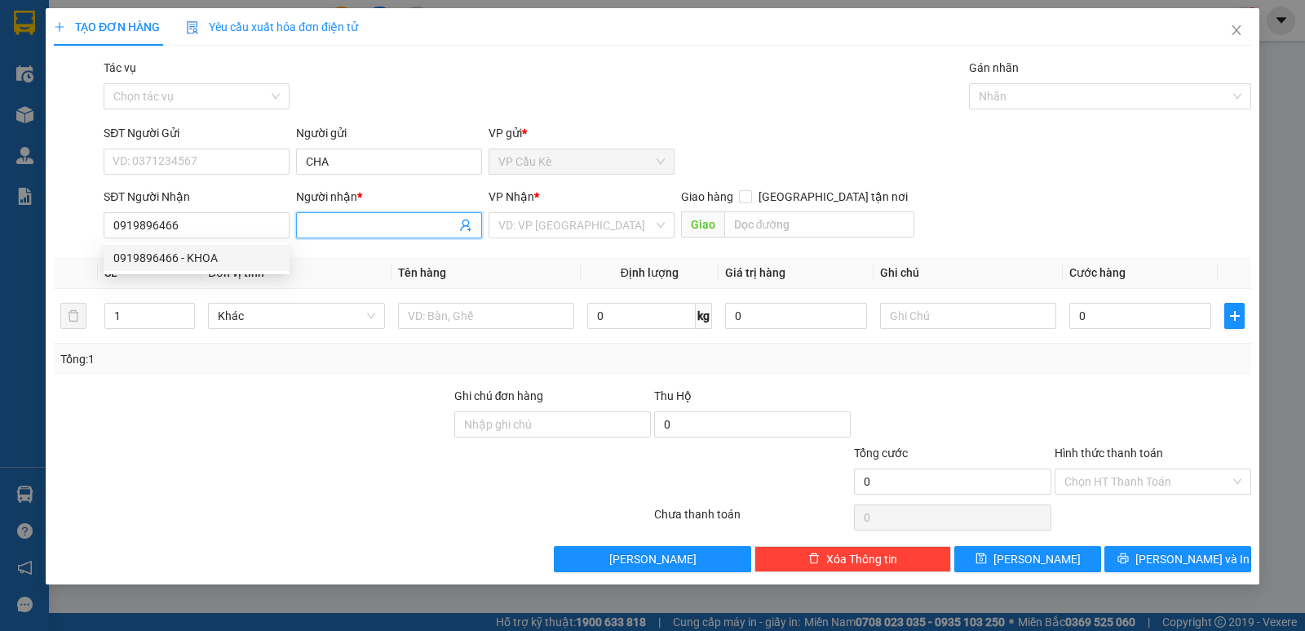
click at [413, 225] on input "Người nhận *" at bounding box center [381, 225] width 150 height 18
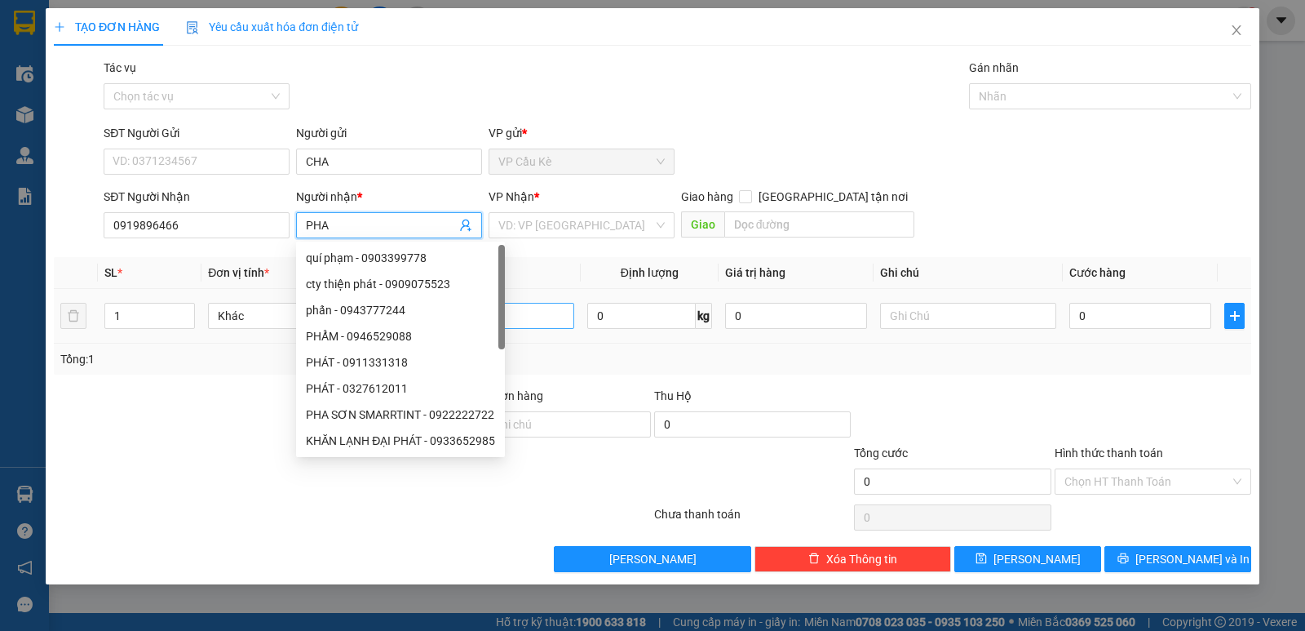
type input "PHA"
click at [546, 310] on input "text" at bounding box center [486, 316] width 176 height 26
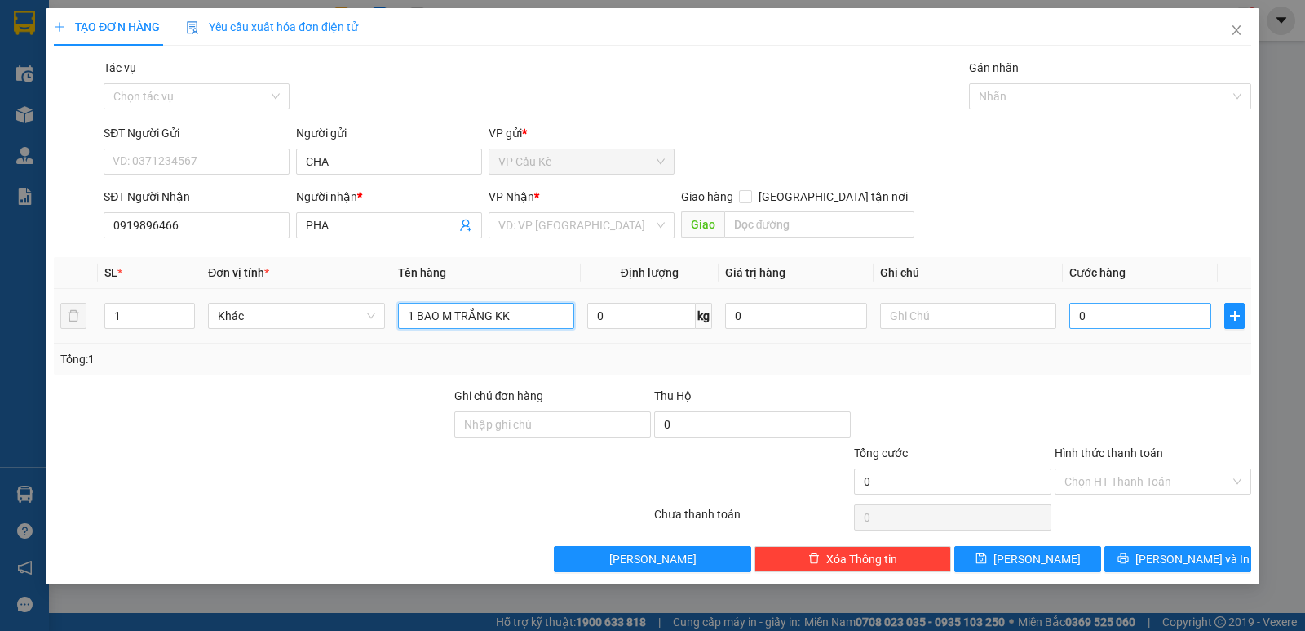
type input "1 BAO M TRẮNG KK"
click at [1130, 309] on input "0" at bounding box center [1140, 316] width 142 height 26
type input "4"
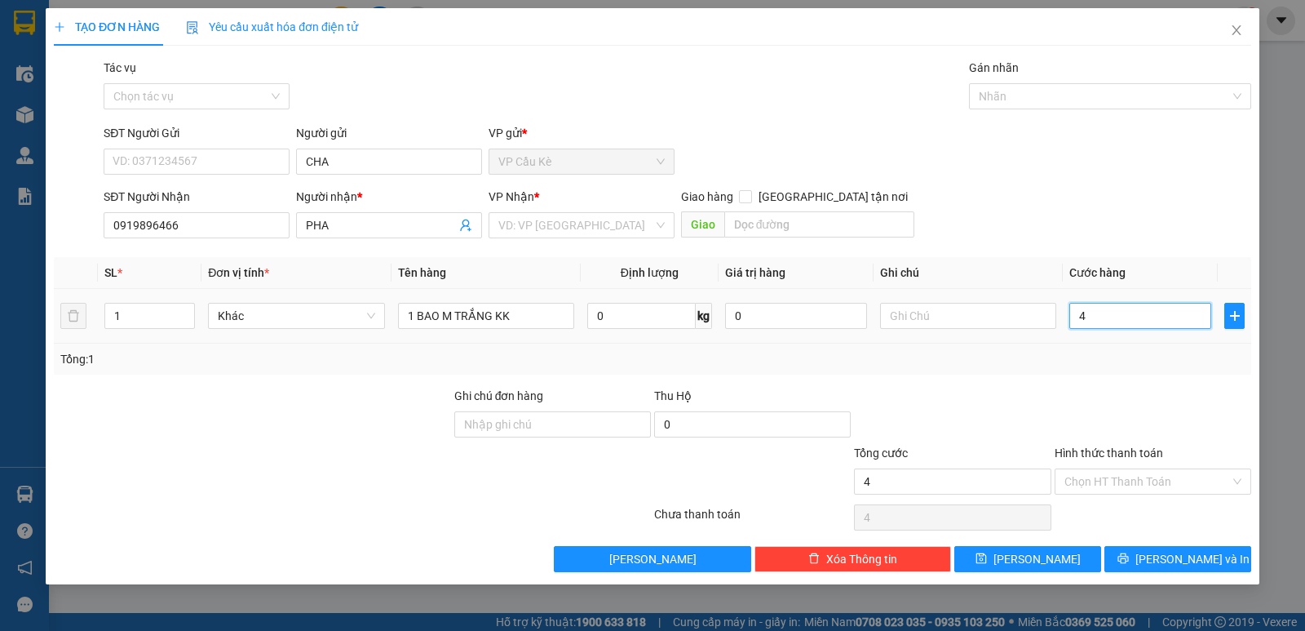
type input "40"
type input "40.000"
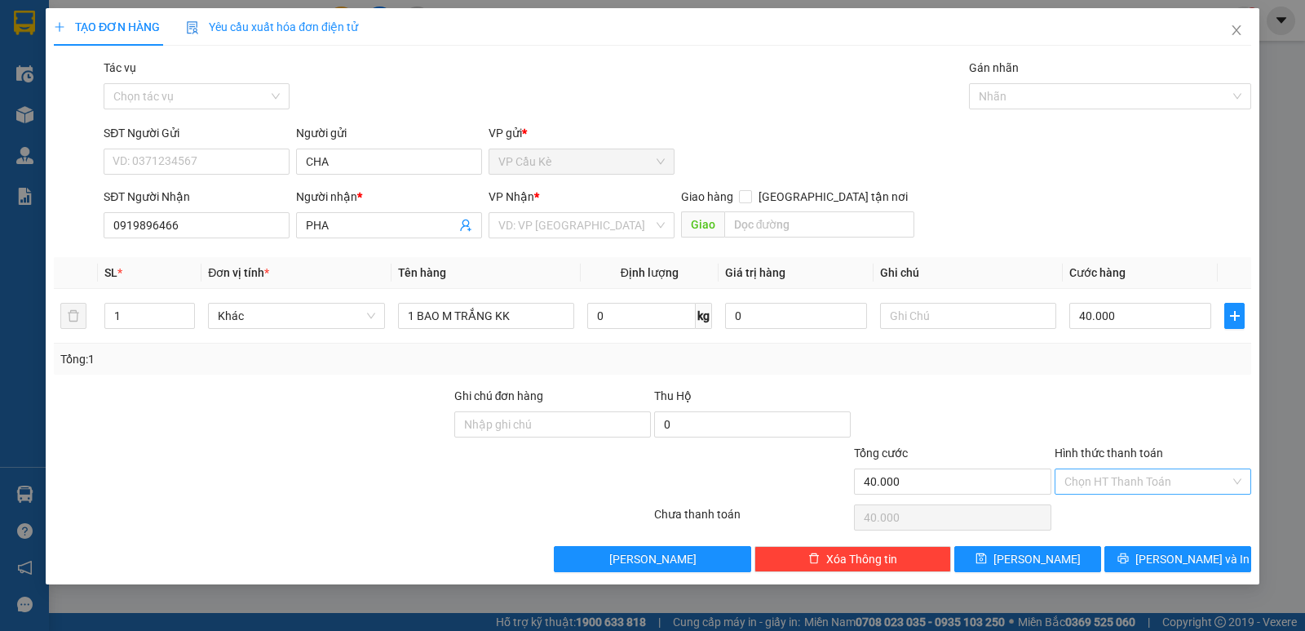
drag, startPoint x: 1135, startPoint y: 474, endPoint x: 1153, endPoint y: 514, distance: 43.8
click at [1137, 476] on input "Hình thức thanh toán" at bounding box center [1147, 481] width 166 height 24
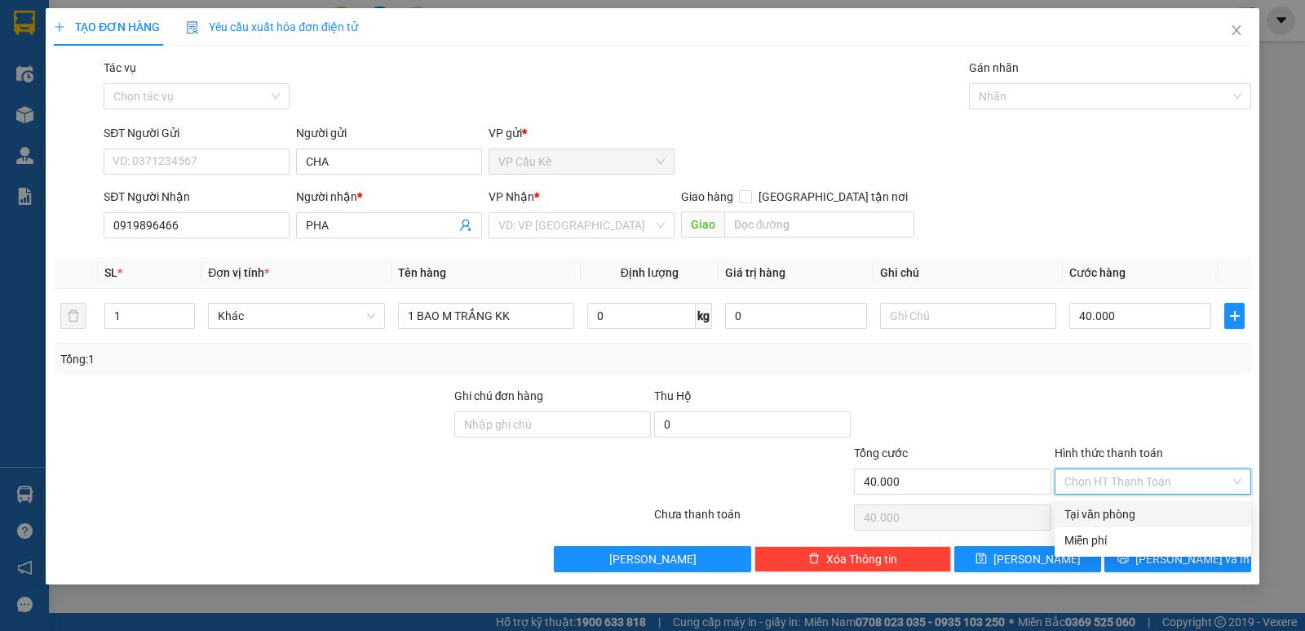
drag, startPoint x: 1153, startPoint y: 515, endPoint x: 1159, endPoint y: 498, distance: 17.3
click at [1155, 515] on div "Tại văn phòng" at bounding box center [1152, 514] width 177 height 18
type input "0"
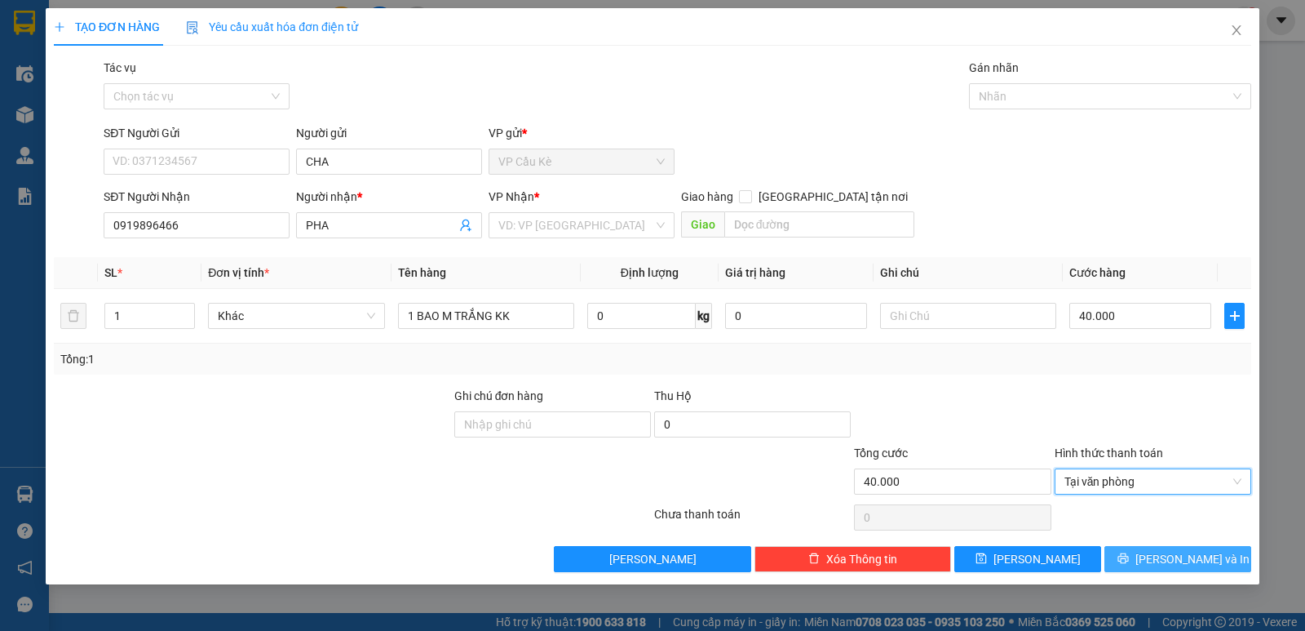
click at [1169, 558] on span "[PERSON_NAME] và In" at bounding box center [1192, 559] width 114 height 18
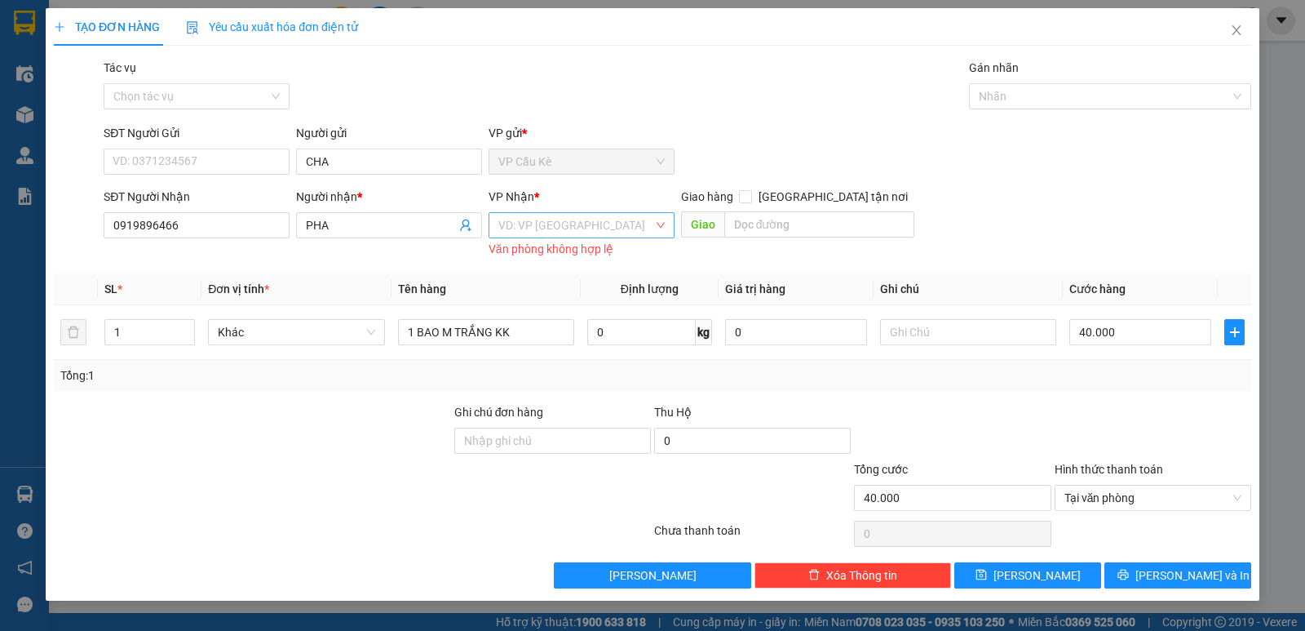
click at [600, 233] on input "search" at bounding box center [575, 225] width 155 height 24
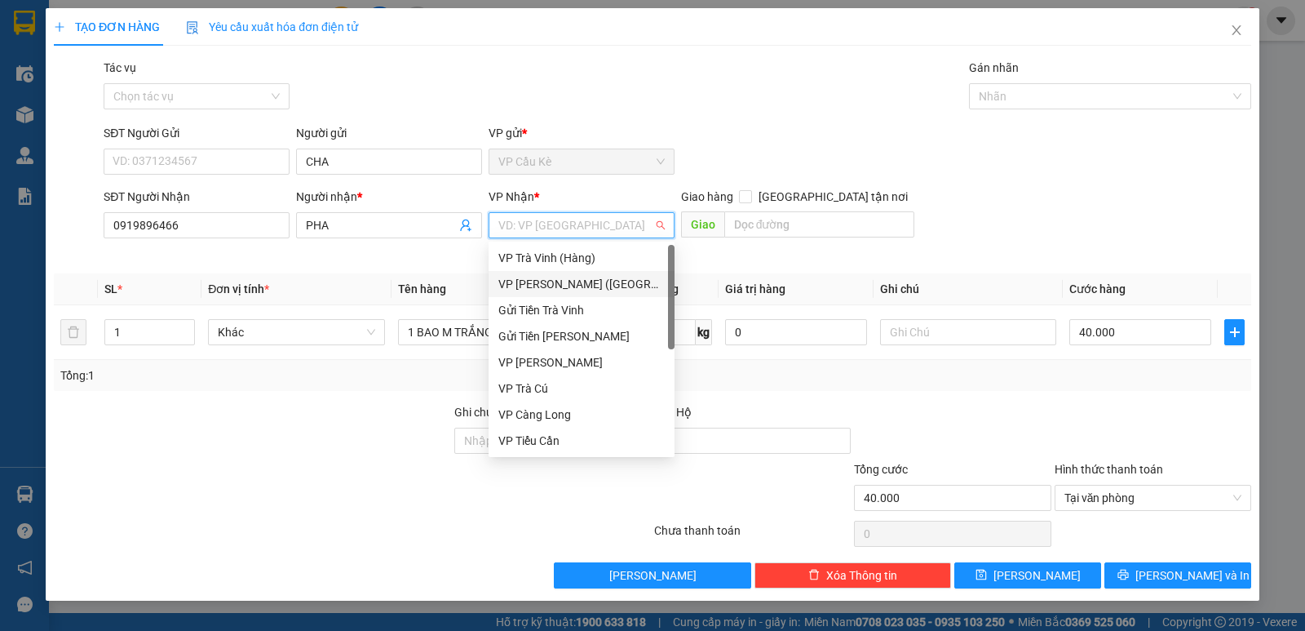
click at [610, 280] on div "VP [PERSON_NAME] ([GEOGRAPHIC_DATA])" at bounding box center [581, 284] width 166 height 18
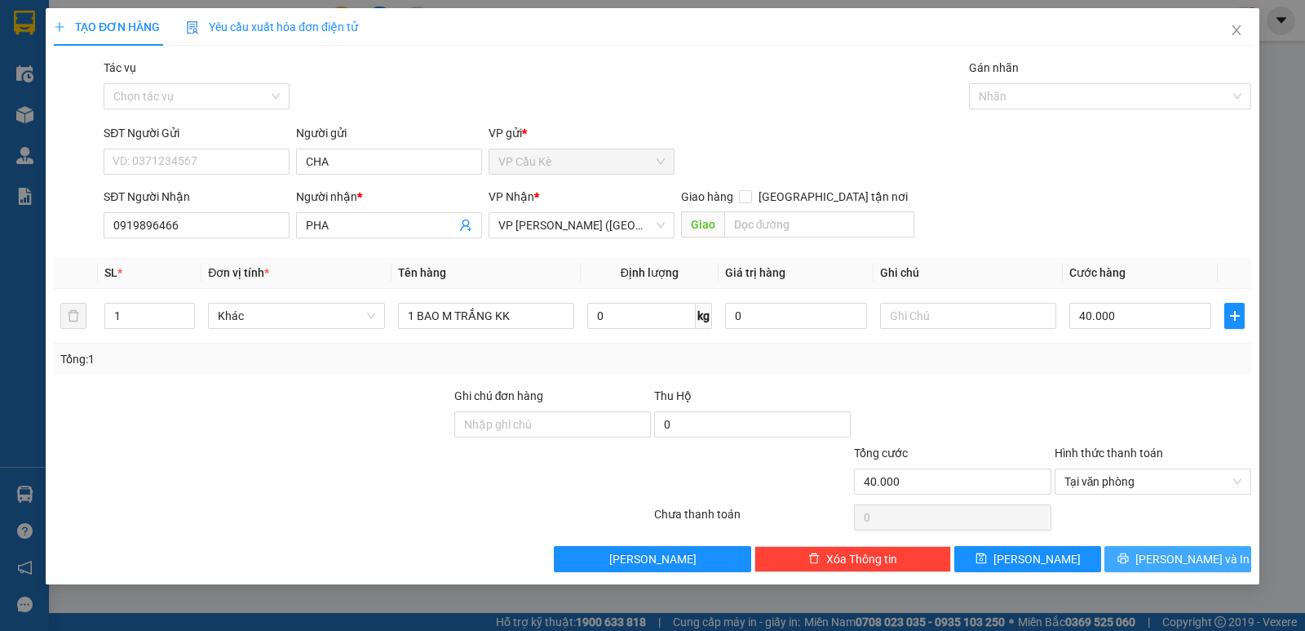
click at [1136, 560] on button "[PERSON_NAME] và In" at bounding box center [1177, 559] width 147 height 26
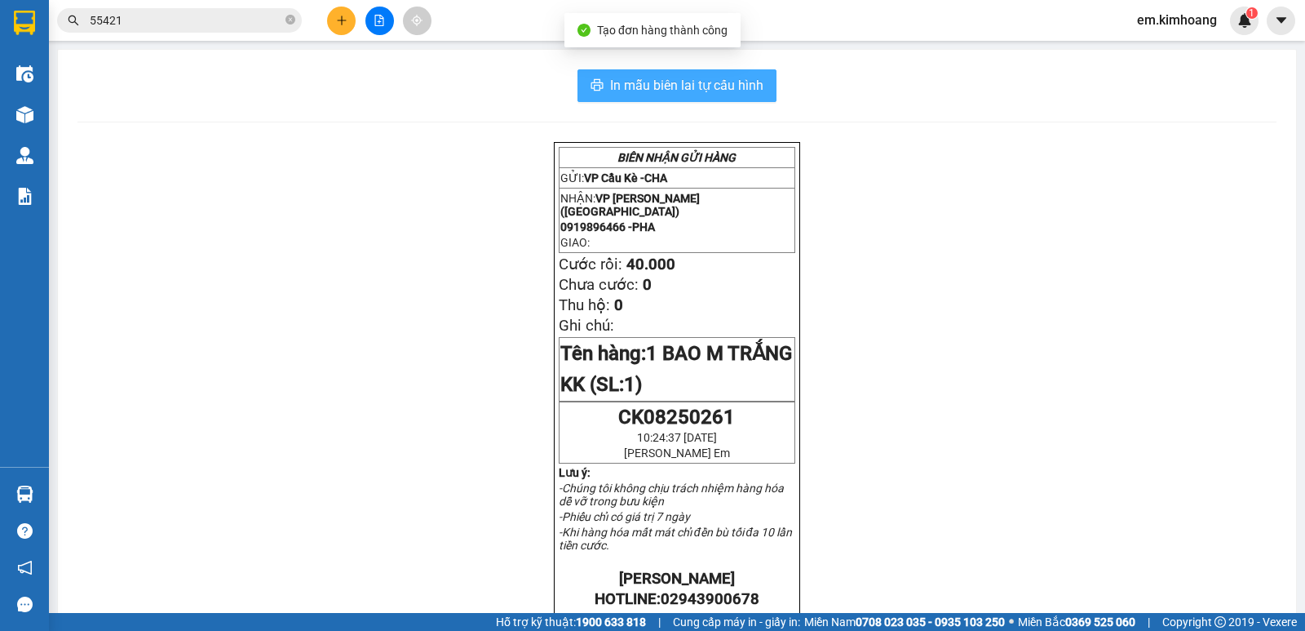
click at [706, 86] on span "In mẫu biên lai tự cấu hình" at bounding box center [686, 85] width 153 height 20
